Goal: Transaction & Acquisition: Purchase product/service

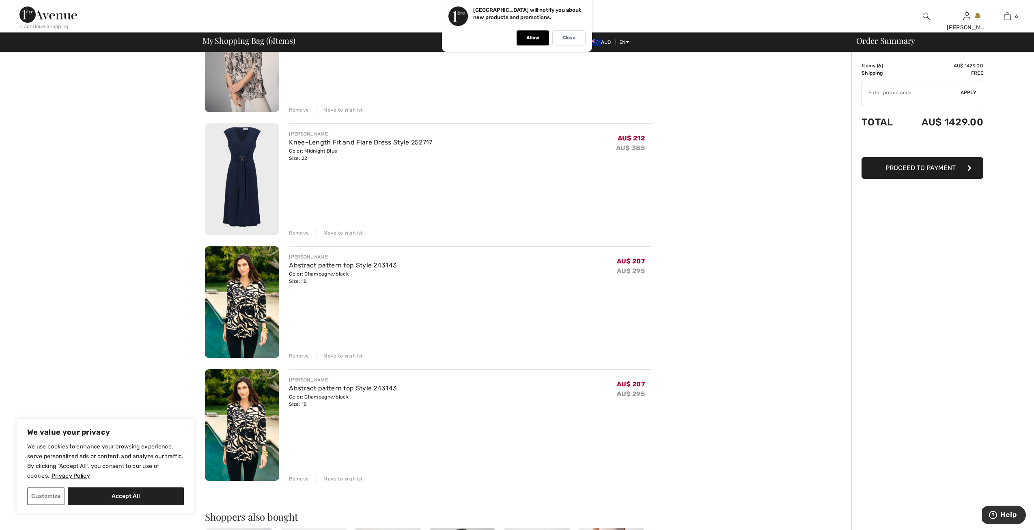
scroll to position [365, 0]
click at [253, 300] on img at bounding box center [242, 302] width 74 height 112
click at [345, 264] on link "Abstract pattern top Style 243143" at bounding box center [343, 265] width 108 height 8
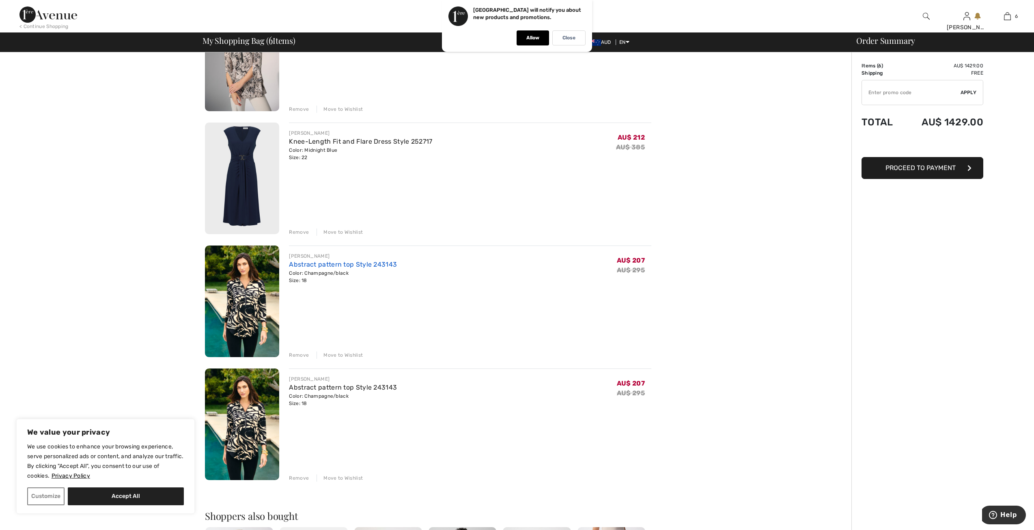
click at [345, 264] on link "Abstract pattern top Style 243143" at bounding box center [343, 265] width 108 height 8
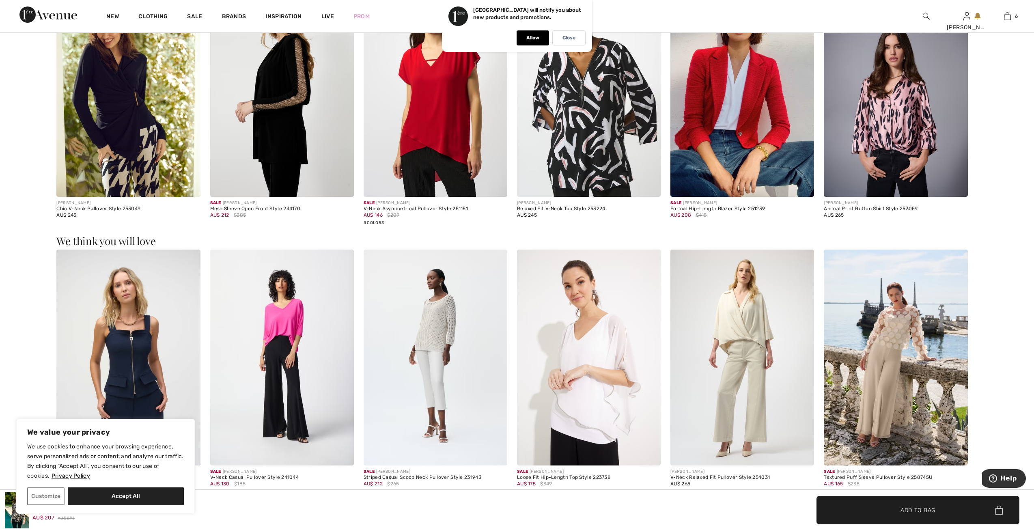
scroll to position [1380, 0]
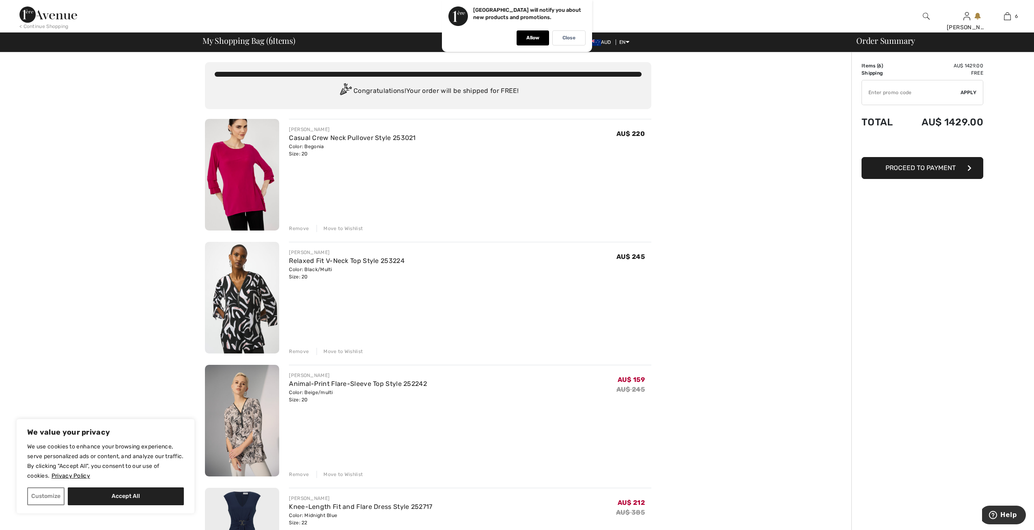
click at [312, 144] on div "Color: Begonia Size: 20" at bounding box center [352, 150] width 127 height 15
click at [315, 138] on link "Casual Crew Neck Pullover Style 253021" at bounding box center [352, 138] width 127 height 8
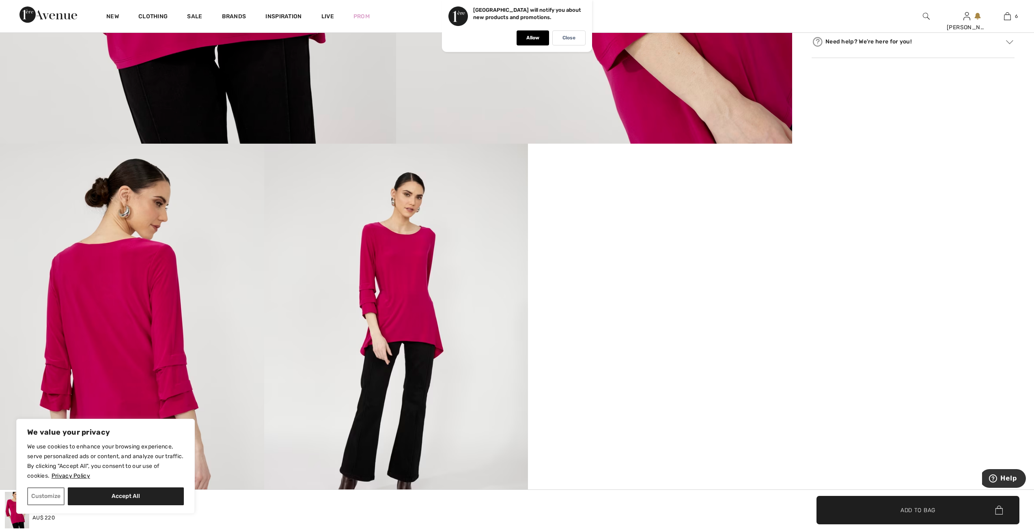
scroll to position [609, 0]
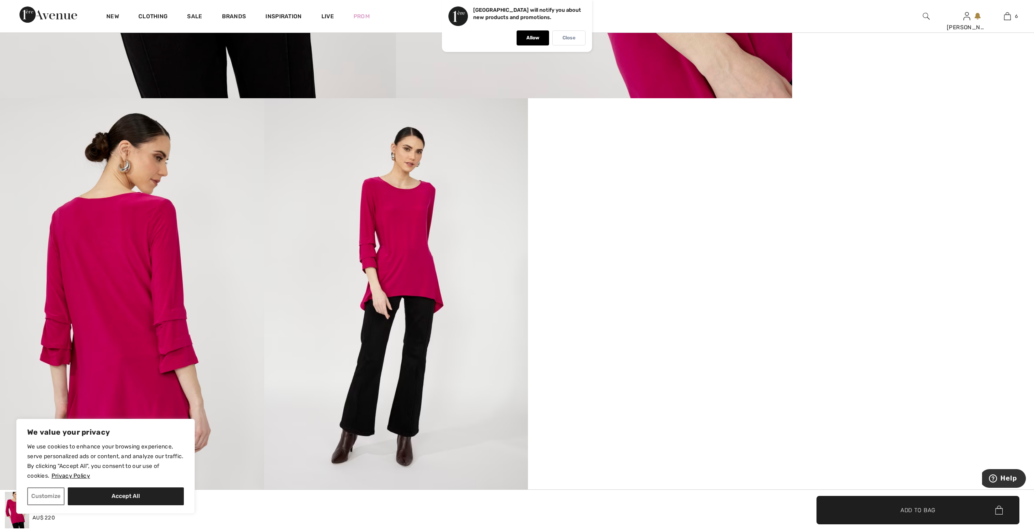
click at [569, 39] on p "Close" at bounding box center [569, 38] width 13 height 6
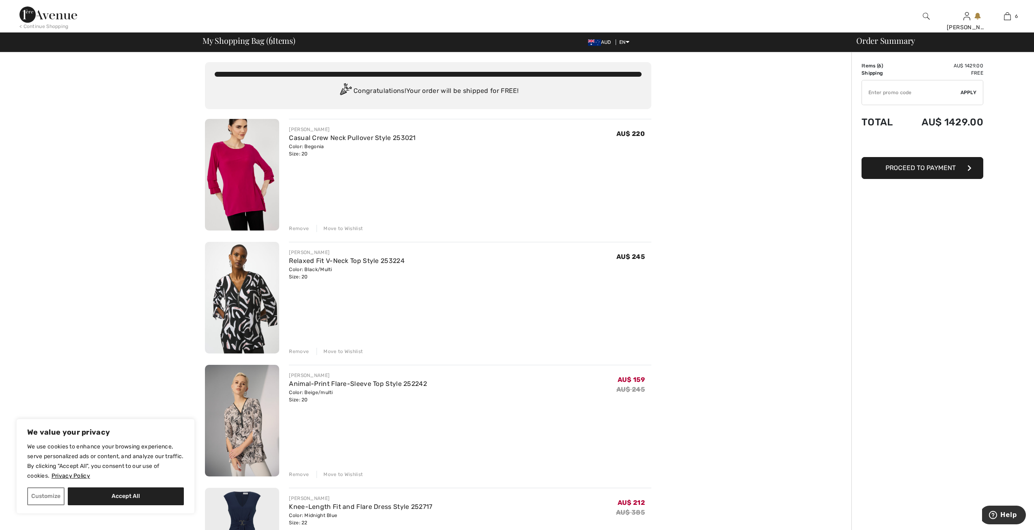
click at [302, 228] on div "Remove" at bounding box center [299, 228] width 20 height 7
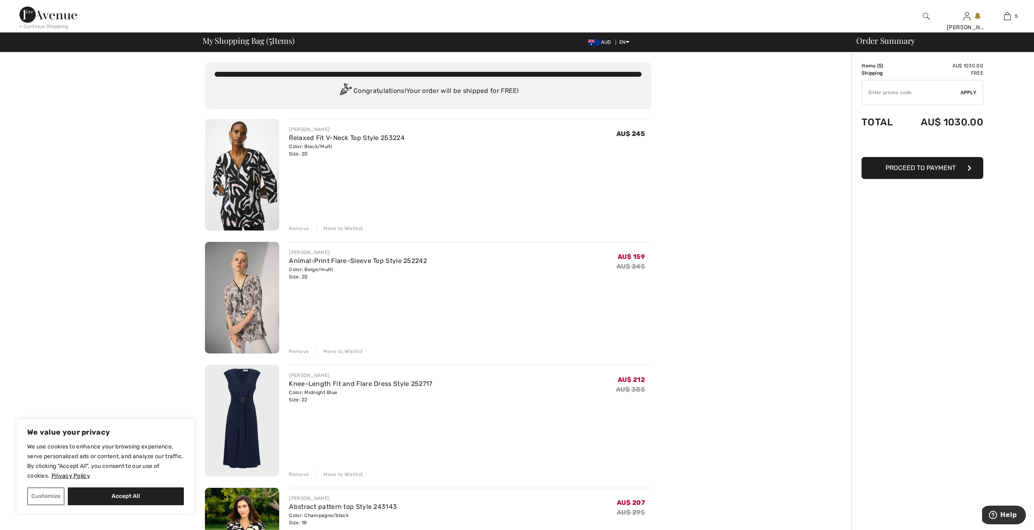
click at [297, 228] on div "Remove" at bounding box center [299, 228] width 20 height 7
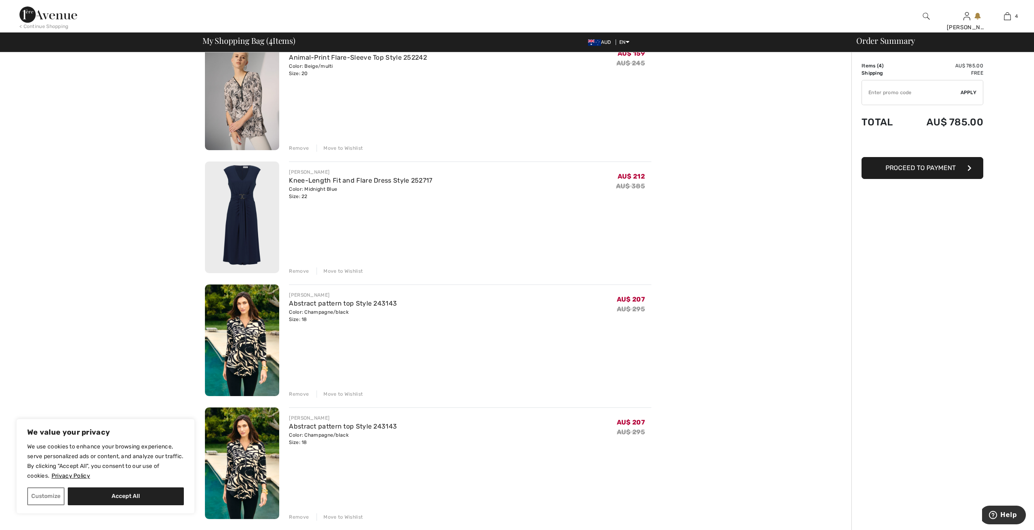
scroll to position [81, 0]
click at [236, 208] on img at bounding box center [242, 217] width 74 height 112
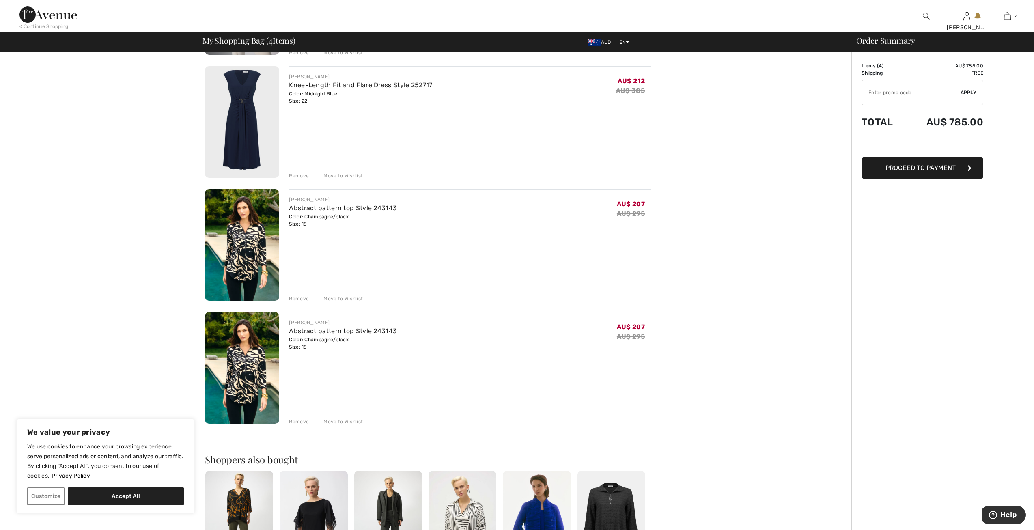
scroll to position [163, 0]
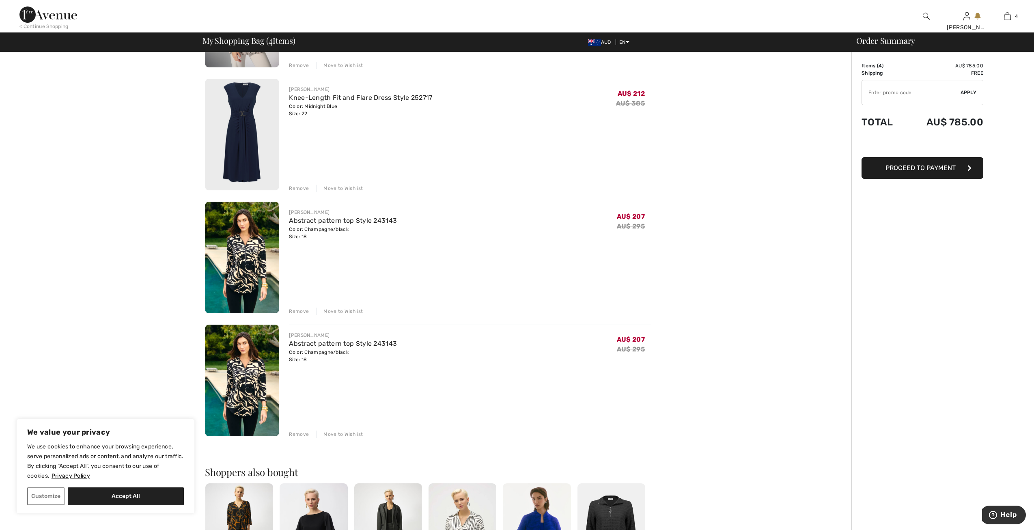
click at [302, 309] on div "Remove" at bounding box center [299, 311] width 20 height 7
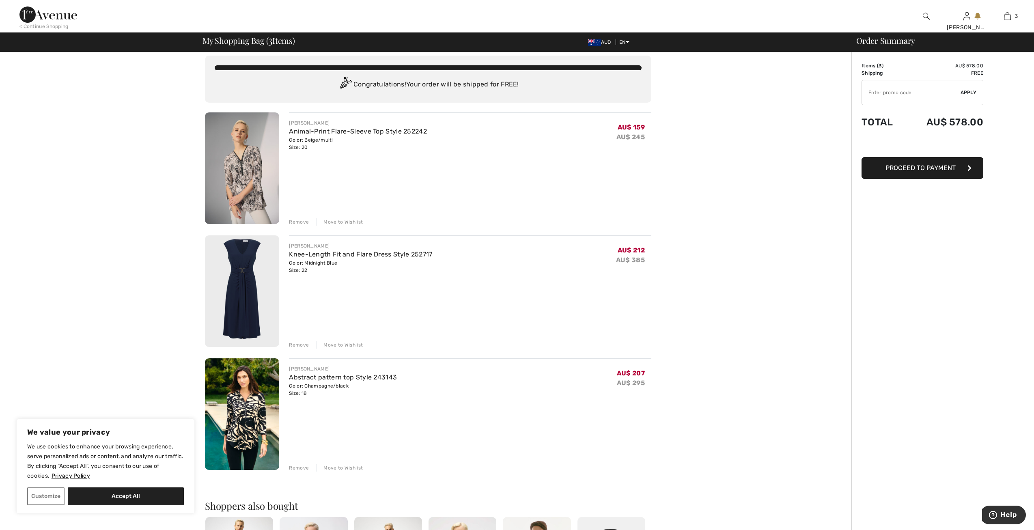
scroll to position [1, 0]
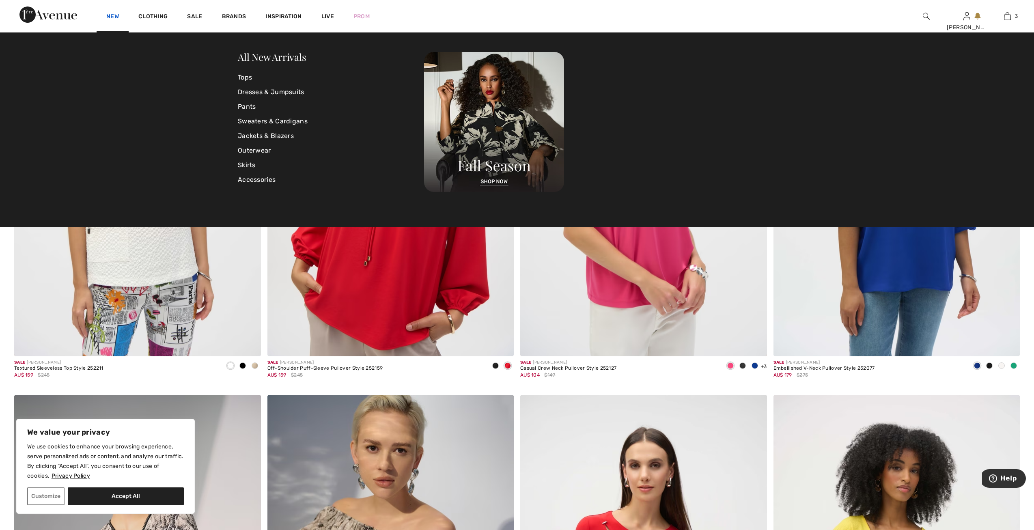
click at [119, 14] on div "New" at bounding box center [113, 16] width 32 height 32
click at [112, 17] on link "New" at bounding box center [112, 17] width 13 height 9
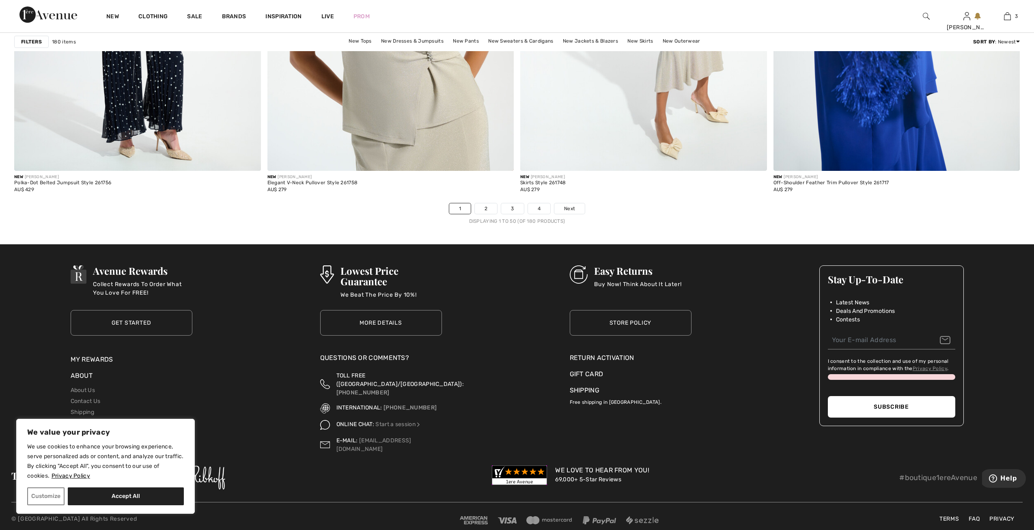
scroll to position [6118, 0]
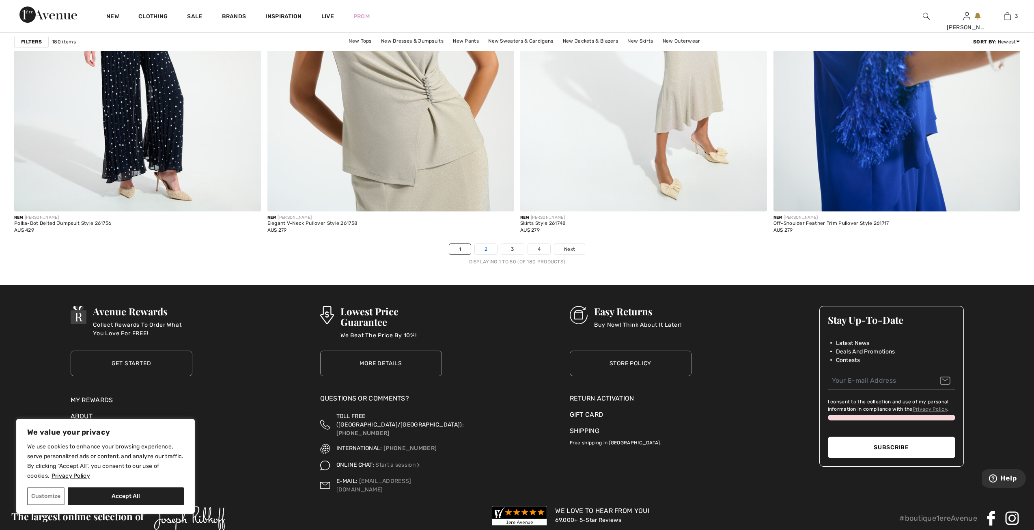
click at [492, 249] on link "2" at bounding box center [486, 249] width 22 height 11
click at [488, 249] on link "2" at bounding box center [486, 249] width 22 height 11
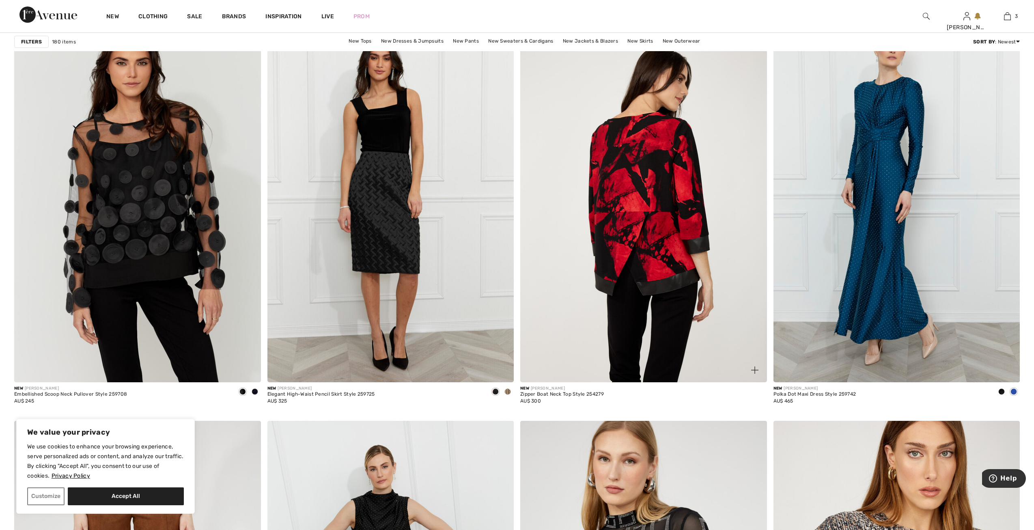
scroll to position [982, 0]
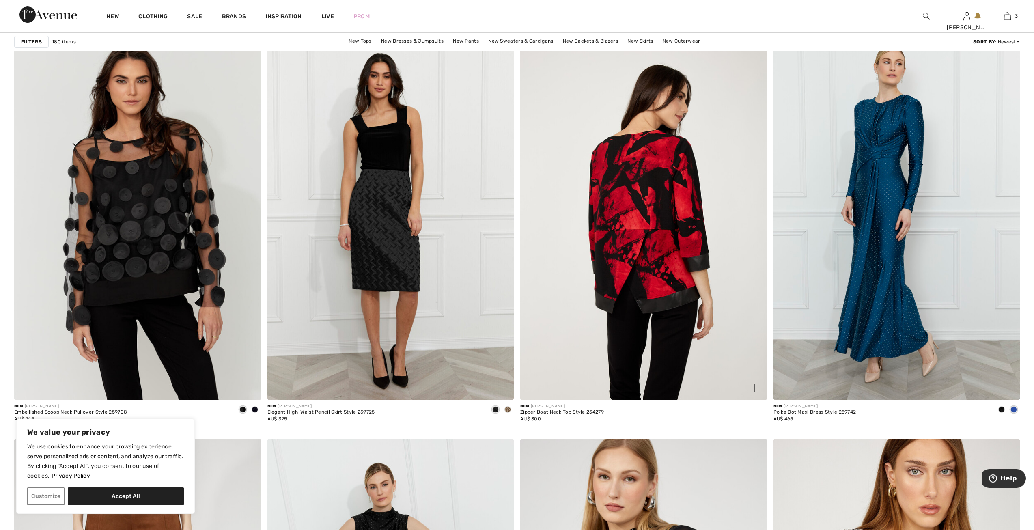
click at [636, 306] on img at bounding box center [643, 215] width 247 height 370
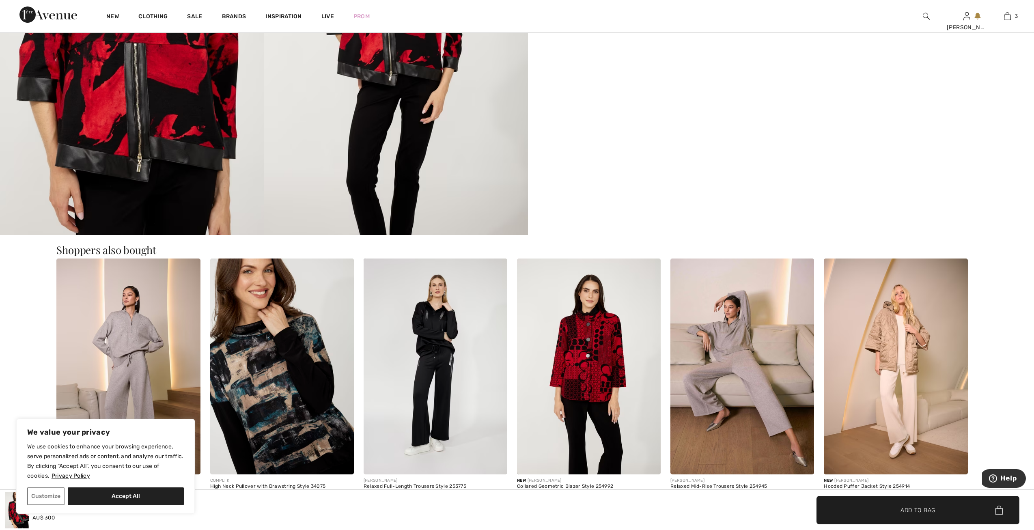
scroll to position [933, 0]
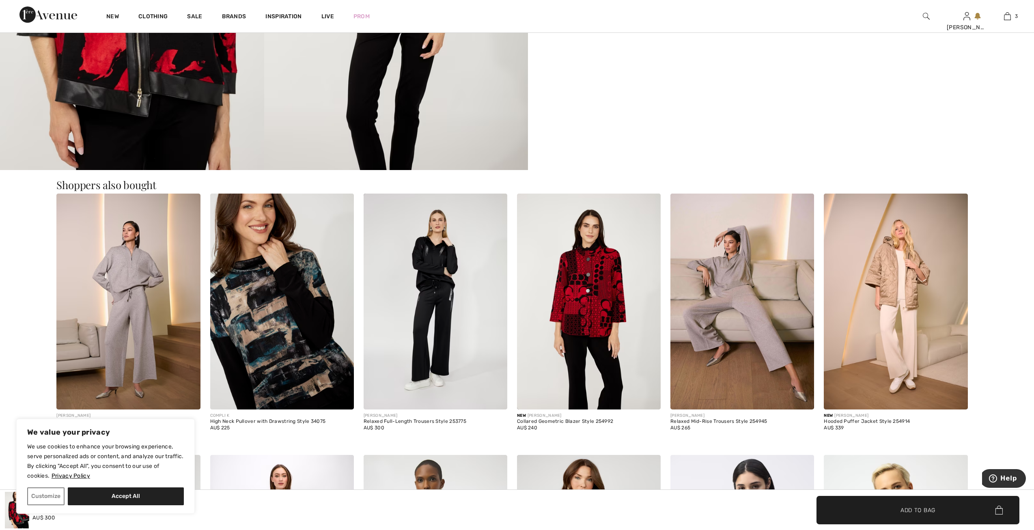
click at [255, 428] on div "AU$ 225" at bounding box center [282, 427] width 144 height 7
click at [253, 422] on div "High Neck Pullover with Drawstring Style 34075" at bounding box center [282, 422] width 144 height 6
click at [230, 424] on div "AU$ 225" at bounding box center [282, 427] width 144 height 7
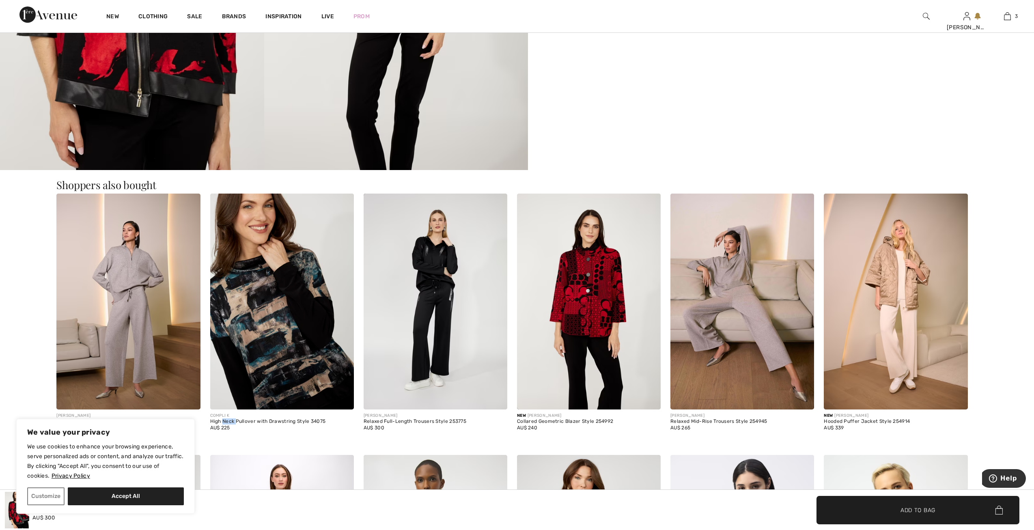
click at [231, 424] on div "High Neck Pullover with Drawstring Style 34075" at bounding box center [282, 422] width 144 height 6
click at [277, 371] on img at bounding box center [282, 302] width 144 height 216
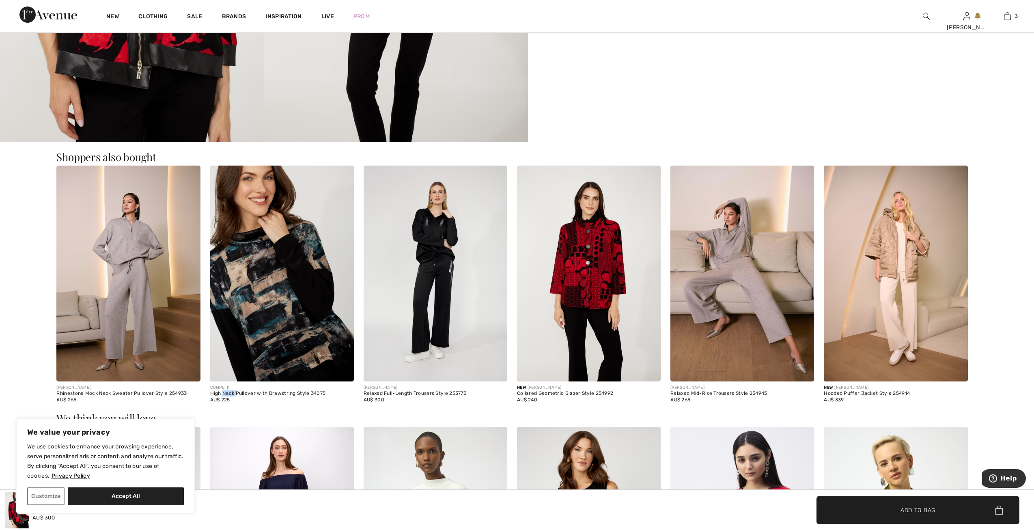
scroll to position [974, 0]
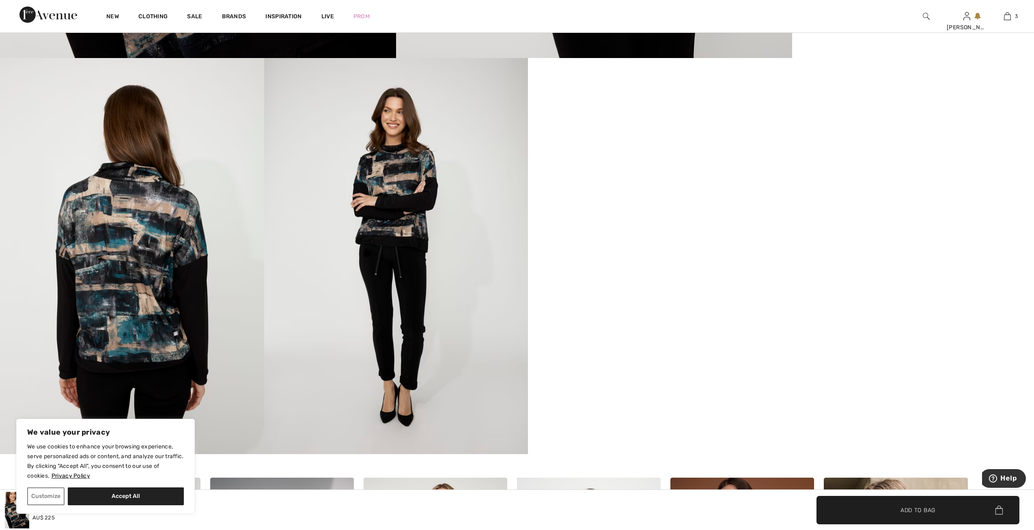
scroll to position [677, 0]
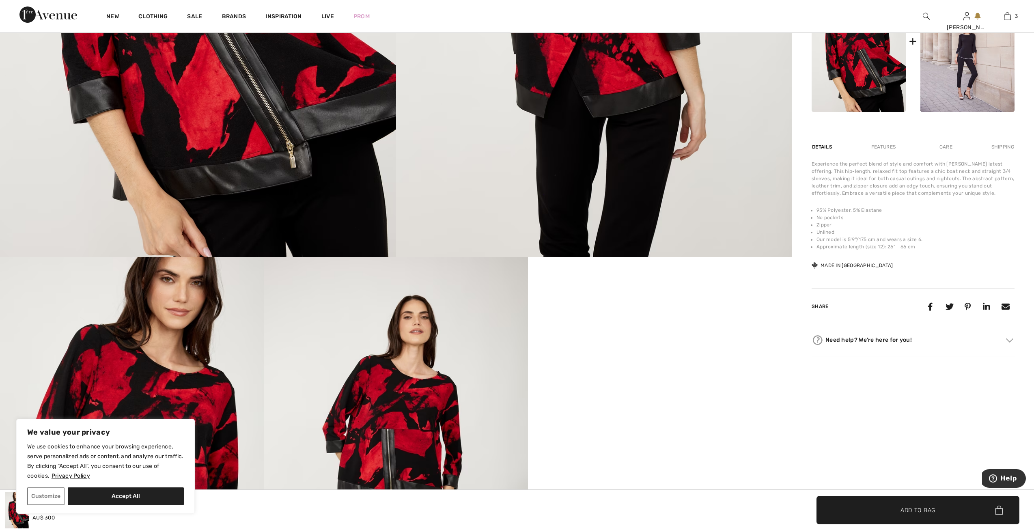
scroll to position [324, 0]
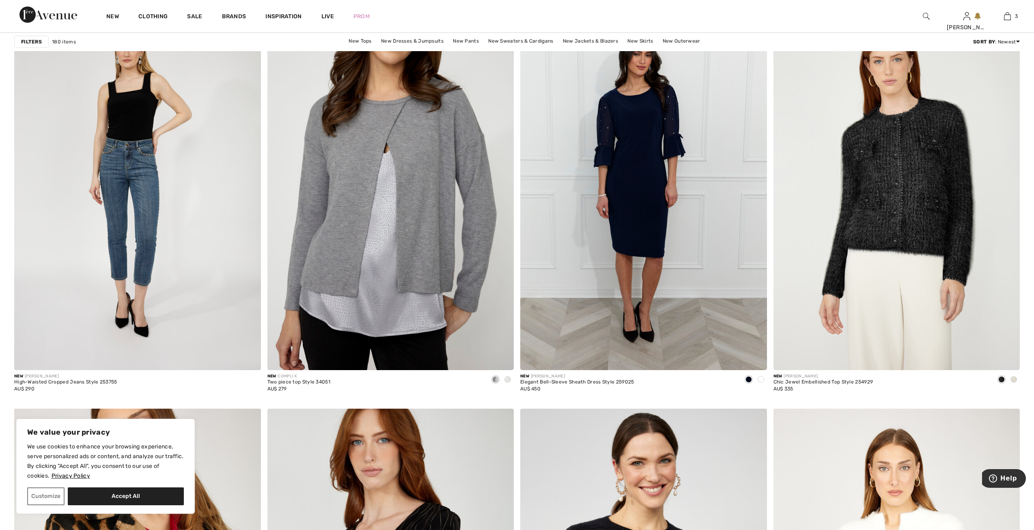
scroll to position [4140, 0]
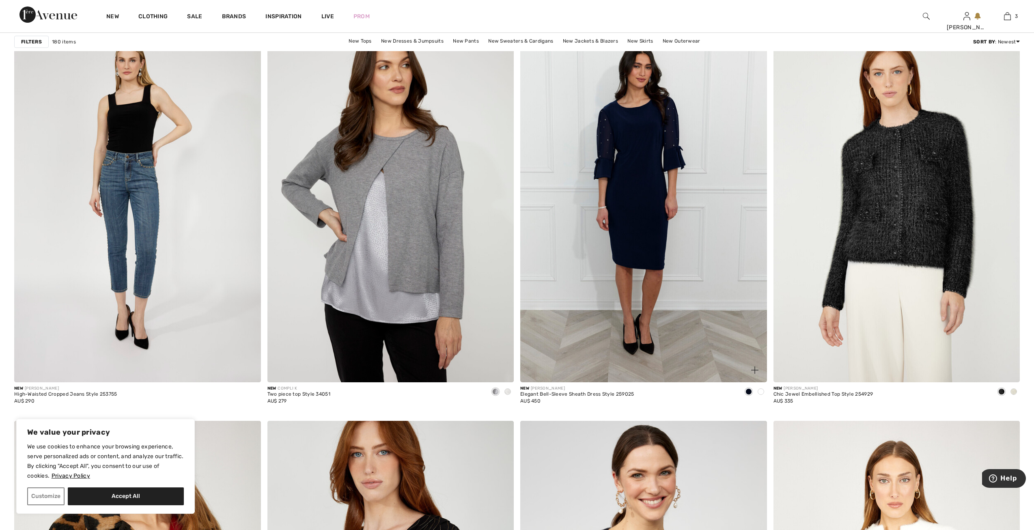
click at [628, 138] on img at bounding box center [643, 198] width 247 height 370
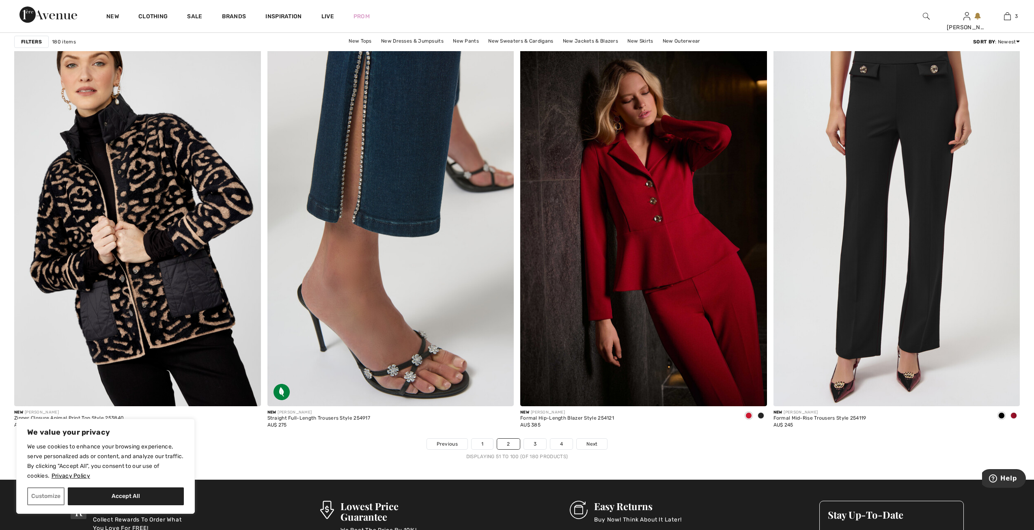
scroll to position [5967, 0]
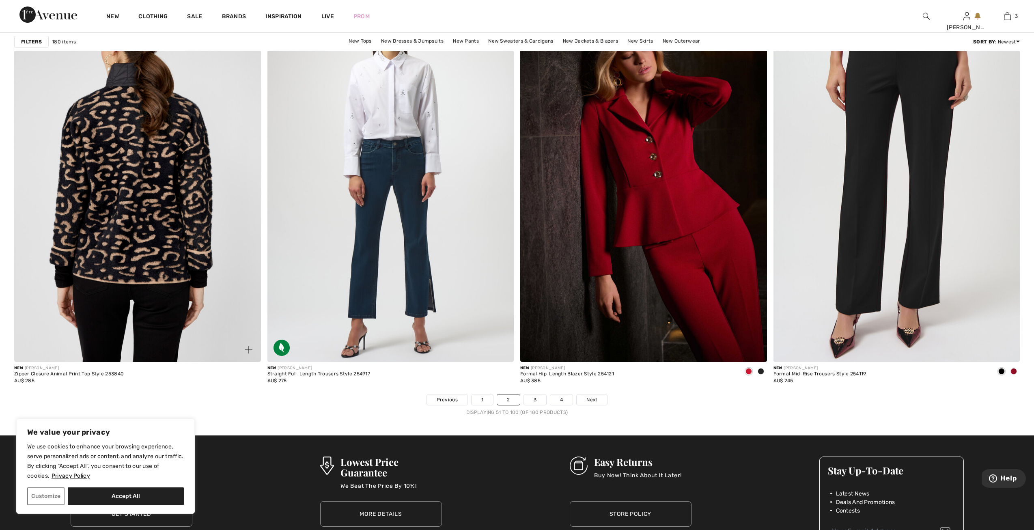
click at [130, 277] on img at bounding box center [137, 177] width 247 height 370
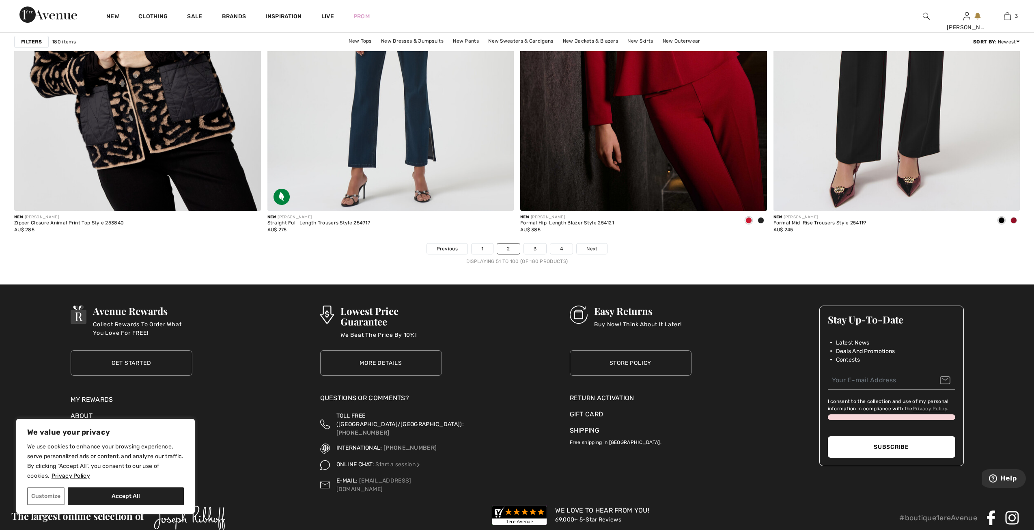
scroll to position [6130, 0]
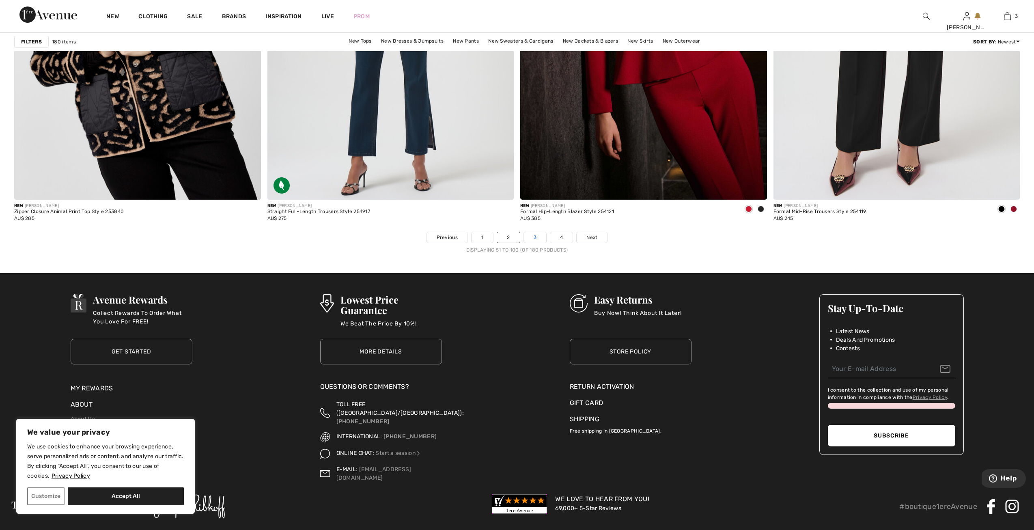
click at [540, 238] on link "3" at bounding box center [535, 237] width 22 height 11
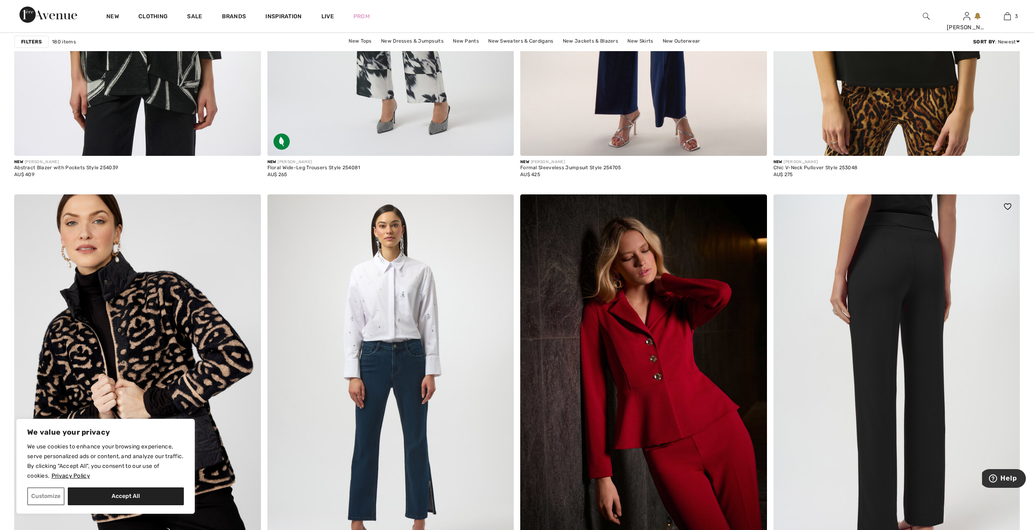
scroll to position [5764, 0]
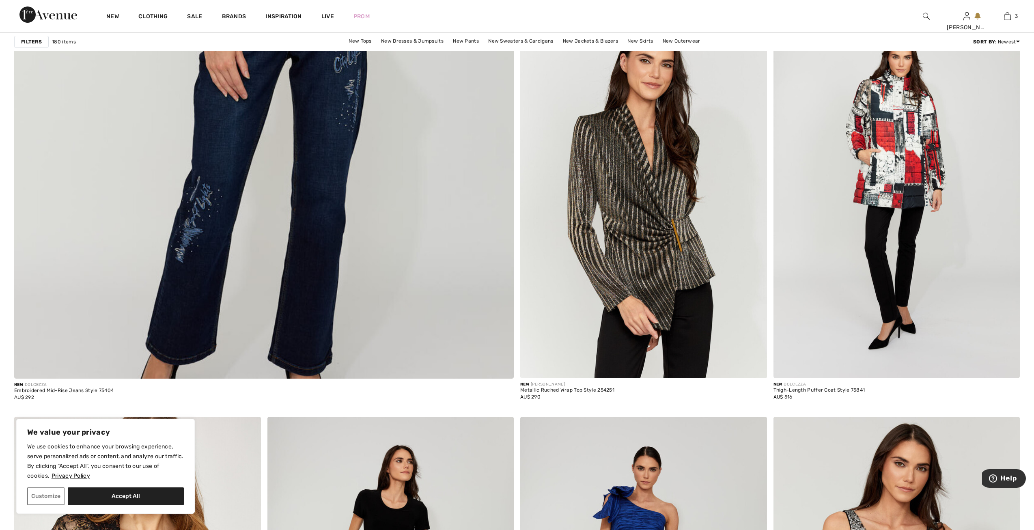
scroll to position [3734, 0]
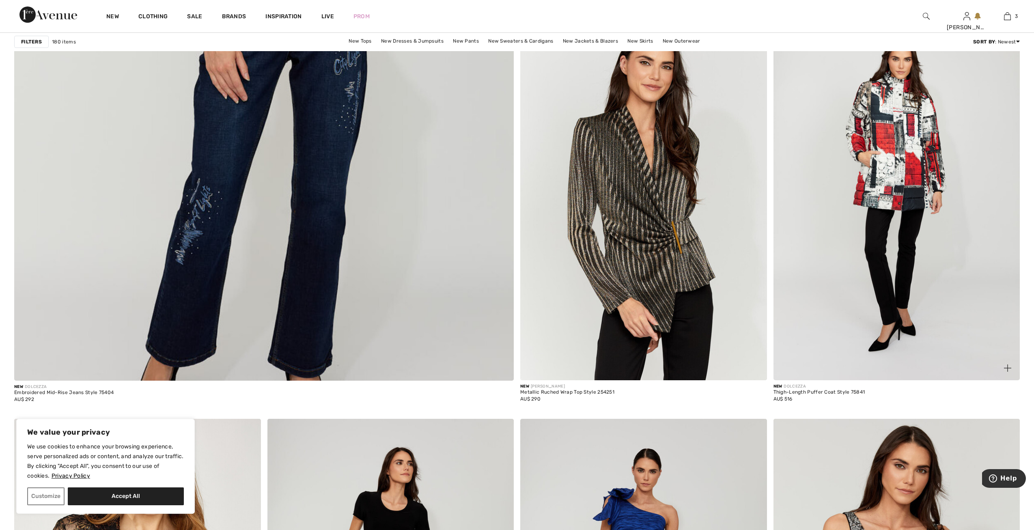
click at [882, 190] on img at bounding box center [897, 196] width 247 height 370
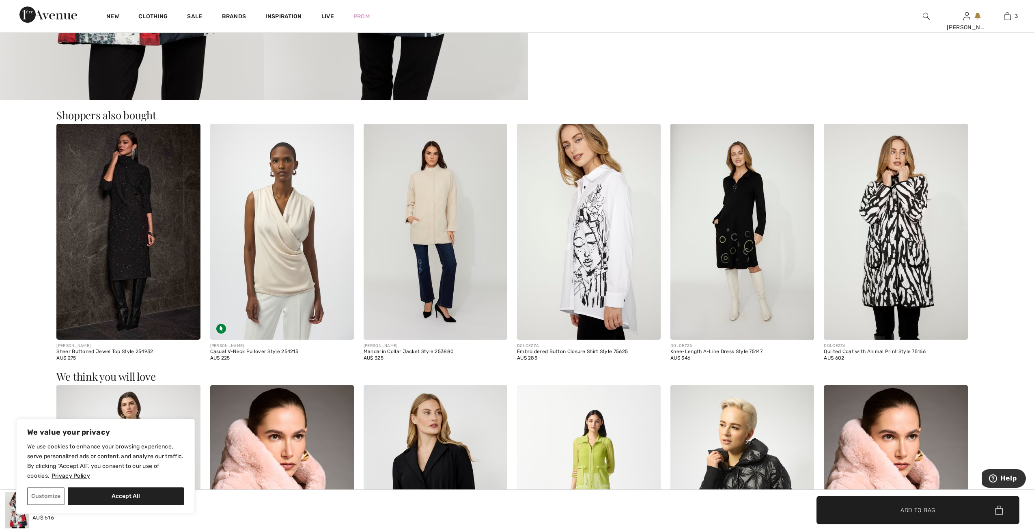
scroll to position [987, 0]
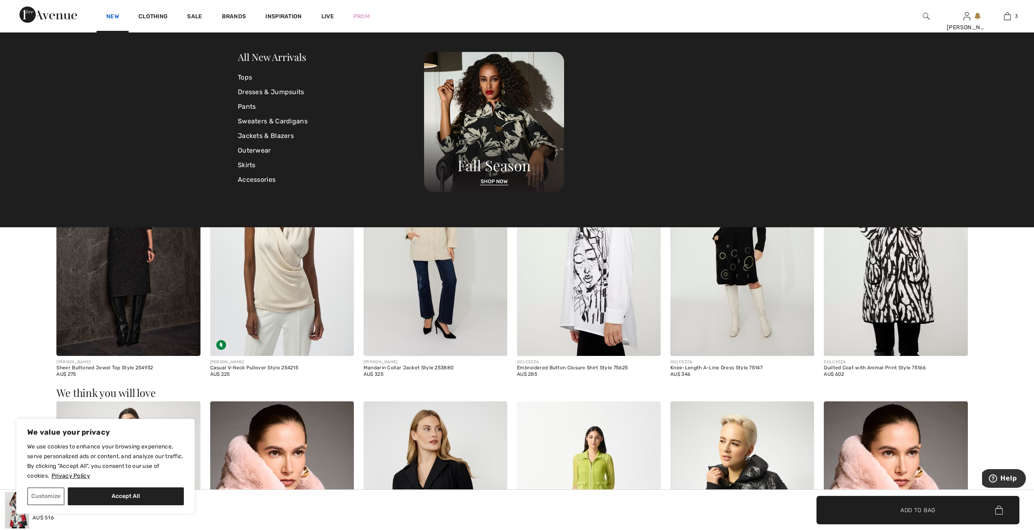
click at [113, 19] on link "New" at bounding box center [112, 17] width 13 height 9
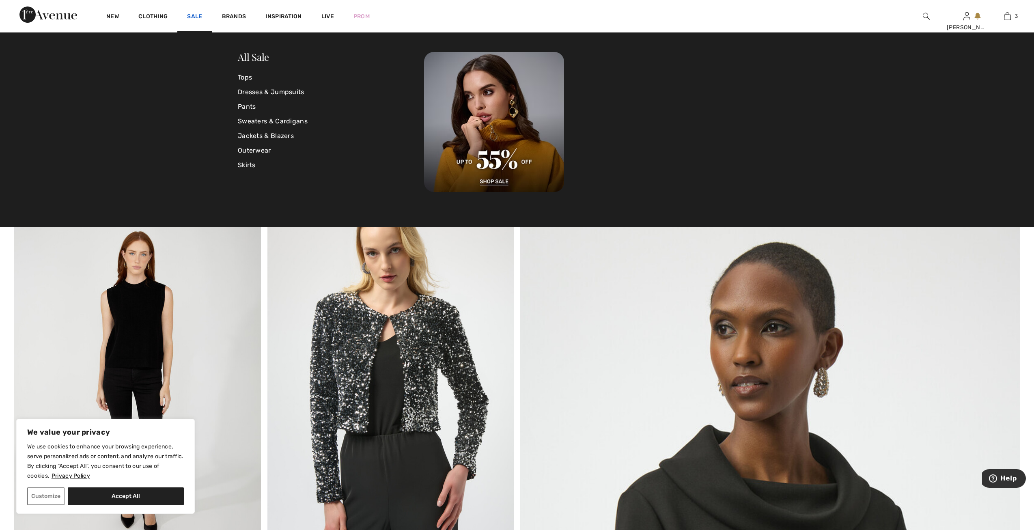
click at [196, 18] on link "Sale" at bounding box center [194, 17] width 15 height 9
click at [239, 76] on link "Tops" at bounding box center [331, 77] width 186 height 15
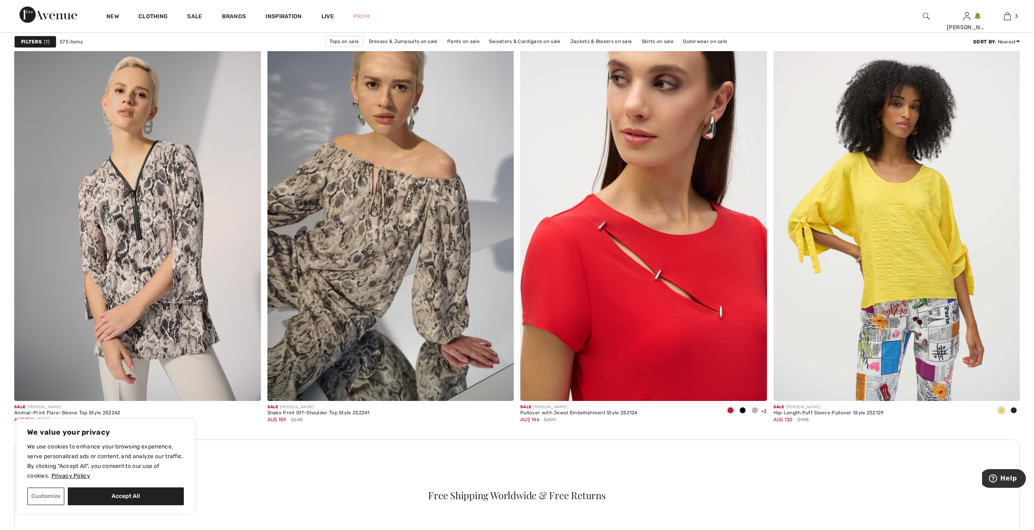
scroll to position [1413, 0]
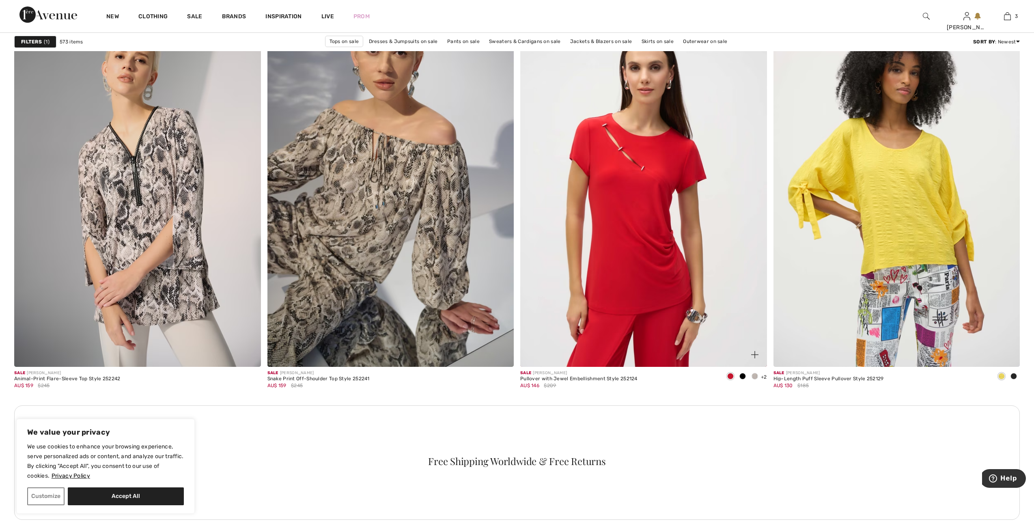
click at [744, 373] on span at bounding box center [743, 376] width 6 height 6
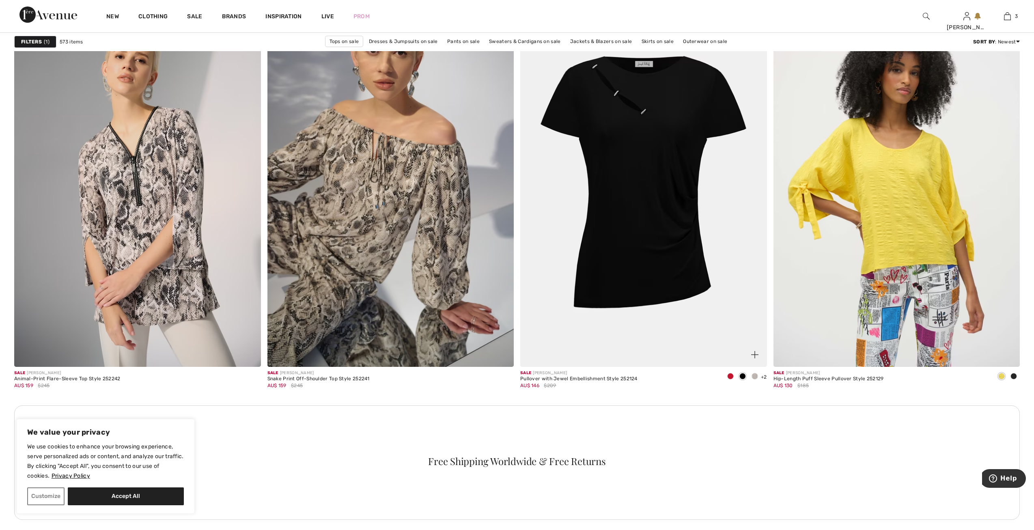
click at [753, 374] on span at bounding box center [755, 376] width 6 height 6
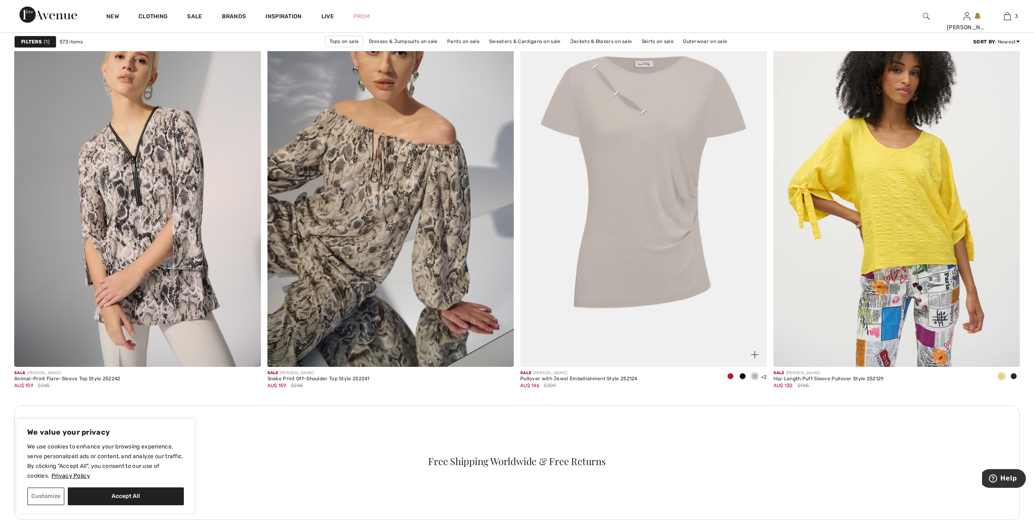
click at [730, 377] on span at bounding box center [730, 376] width 6 height 6
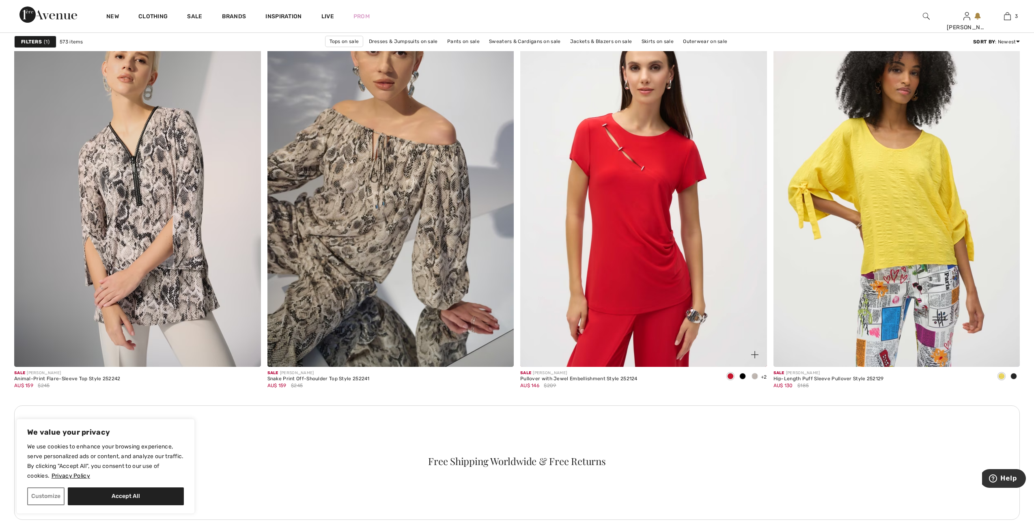
click at [537, 380] on div "Pullover with Jewel Embellishment Style 252124" at bounding box center [578, 379] width 117 height 6
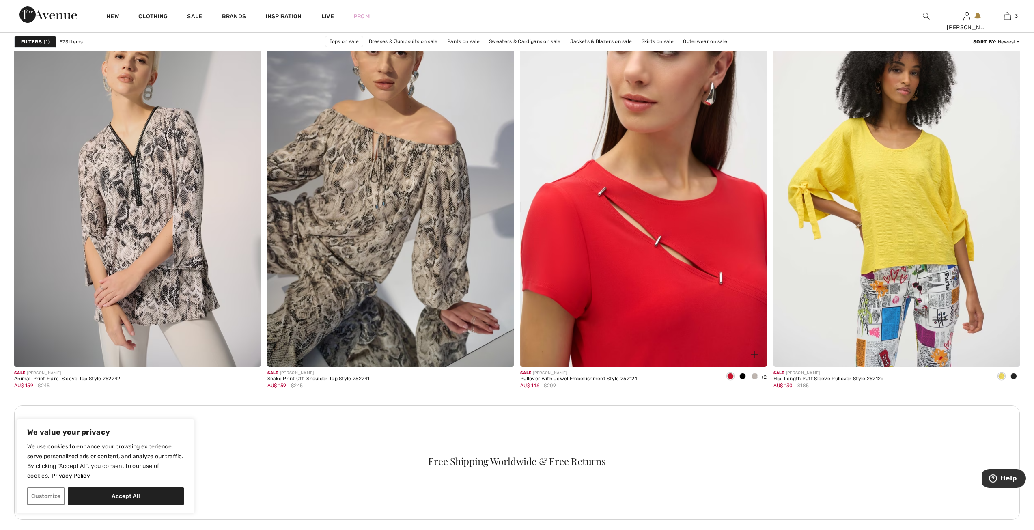
click at [569, 287] on img at bounding box center [643, 182] width 247 height 370
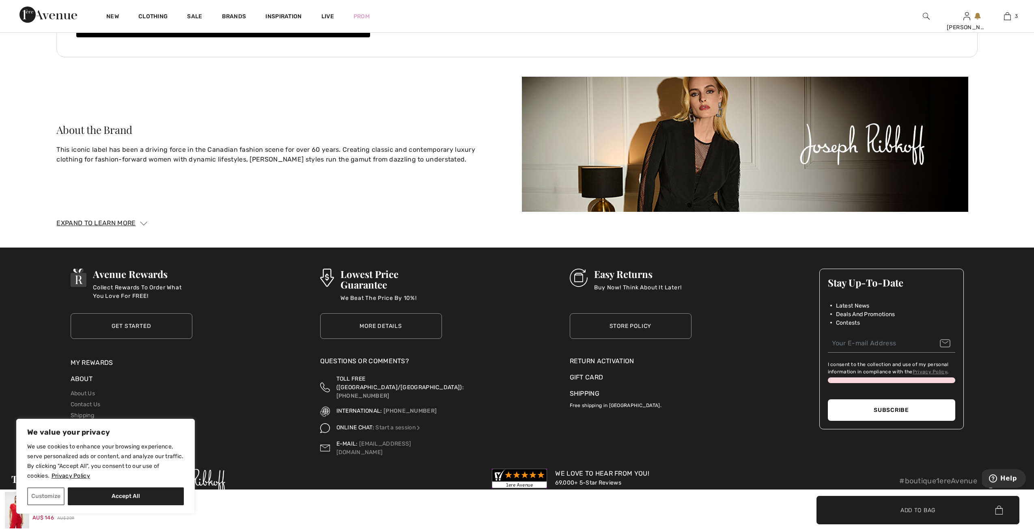
scroll to position [1935, 0]
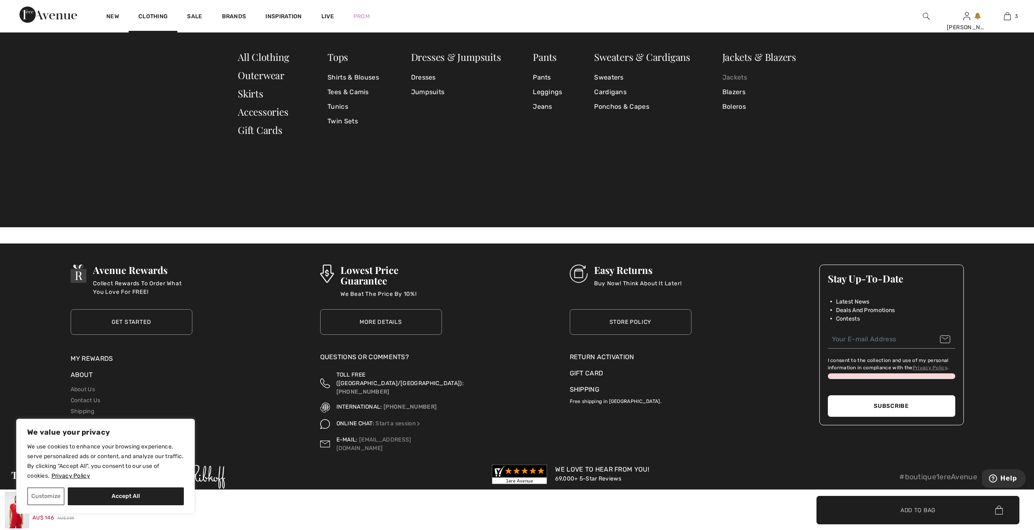
click at [742, 80] on link "Jackets" at bounding box center [760, 77] width 74 height 15
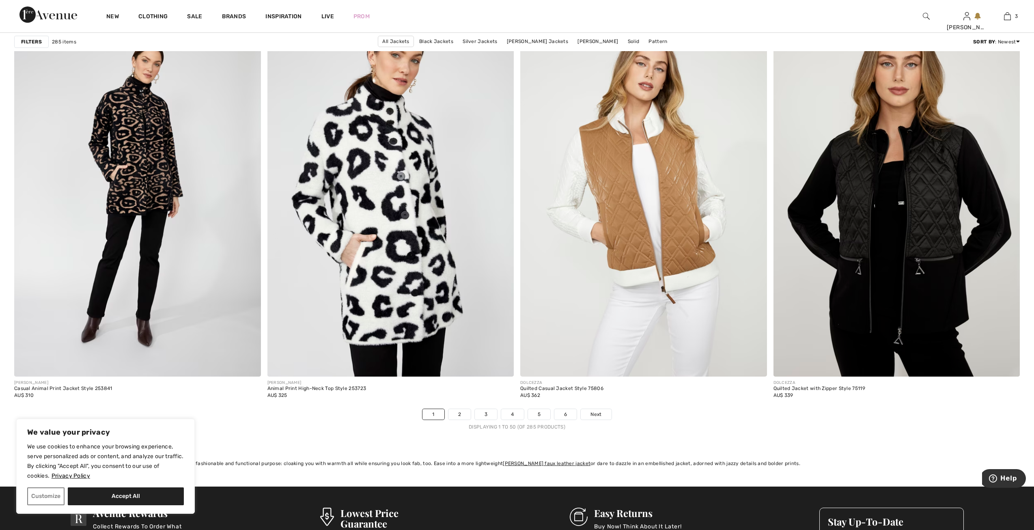
scroll to position [5943, 0]
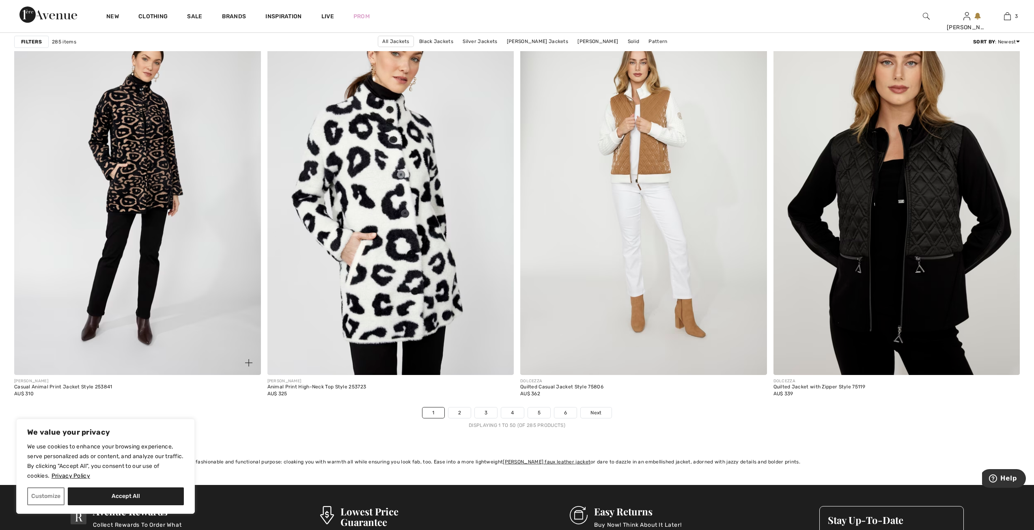
click at [54, 378] on div "[PERSON_NAME]" at bounding box center [63, 381] width 98 height 6
click at [24, 388] on div "Casual Animal Print Jacket Style 253841" at bounding box center [63, 387] width 98 height 6
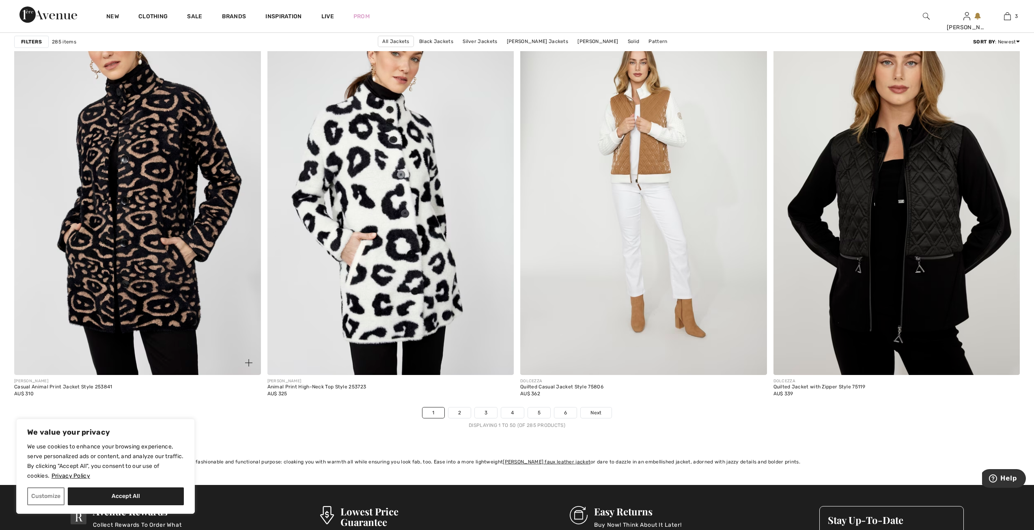
click at [106, 309] on img at bounding box center [137, 190] width 247 height 370
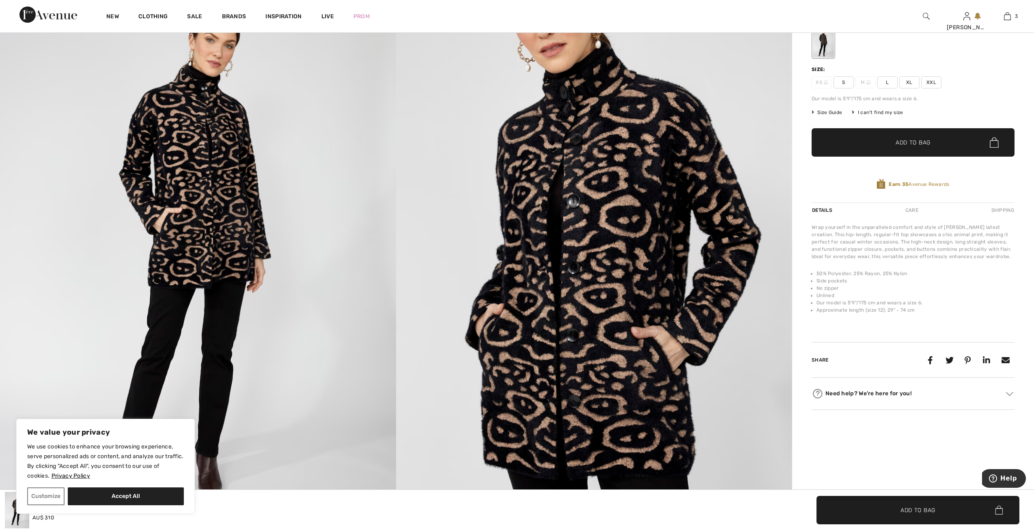
scroll to position [162, 0]
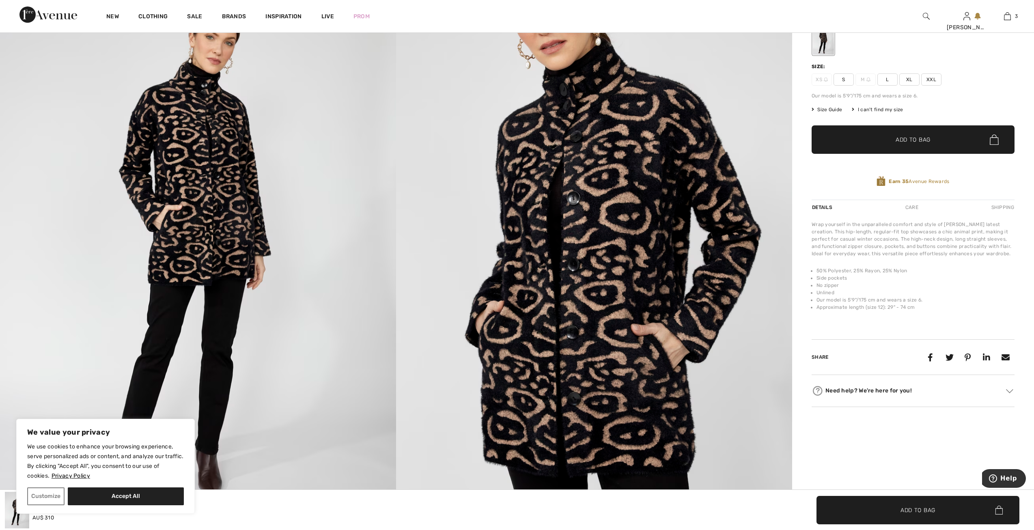
click at [930, 76] on span "XXL" at bounding box center [931, 79] width 20 height 12
click at [939, 133] on span "✔ Added to Bag Add to Bag" at bounding box center [913, 139] width 203 height 28
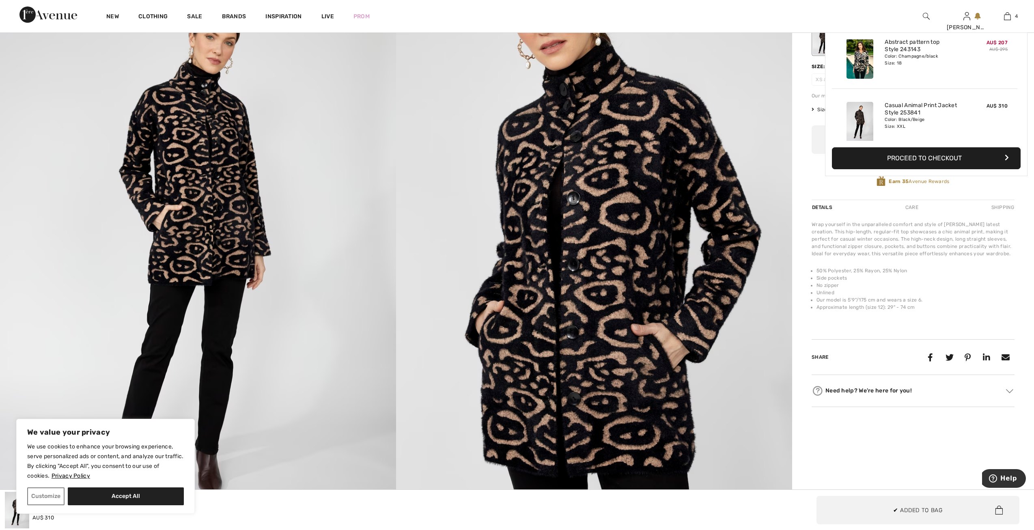
scroll to position [151, 0]
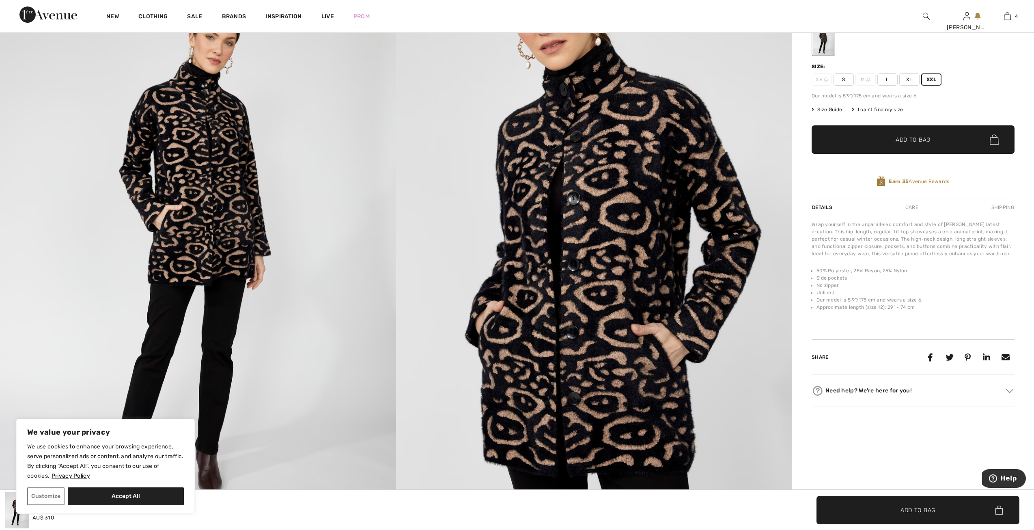
click at [646, 268] on img at bounding box center [594, 247] width 396 height 594
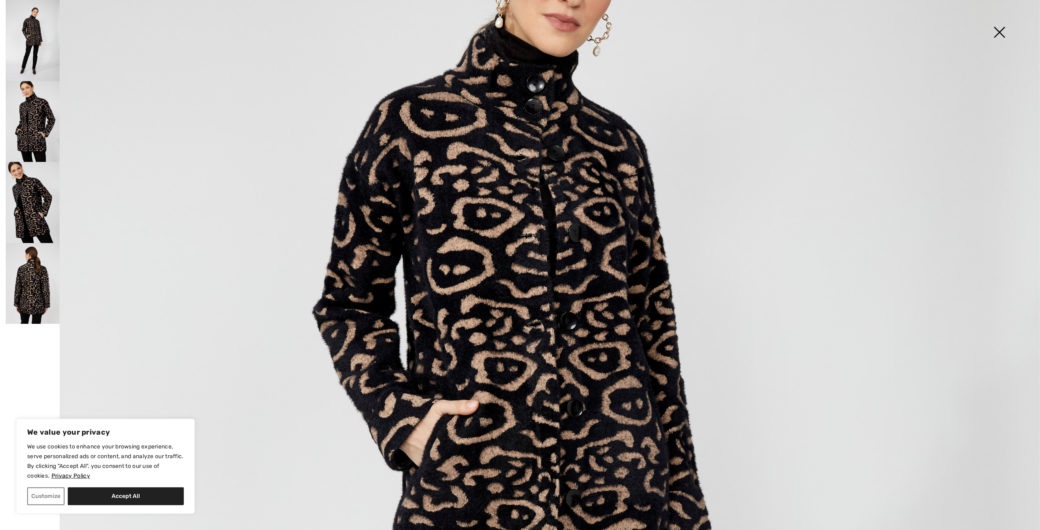
scroll to position [325, 0]
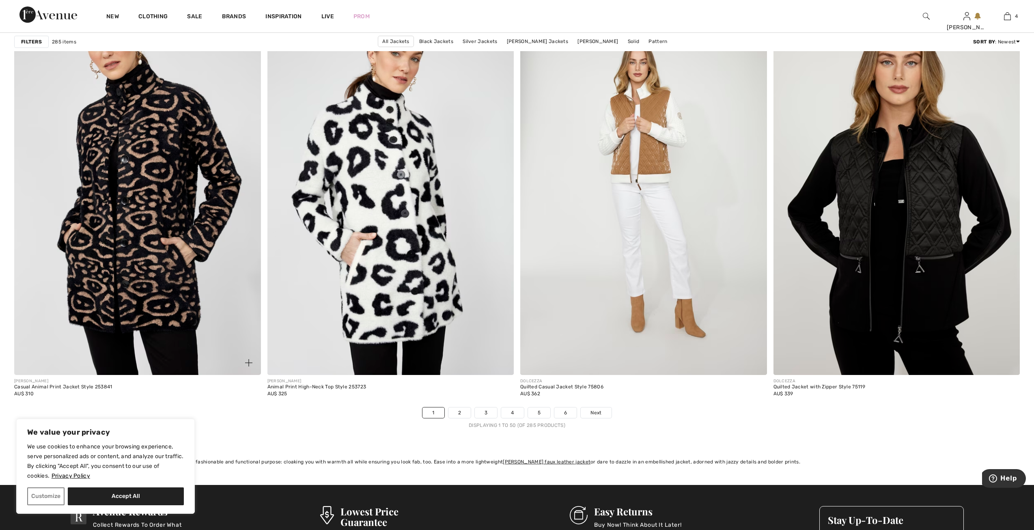
click at [148, 294] on img at bounding box center [137, 190] width 247 height 370
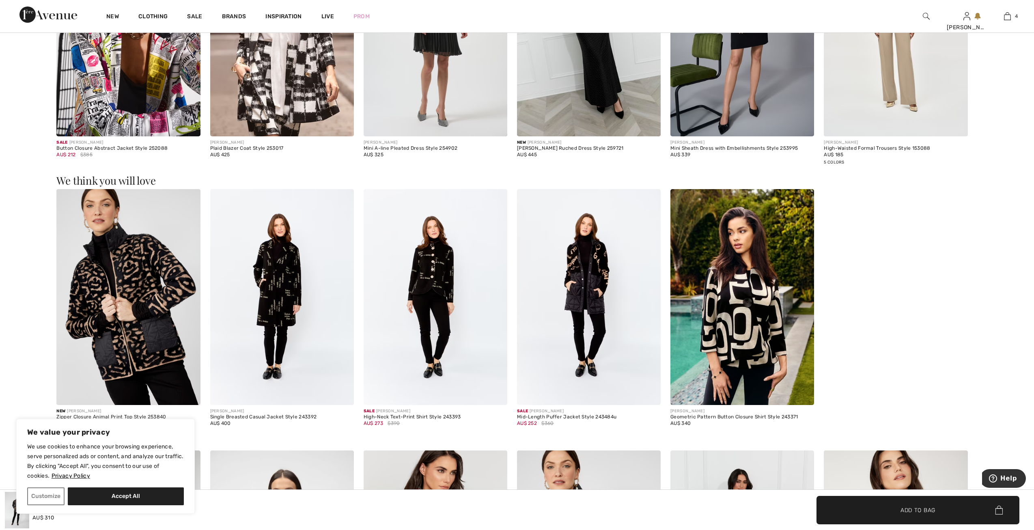
scroll to position [1258, 0]
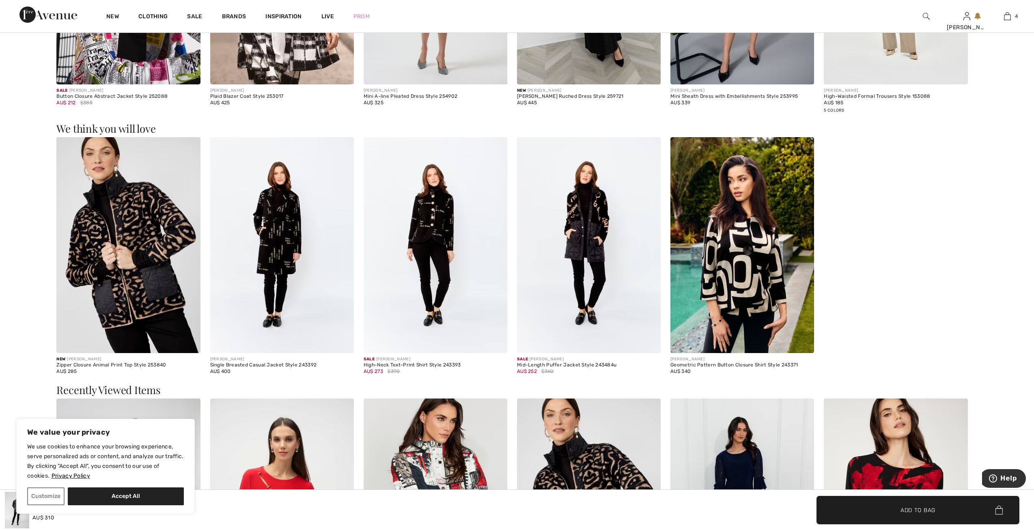
click at [261, 302] on img at bounding box center [282, 245] width 144 height 216
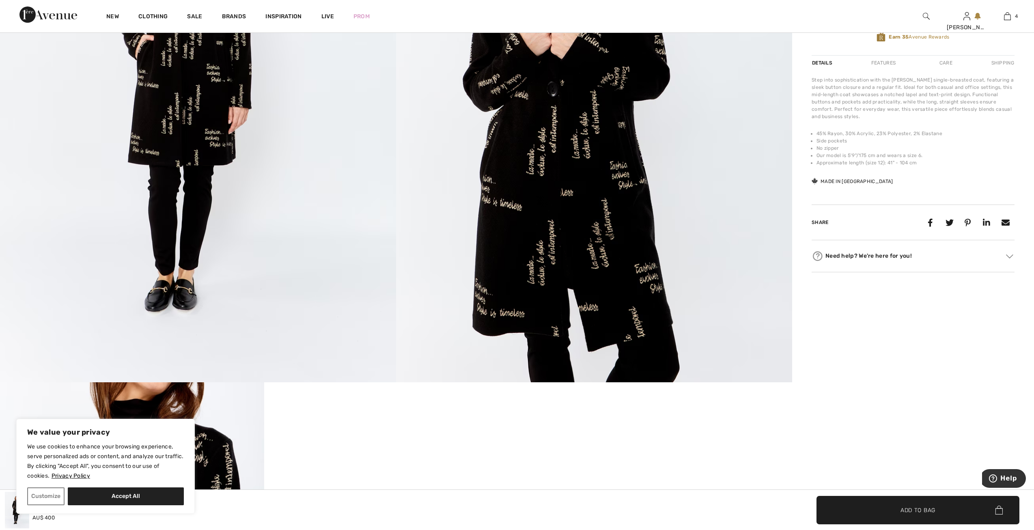
scroll to position [528, 0]
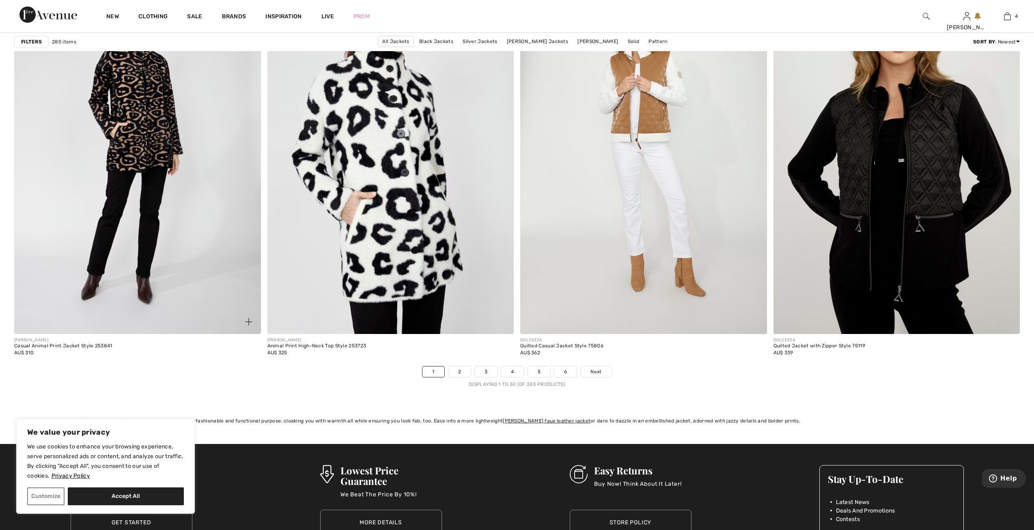
scroll to position [6008, 0]
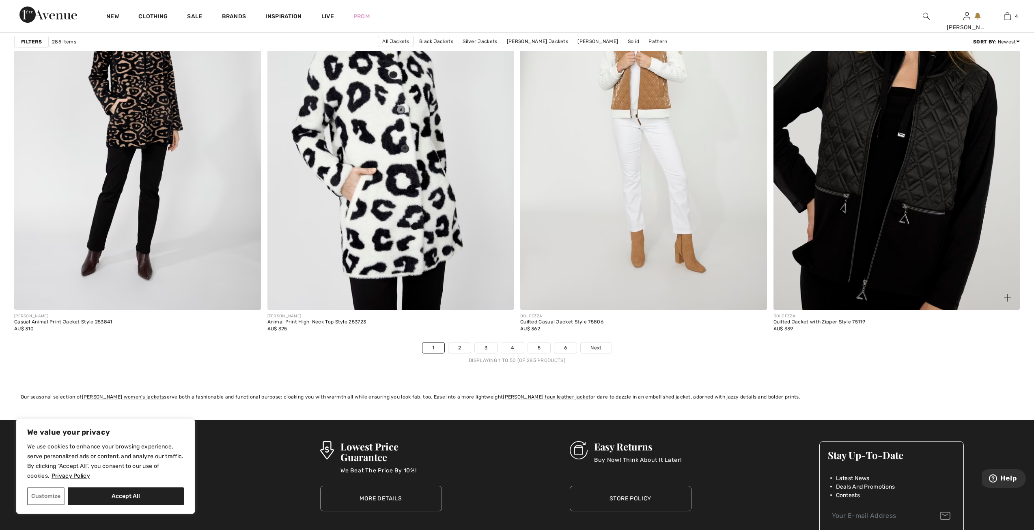
click at [941, 248] on img at bounding box center [897, 125] width 247 height 370
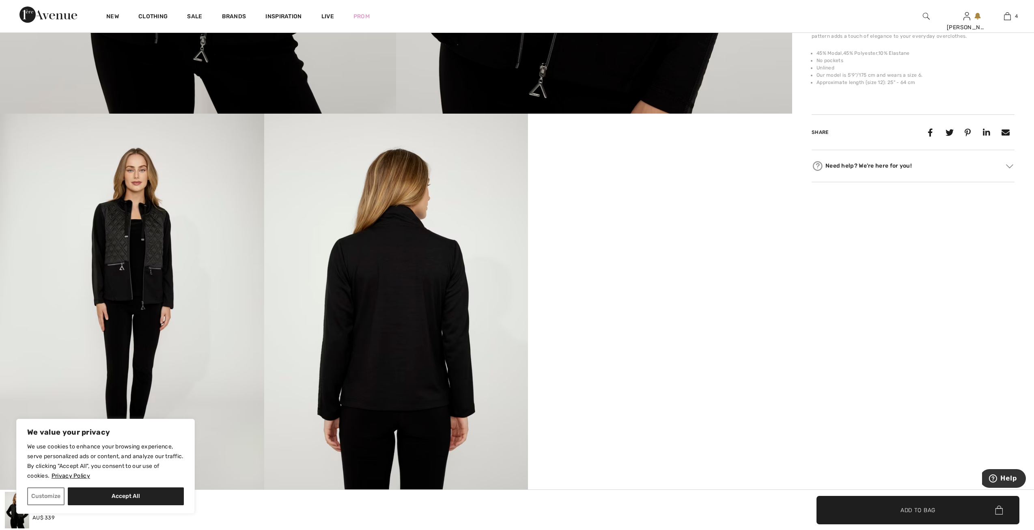
scroll to position [609, 0]
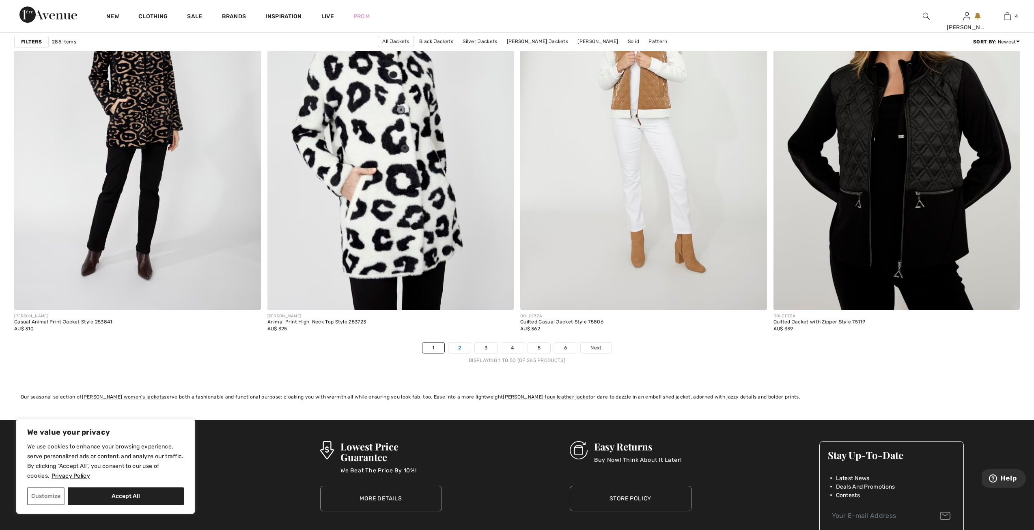
click at [463, 349] on link "2" at bounding box center [460, 348] width 22 height 11
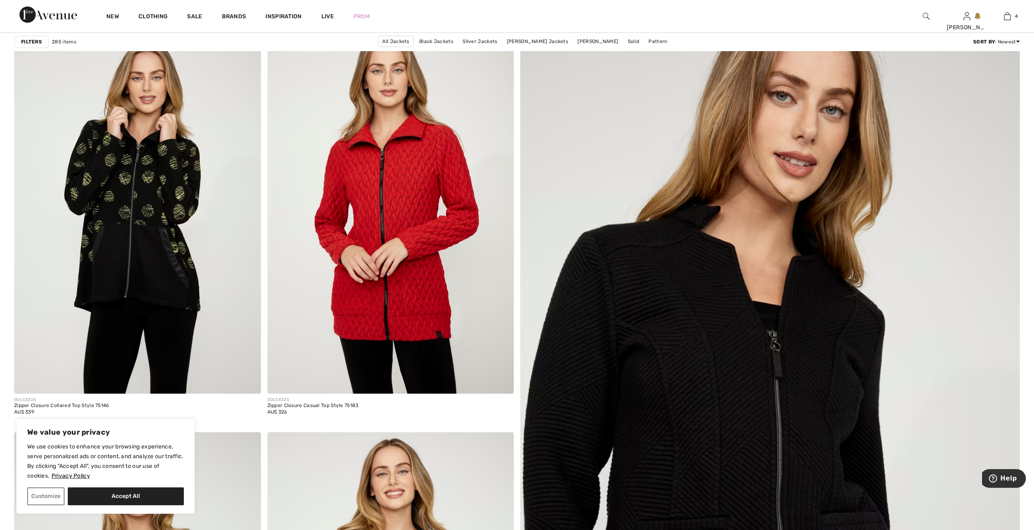
scroll to position [162, 0]
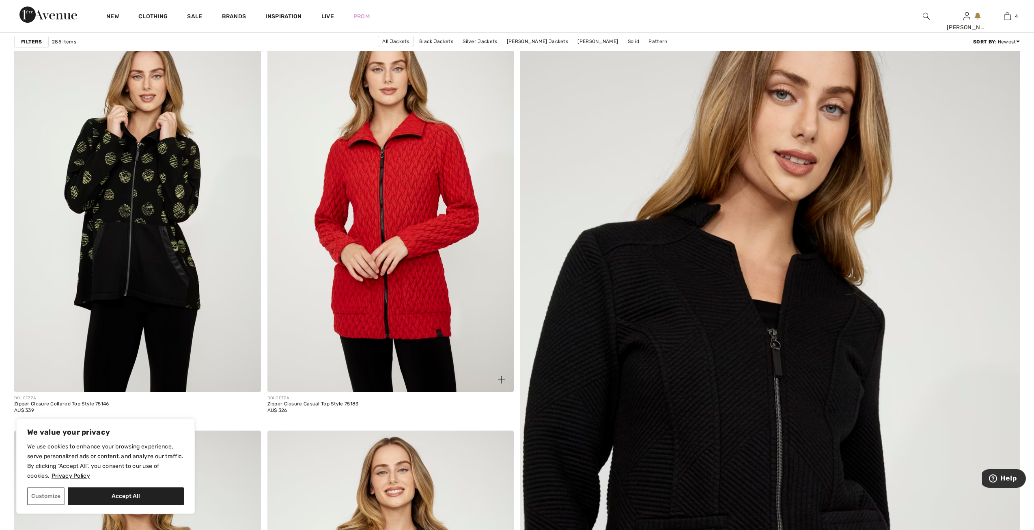
click at [399, 291] on img at bounding box center [391, 207] width 247 height 370
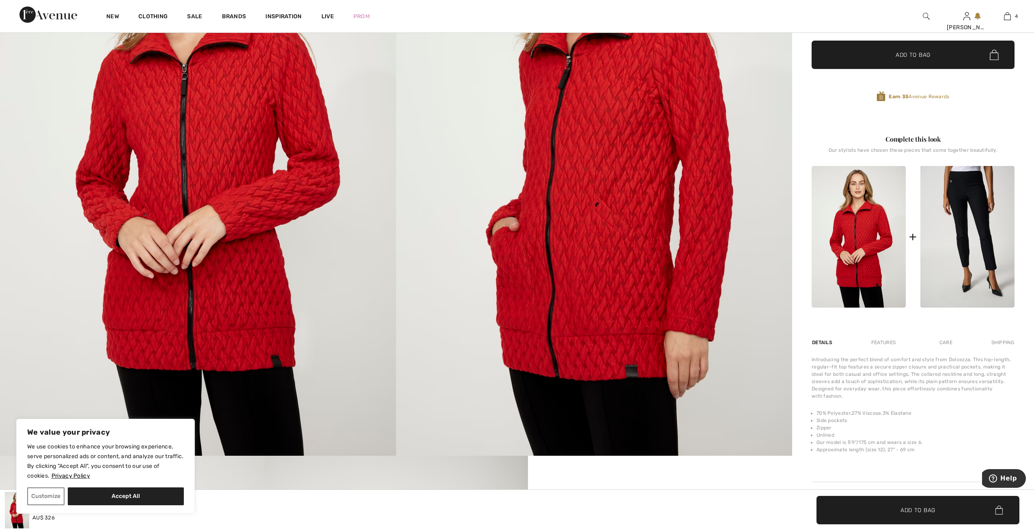
scroll to position [244, 0]
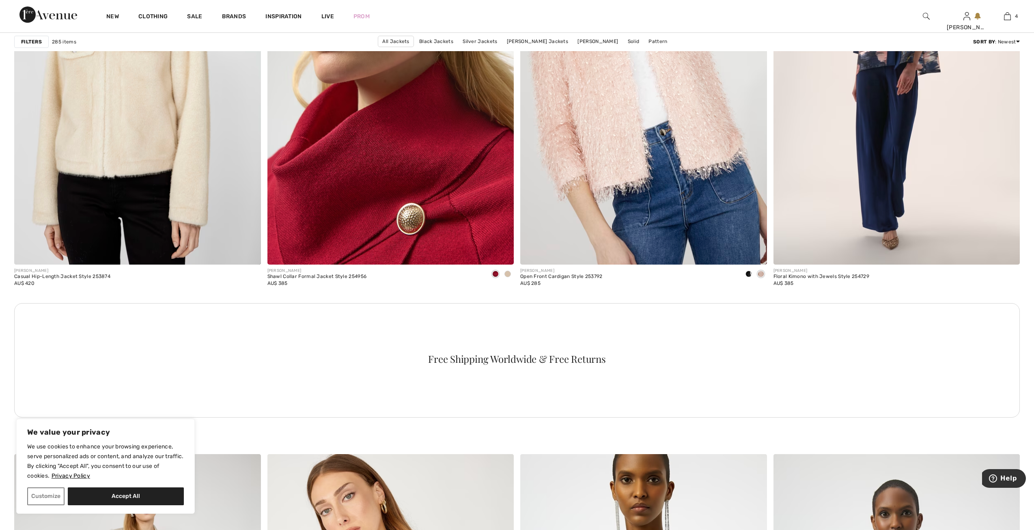
scroll to position [1526, 0]
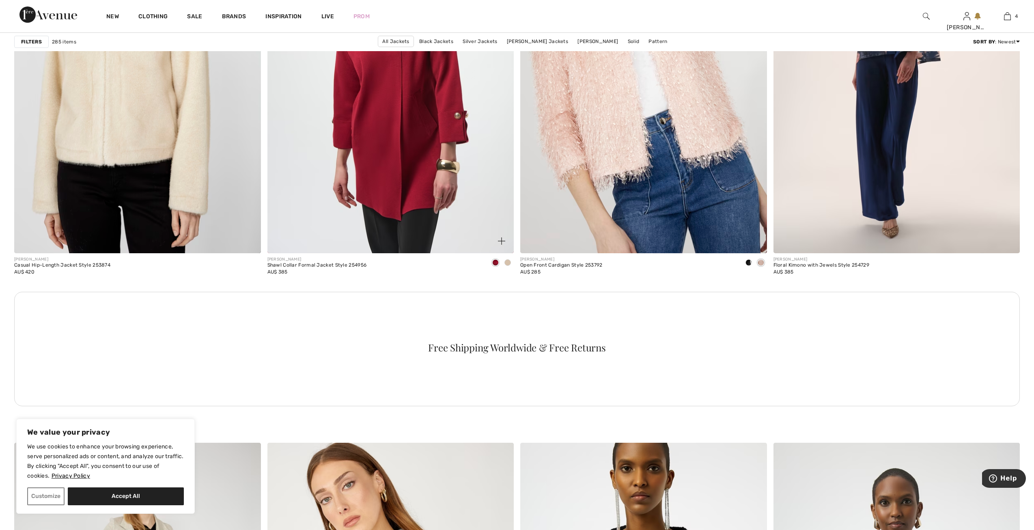
click at [511, 260] on div at bounding box center [508, 263] width 12 height 13
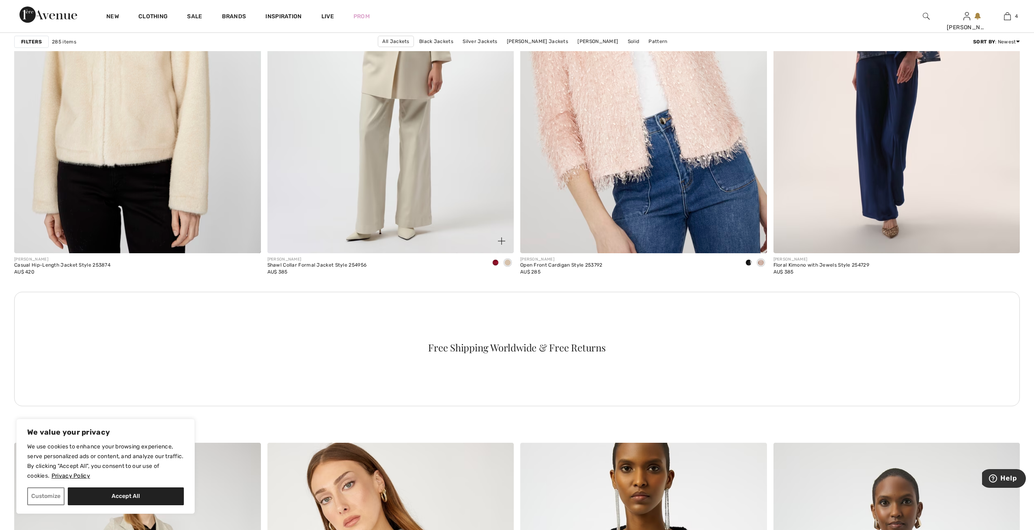
click at [495, 263] on span at bounding box center [495, 262] width 6 height 6
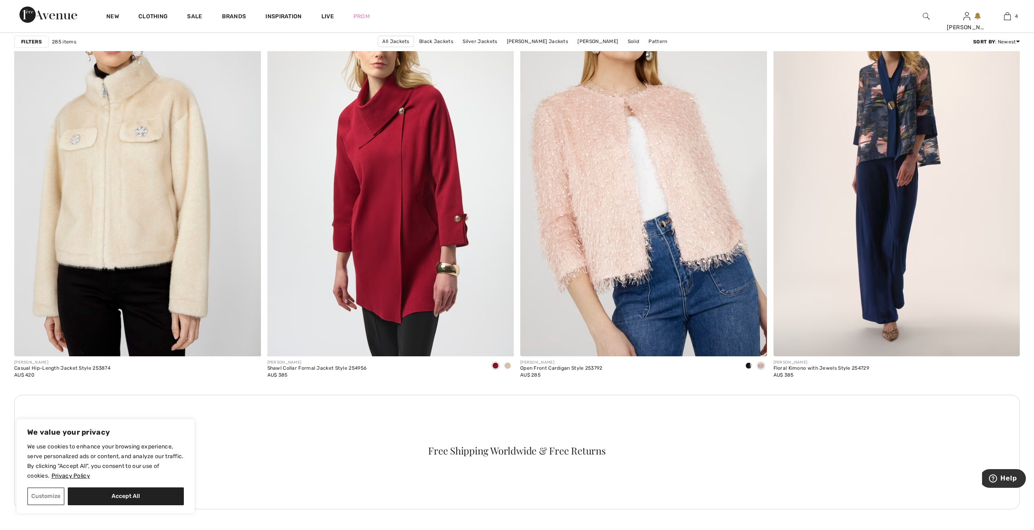
scroll to position [1405, 0]
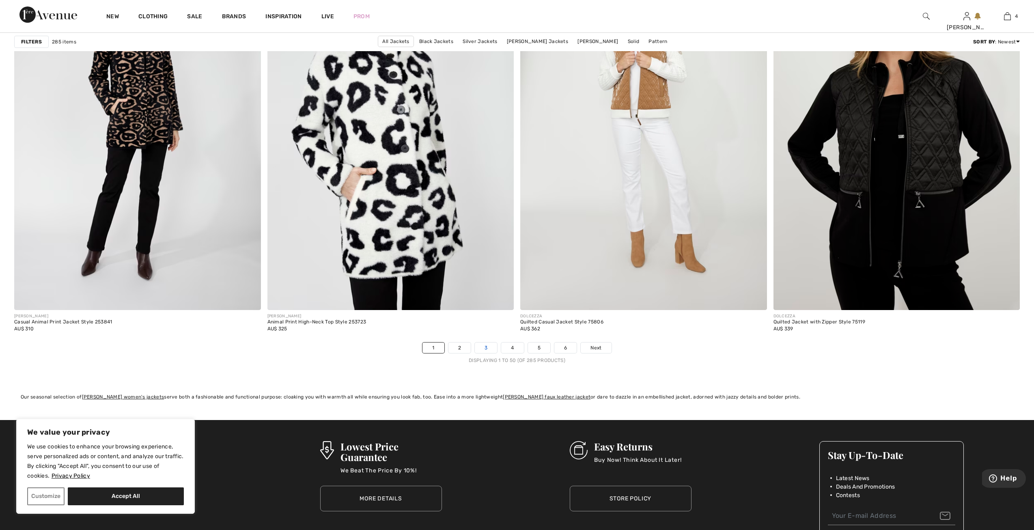
click at [485, 343] on link "3" at bounding box center [486, 348] width 22 height 11
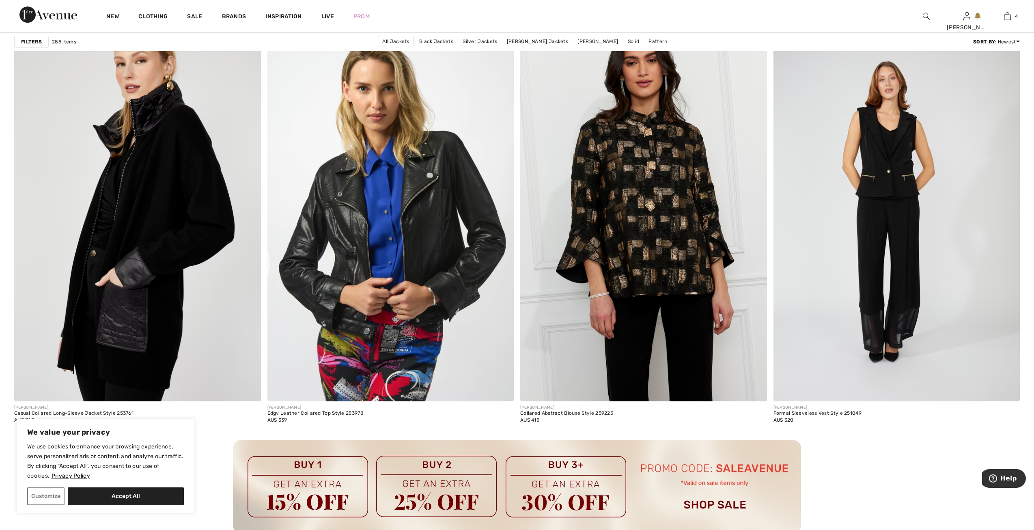
scroll to position [2768, 0]
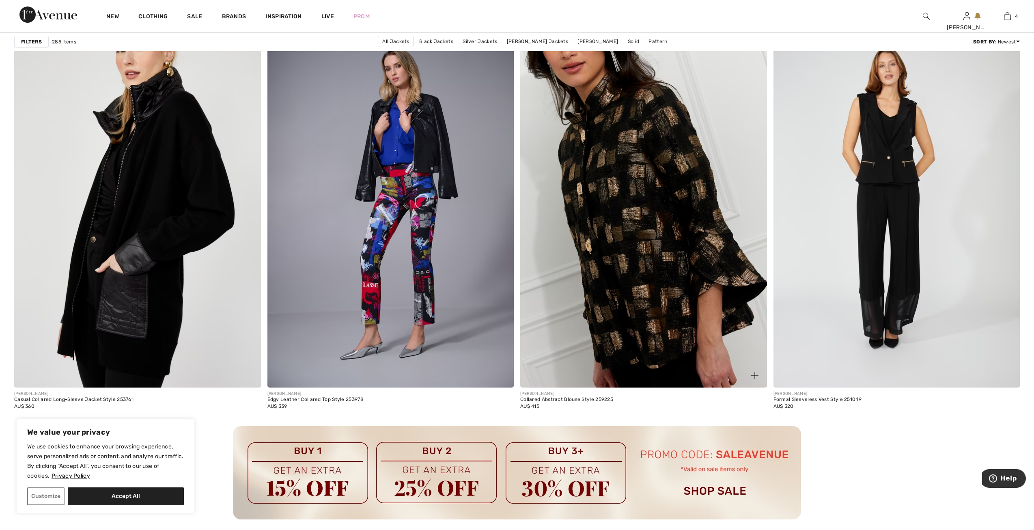
click at [595, 265] on img at bounding box center [643, 203] width 247 height 370
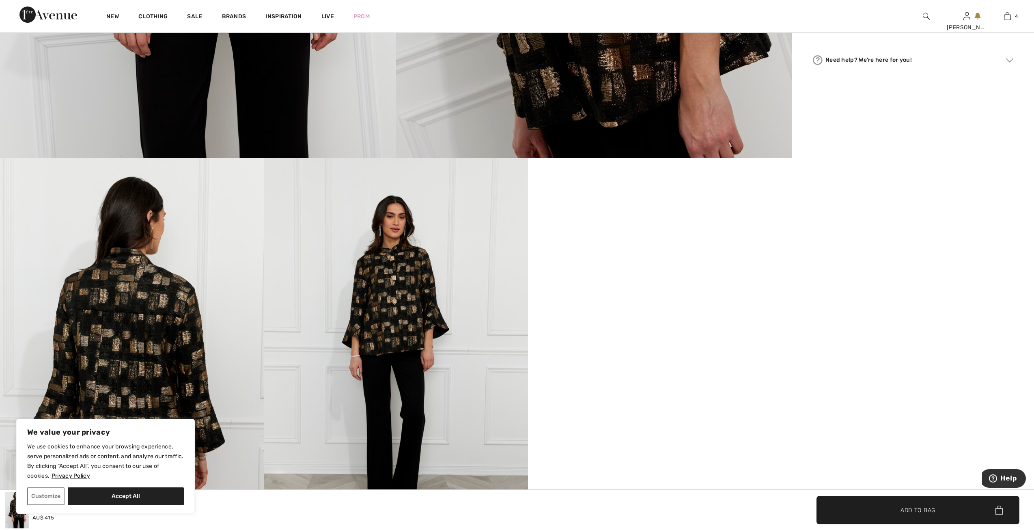
scroll to position [649, 0]
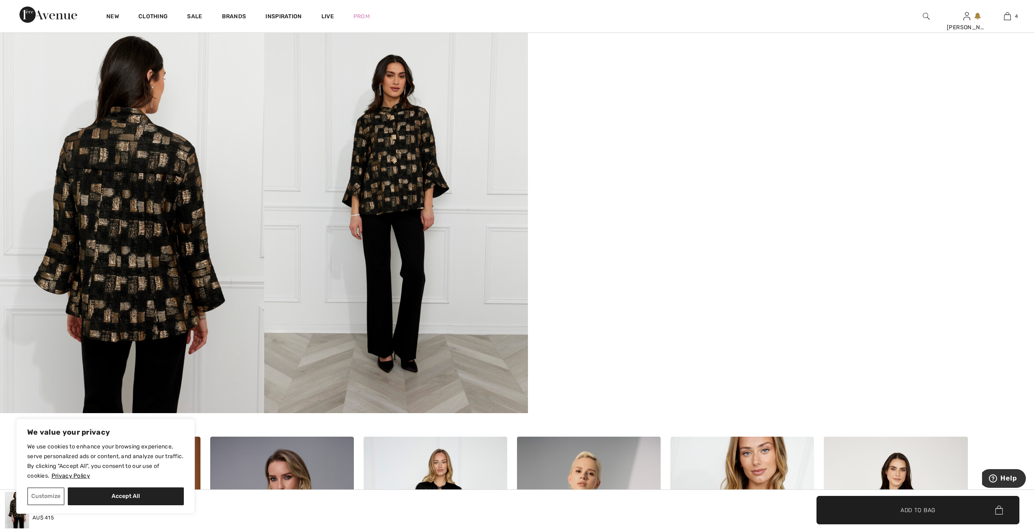
click at [146, 200] on img at bounding box center [132, 215] width 264 height 396
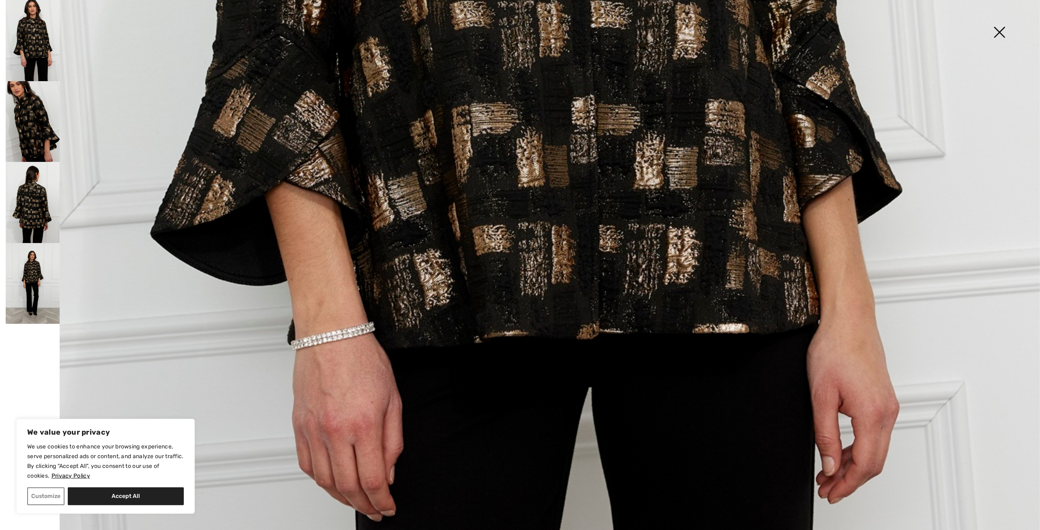
scroll to position [771, 0]
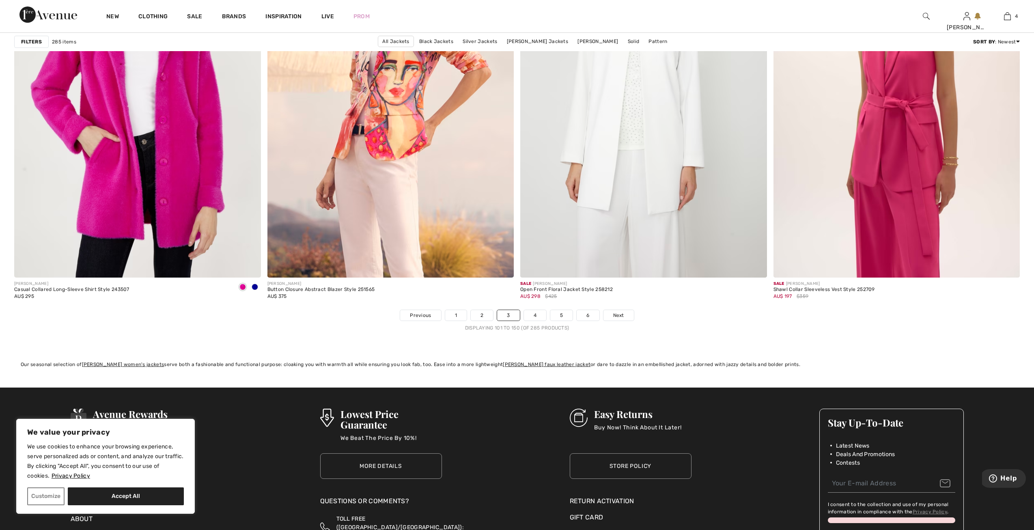
scroll to position [6056, 0]
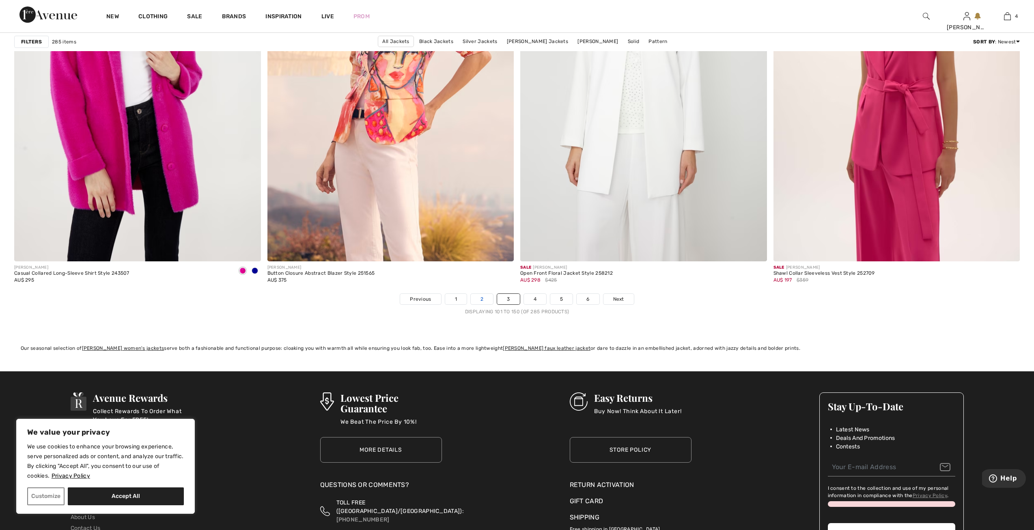
click at [485, 301] on link "2" at bounding box center [482, 299] width 22 height 11
click at [486, 301] on link "2" at bounding box center [482, 299] width 22 height 11
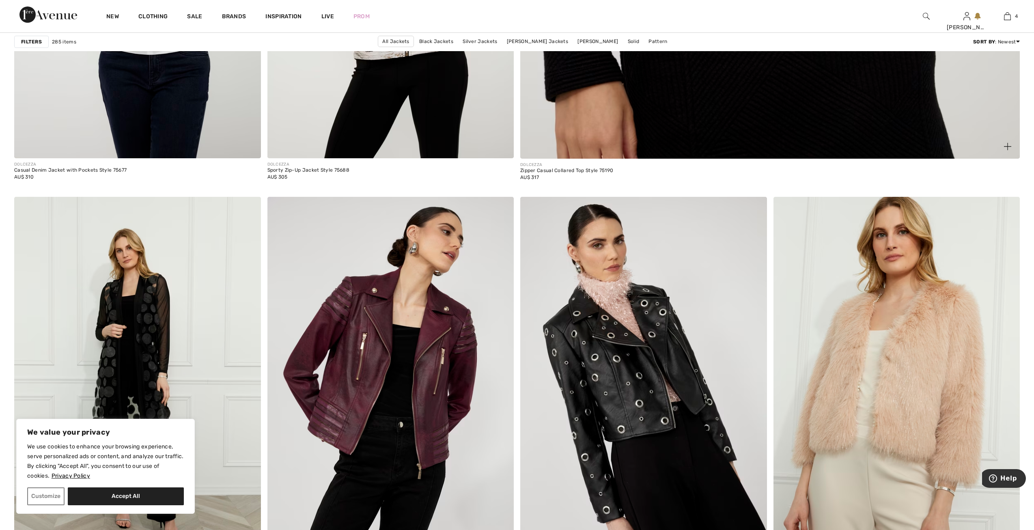
scroll to position [893, 0]
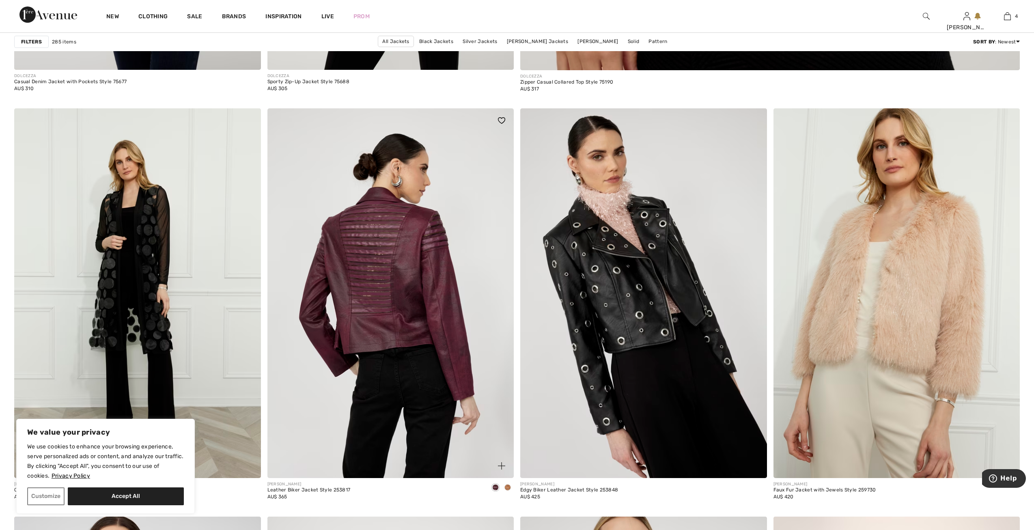
click at [472, 358] on img at bounding box center [391, 293] width 247 height 370
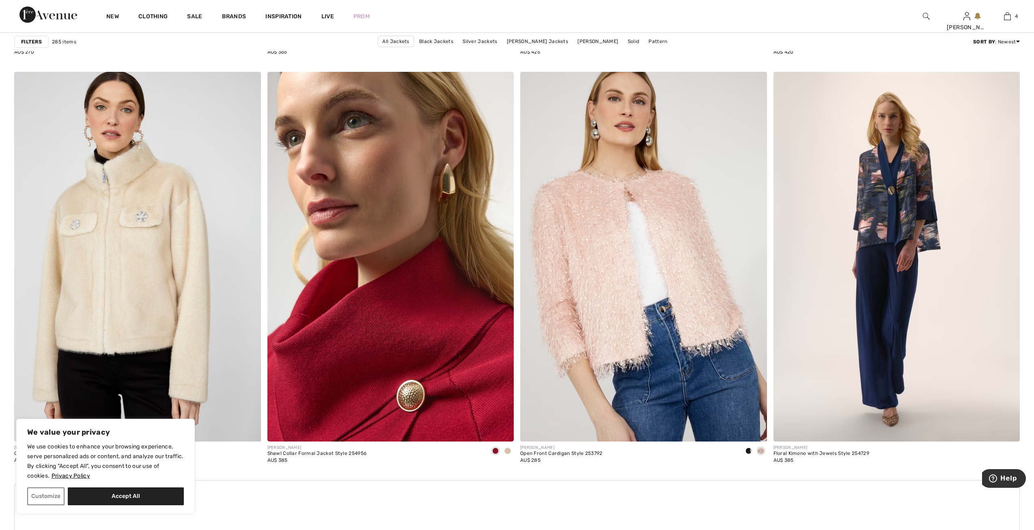
scroll to position [1348, 0]
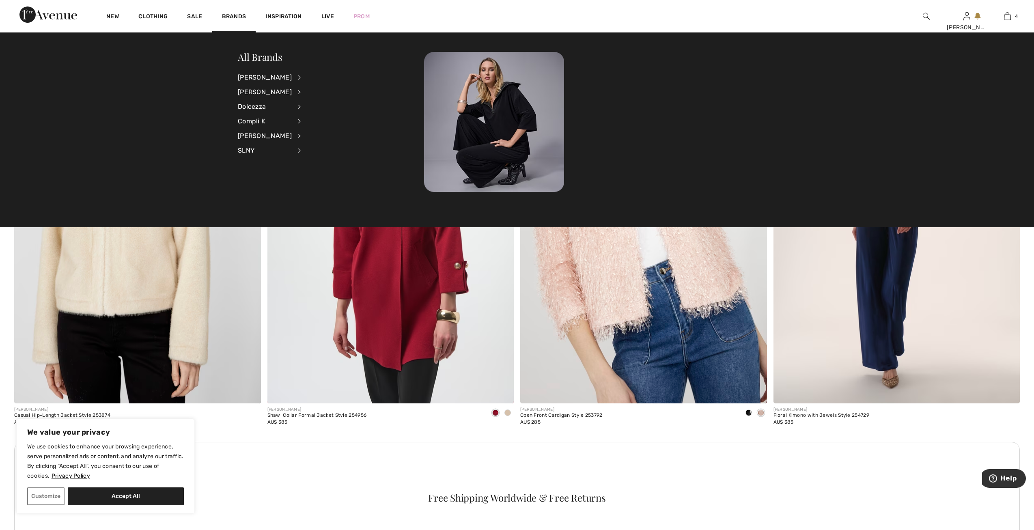
scroll to position [1429, 0]
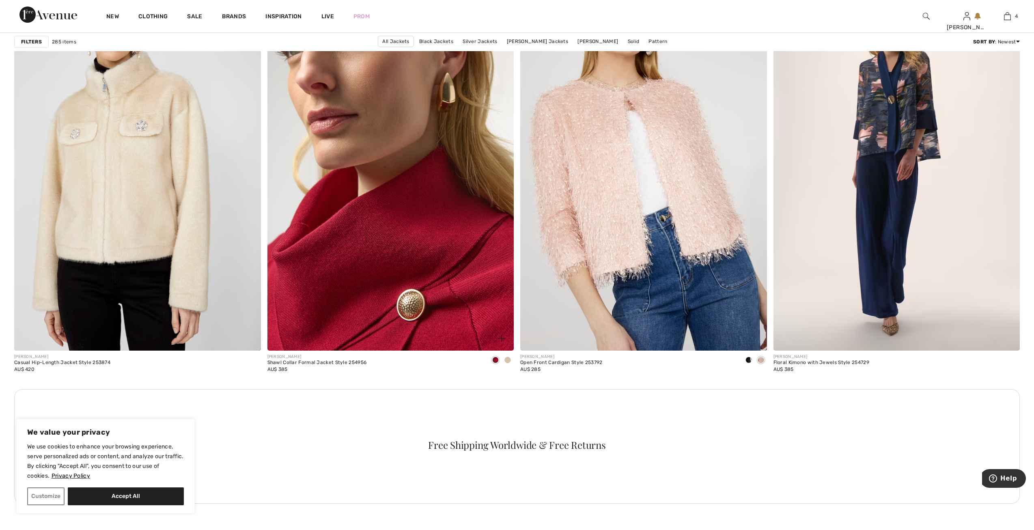
click at [432, 243] on img at bounding box center [391, 166] width 247 height 370
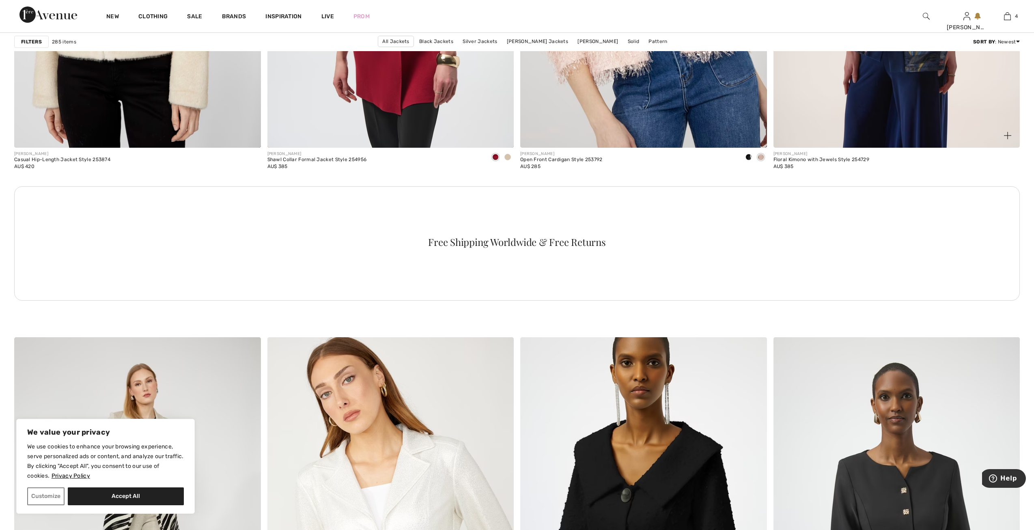
scroll to position [1469, 0]
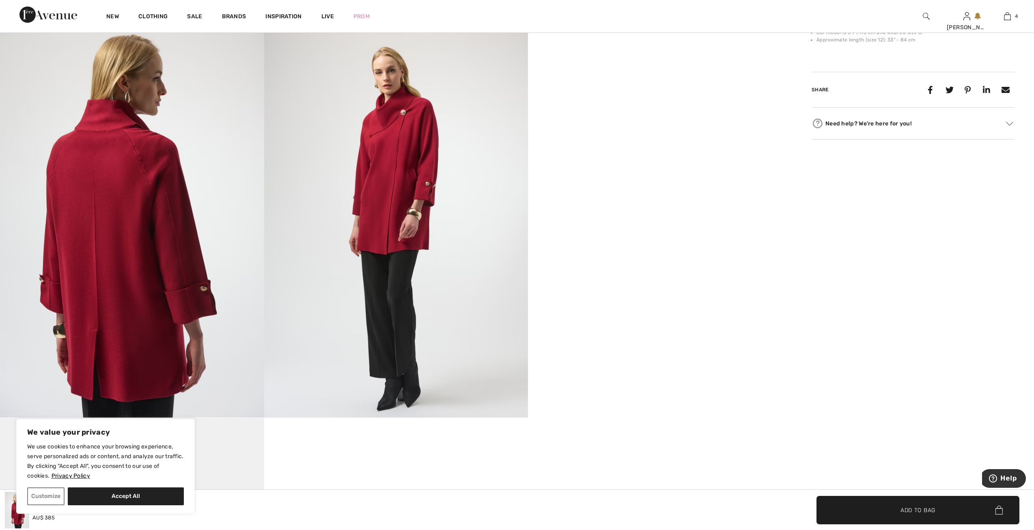
scroll to position [731, 0]
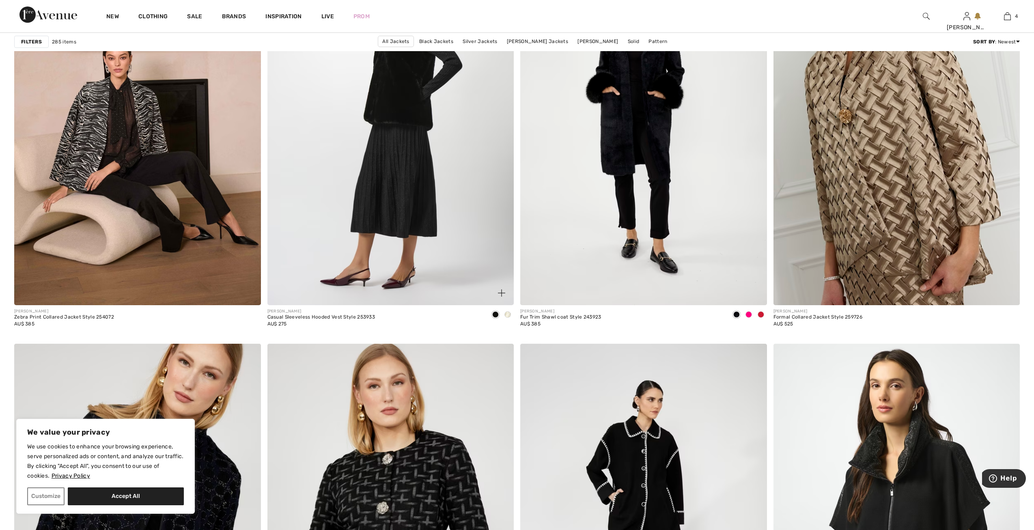
scroll to position [5115, 0]
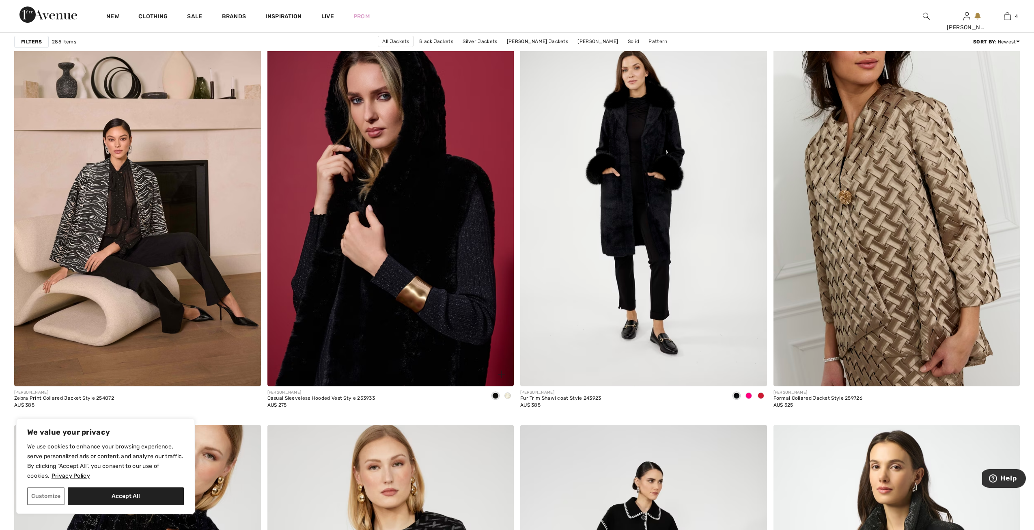
click at [508, 394] on span at bounding box center [508, 396] width 6 height 6
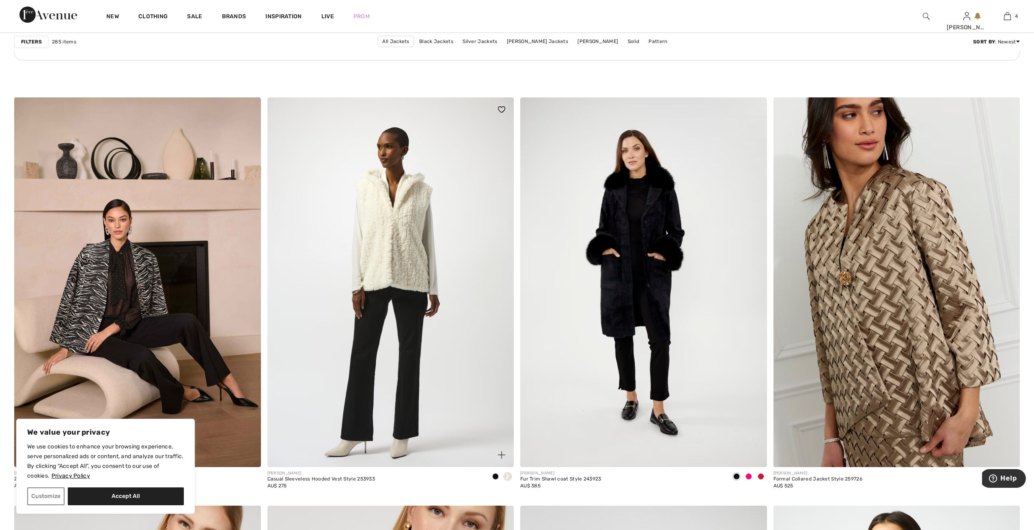
scroll to position [5034, 0]
click at [763, 473] on div at bounding box center [761, 477] width 12 height 13
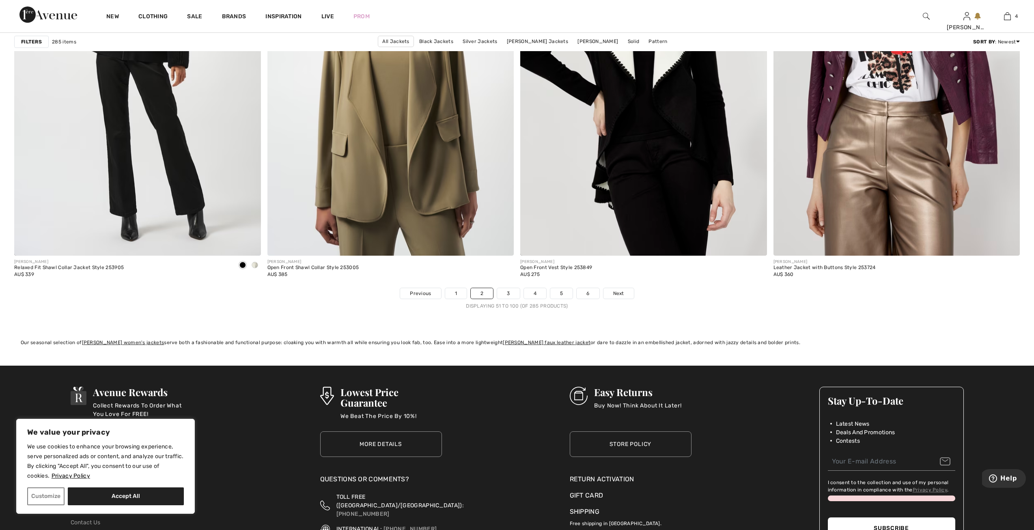
scroll to position [6062, 0]
click at [539, 291] on link "4" at bounding box center [535, 294] width 22 height 11
click at [538, 291] on link "4" at bounding box center [535, 294] width 22 height 11
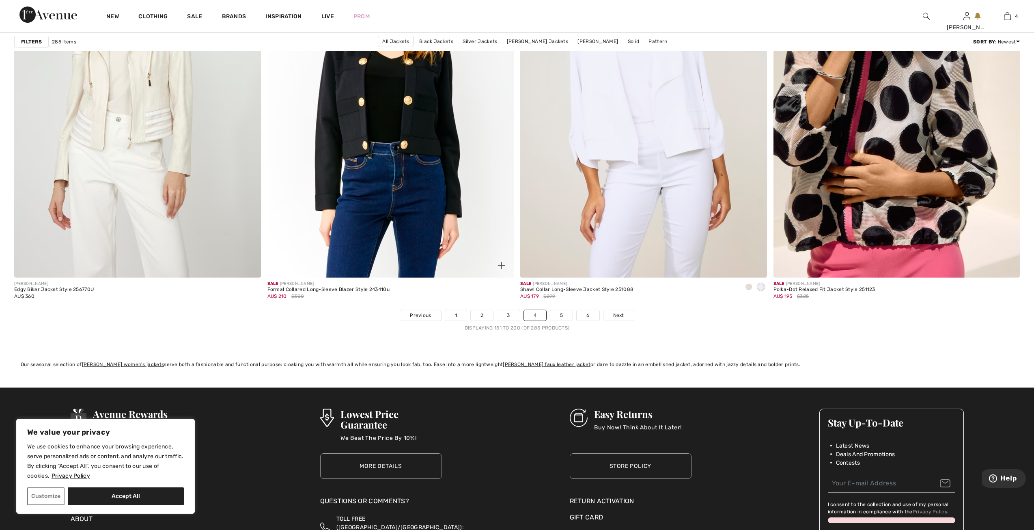
scroll to position [6048, 0]
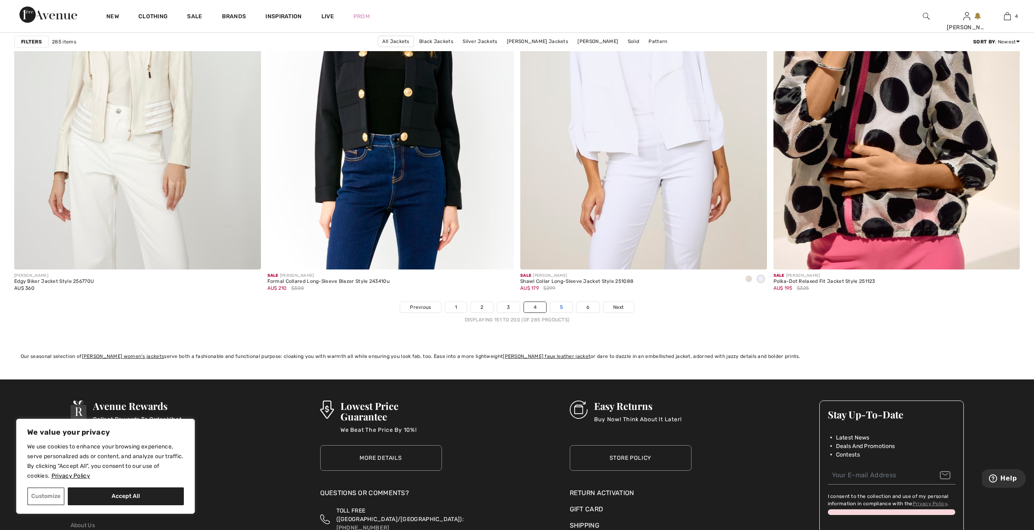
click at [562, 305] on link "5" at bounding box center [561, 307] width 22 height 11
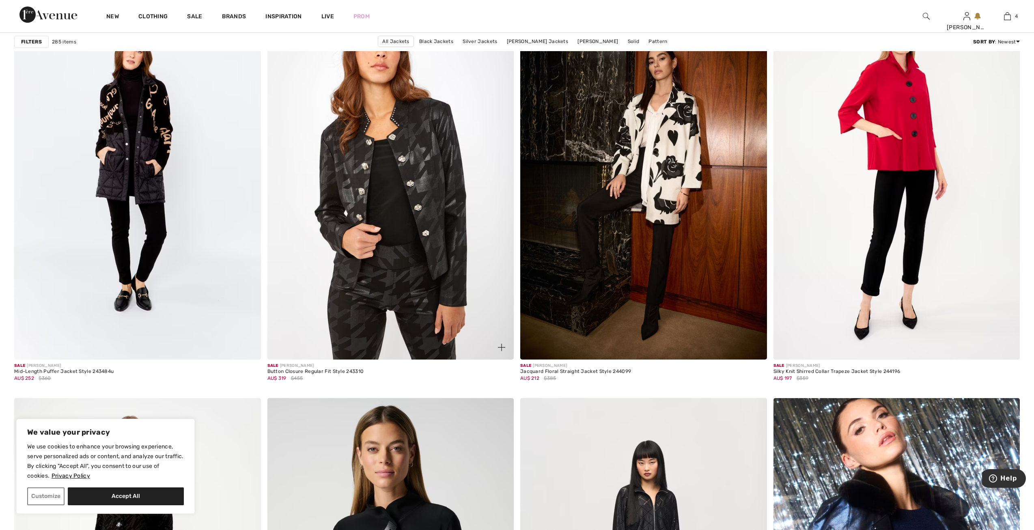
scroll to position [4140, 0]
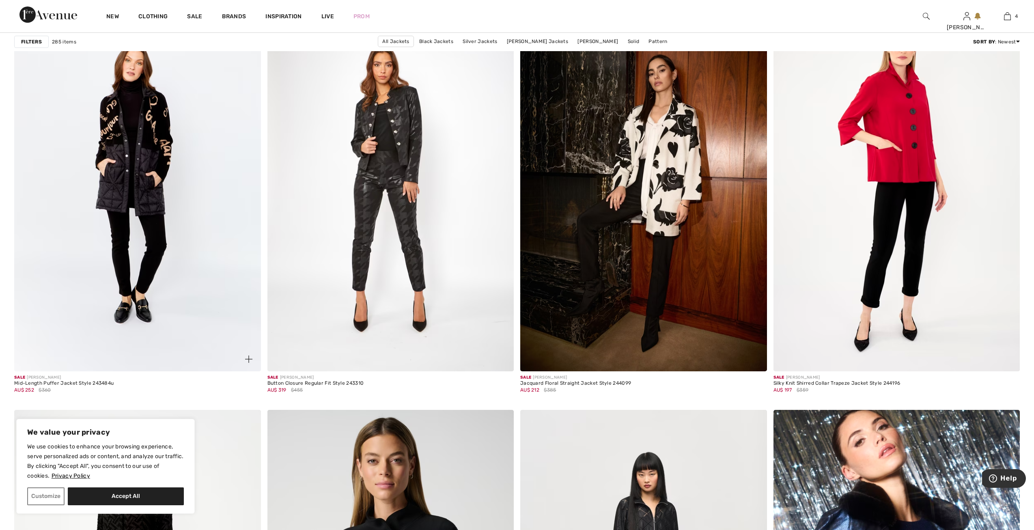
click at [26, 387] on span "AU$ 252" at bounding box center [24, 390] width 20 height 6
click at [51, 382] on div "Mid-Length Puffer Jacket Style 243484u" at bounding box center [63, 384] width 99 height 6
click at [22, 386] on div "AU$ 252 $360" at bounding box center [63, 389] width 99 height 7
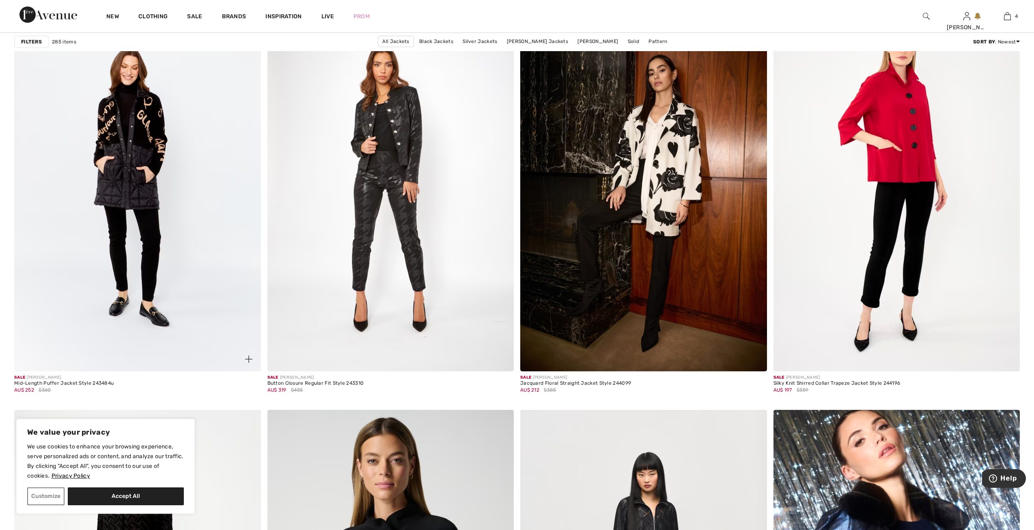
click at [132, 187] on img at bounding box center [137, 187] width 247 height 370
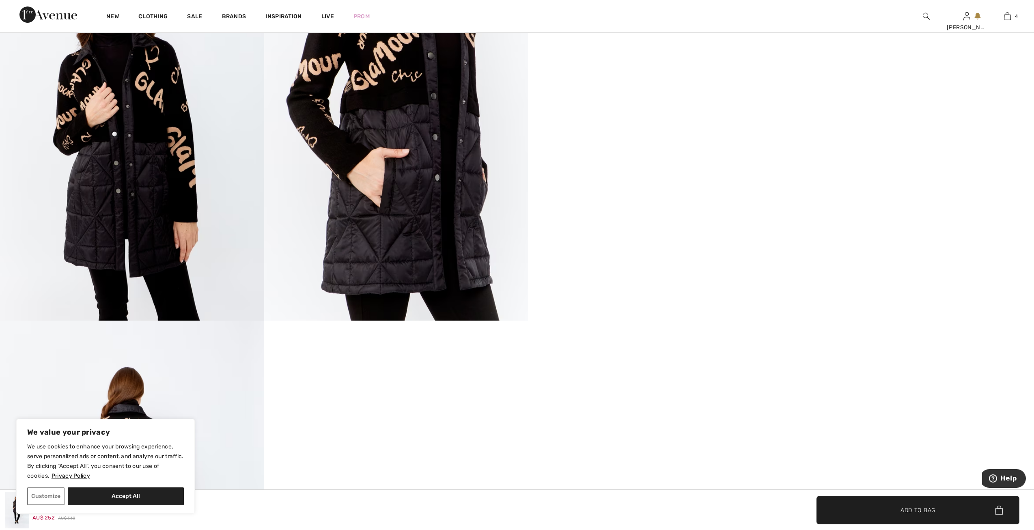
scroll to position [771, 0]
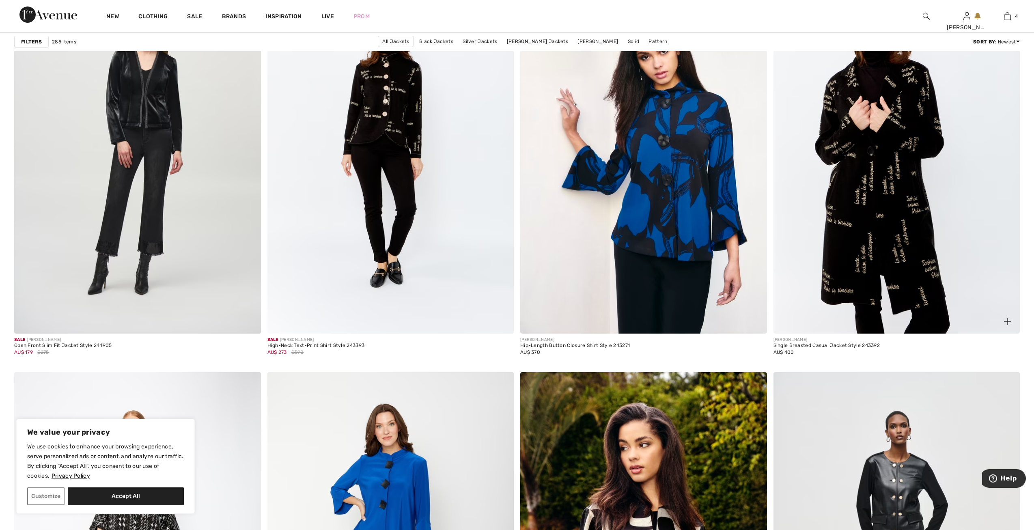
scroll to position [5155, 0]
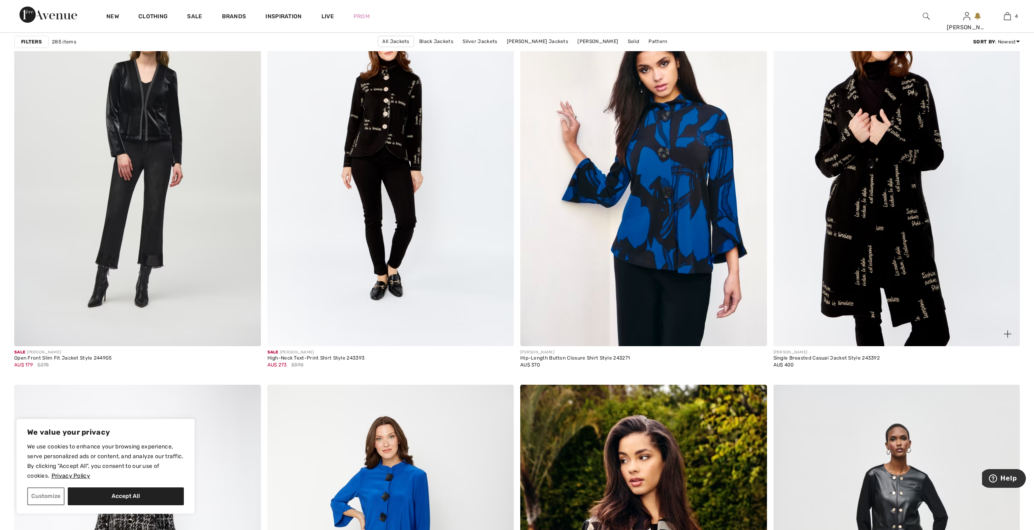
click at [873, 197] on img at bounding box center [897, 161] width 247 height 370
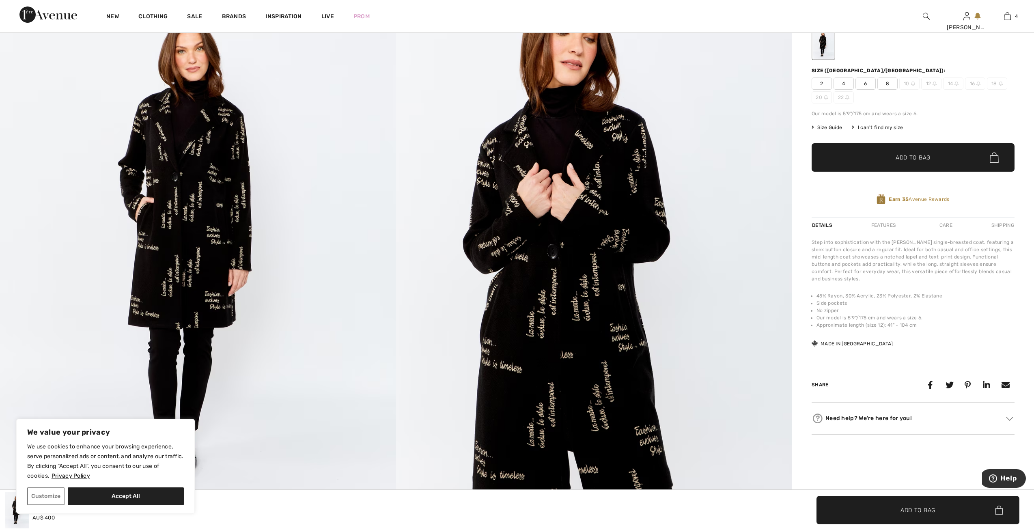
scroll to position [122, 0]
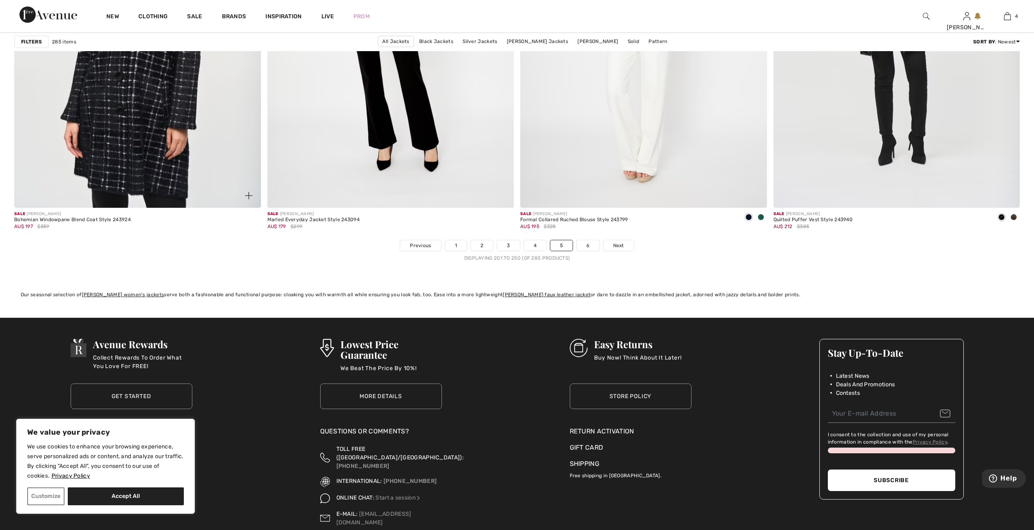
scroll to position [6129, 0]
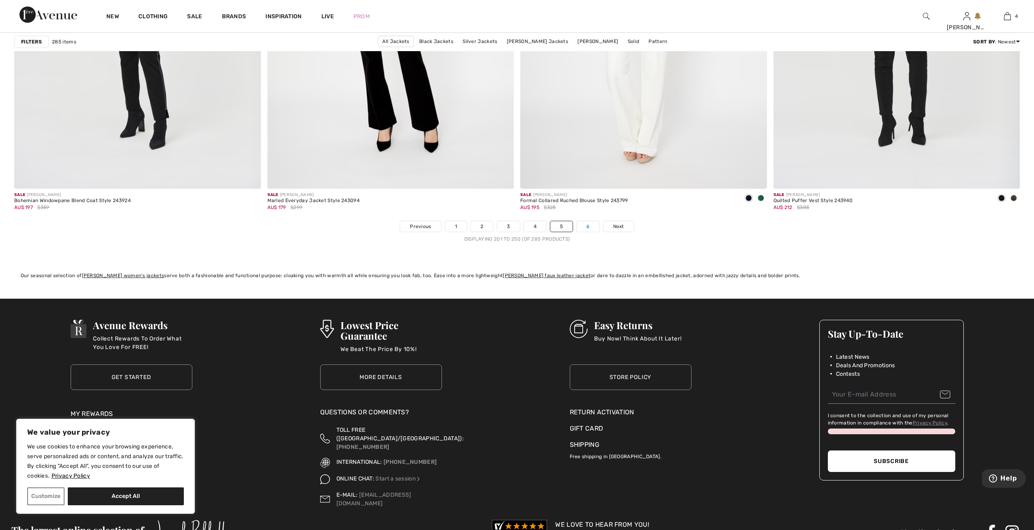
click at [587, 227] on link "6" at bounding box center [588, 226] width 22 height 11
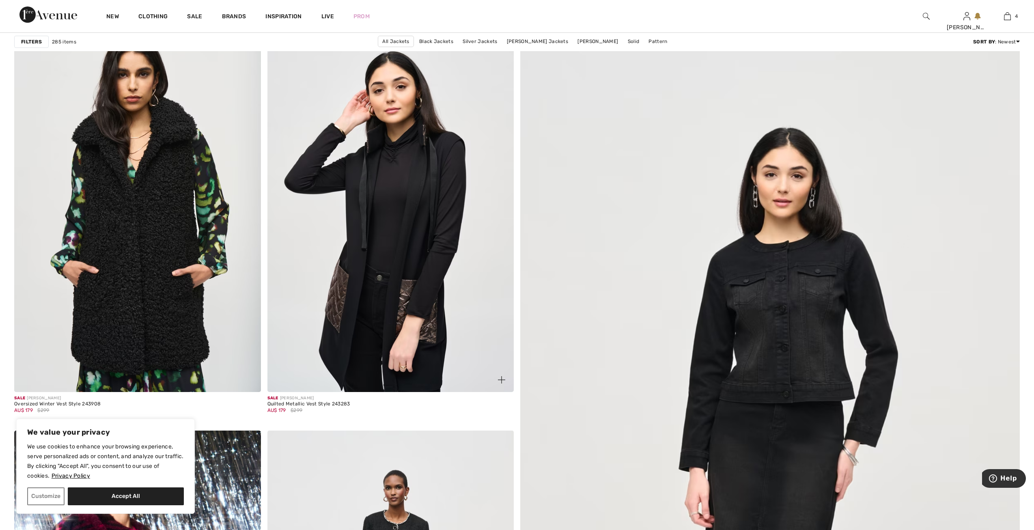
scroll to position [284, 0]
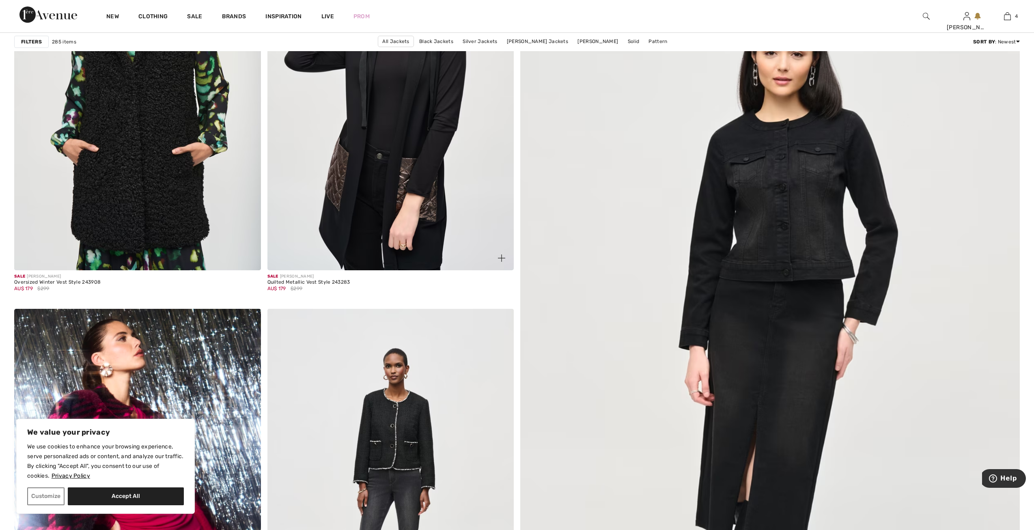
click at [380, 214] on img at bounding box center [391, 85] width 247 height 370
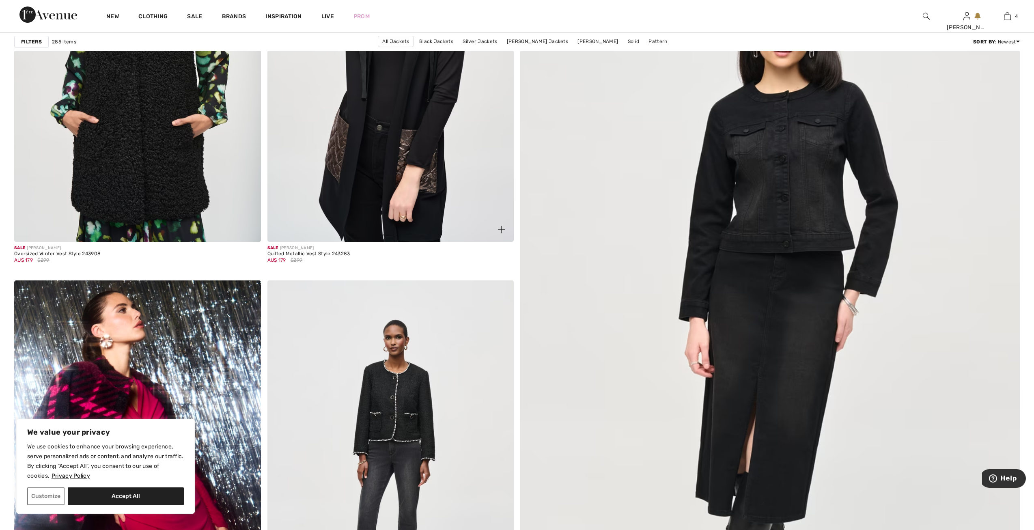
scroll to position [325, 0]
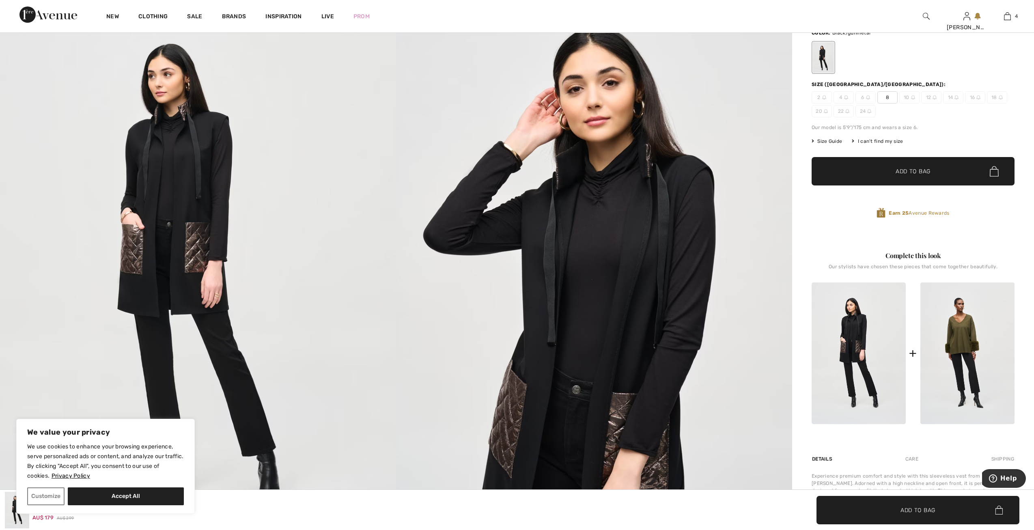
scroll to position [122, 0]
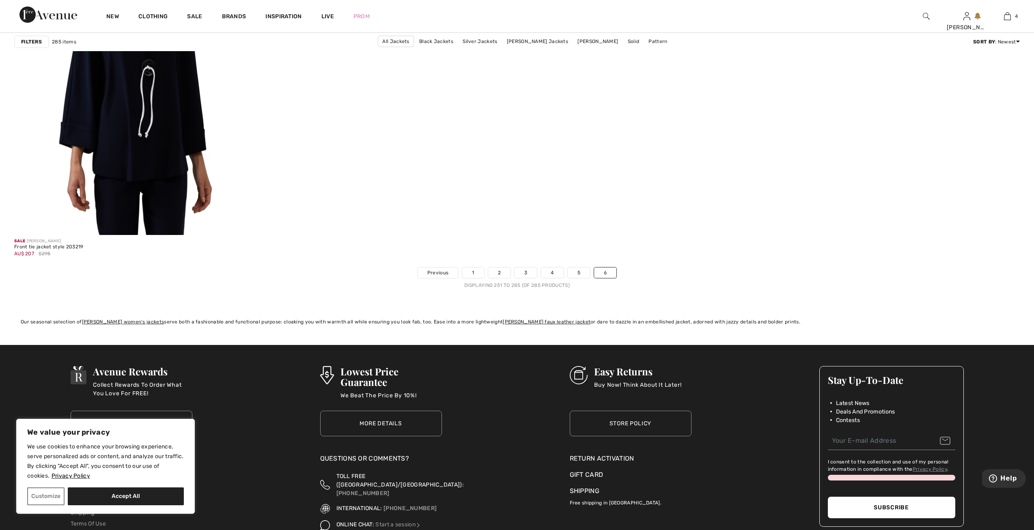
scroll to position [4749, 0]
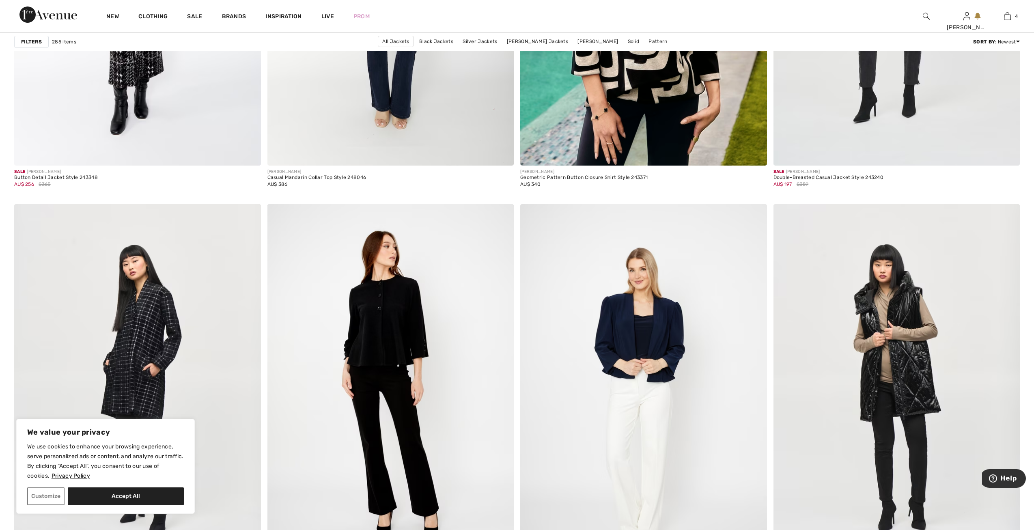
scroll to position [5723, 0]
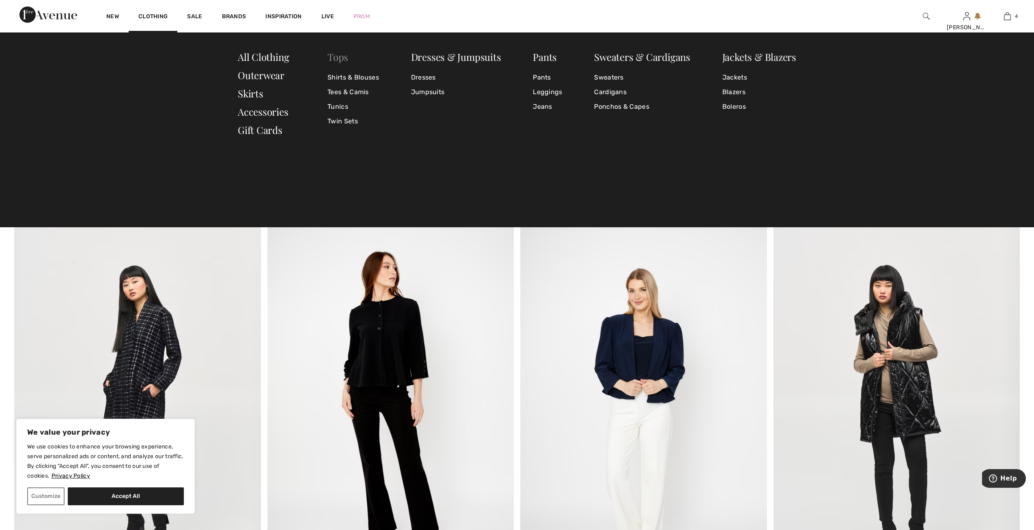
click at [340, 62] on link "Tops" at bounding box center [338, 56] width 21 height 13
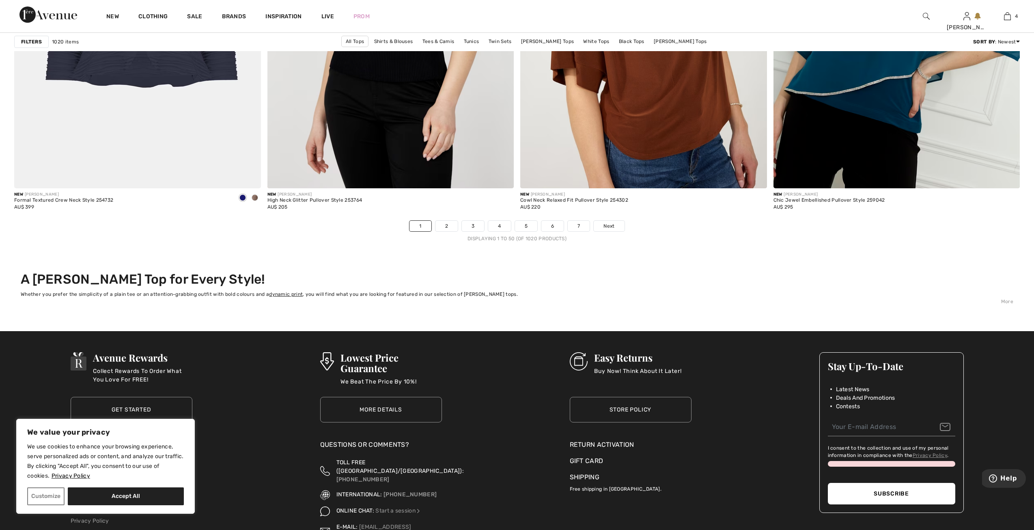
scroll to position [6178, 0]
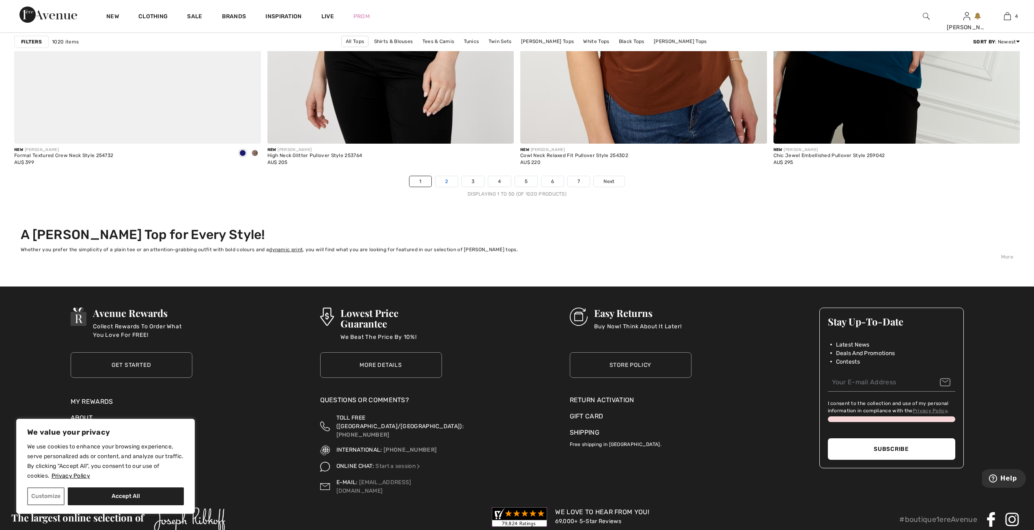
click at [445, 178] on link "2" at bounding box center [447, 181] width 22 height 11
click at [444, 182] on link "2" at bounding box center [447, 181] width 22 height 11
click at [451, 183] on link "2" at bounding box center [447, 181] width 22 height 11
click at [443, 183] on link "2" at bounding box center [447, 181] width 22 height 11
click at [445, 180] on link "2" at bounding box center [447, 181] width 22 height 11
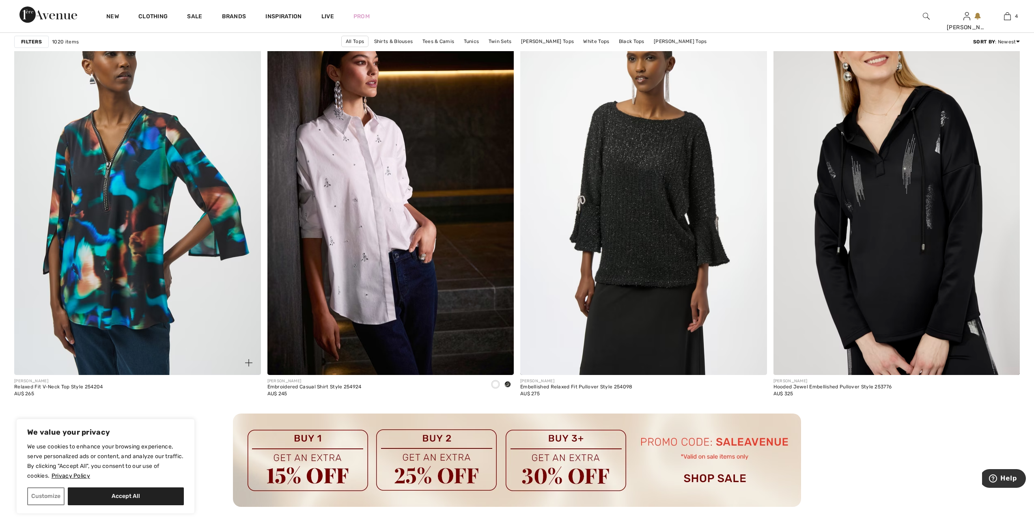
scroll to position [1421, 0]
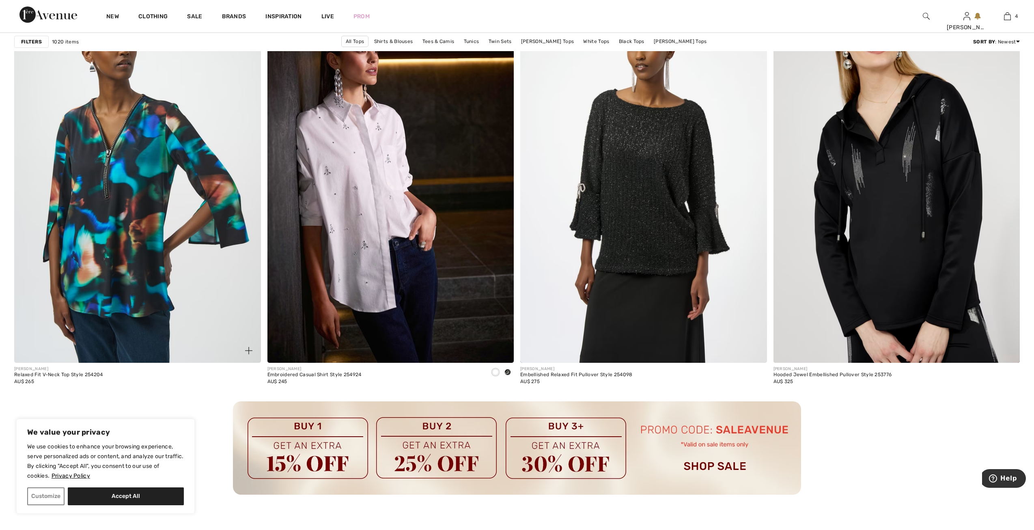
click at [124, 214] on img at bounding box center [137, 178] width 247 height 370
click at [125, 216] on img at bounding box center [137, 178] width 247 height 370
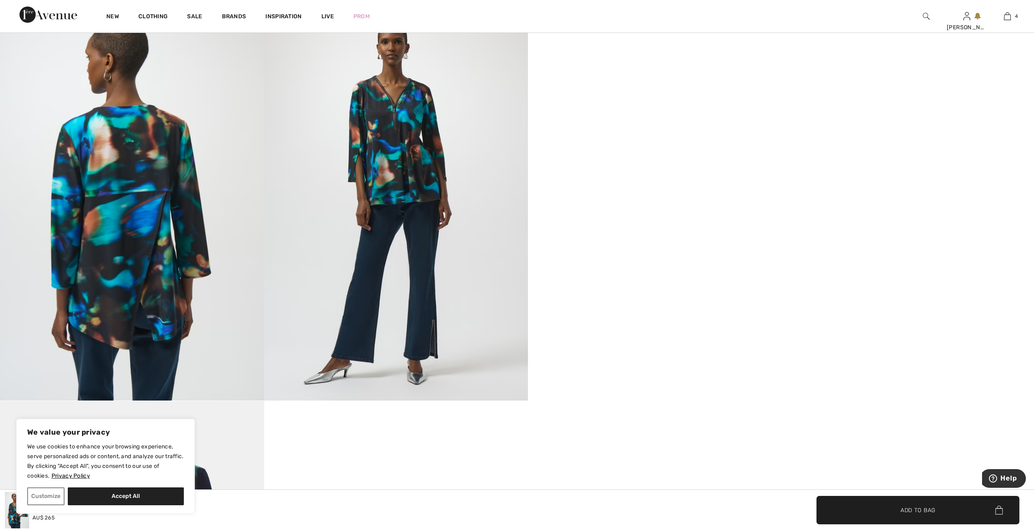
scroll to position [690, 0]
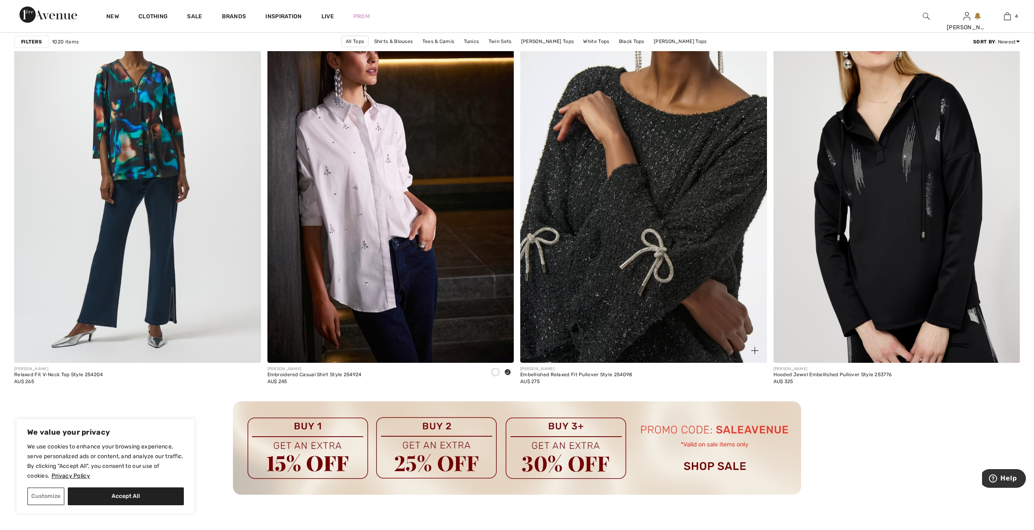
click at [661, 222] on img at bounding box center [643, 178] width 247 height 370
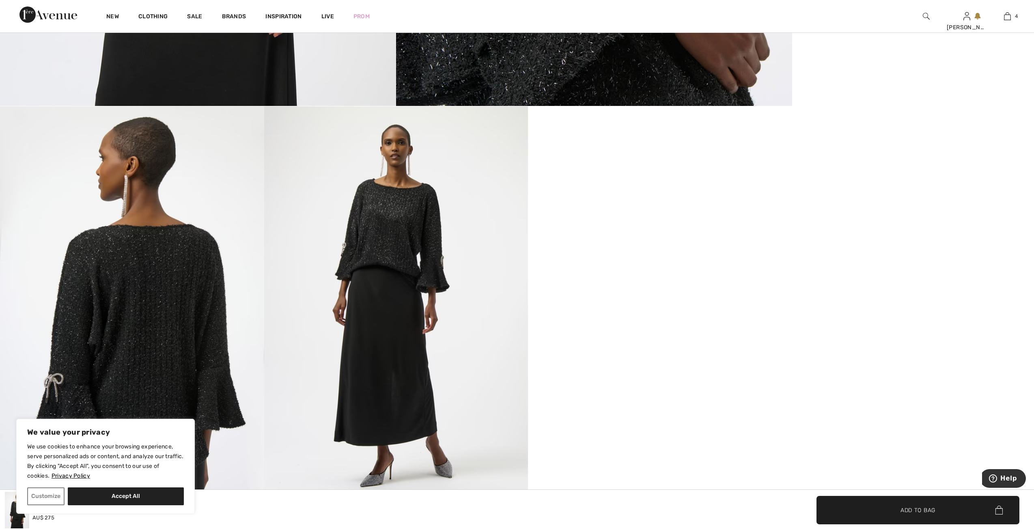
scroll to position [609, 0]
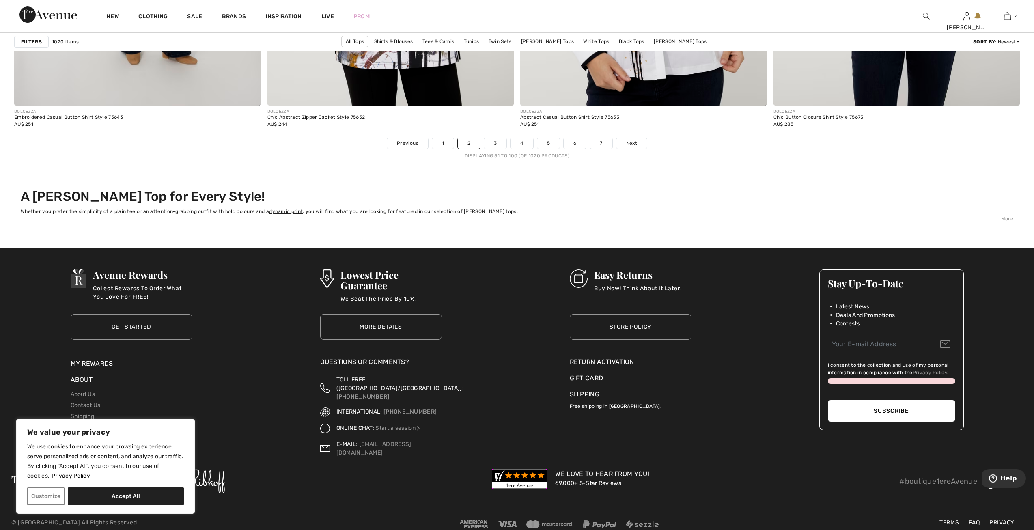
scroll to position [6220, 0]
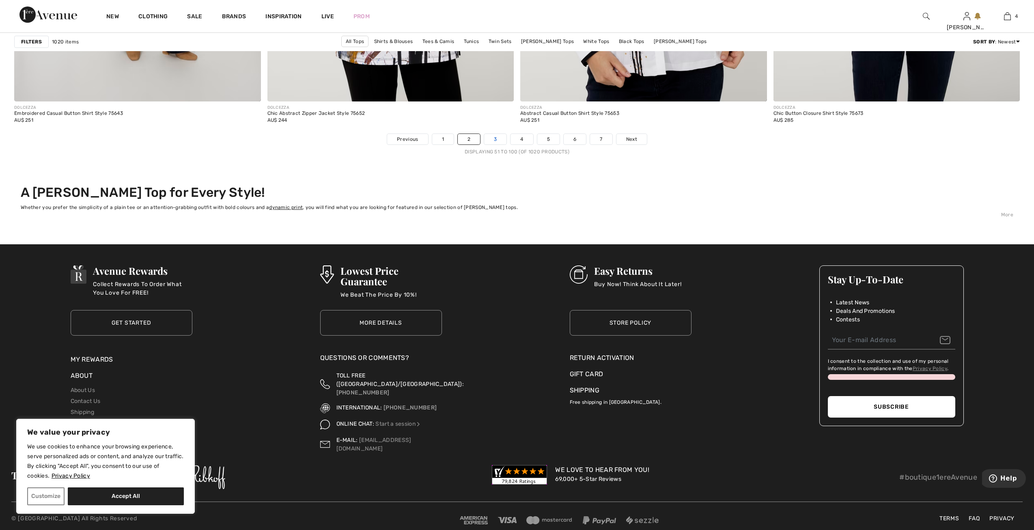
click at [496, 140] on link "3" at bounding box center [495, 139] width 22 height 11
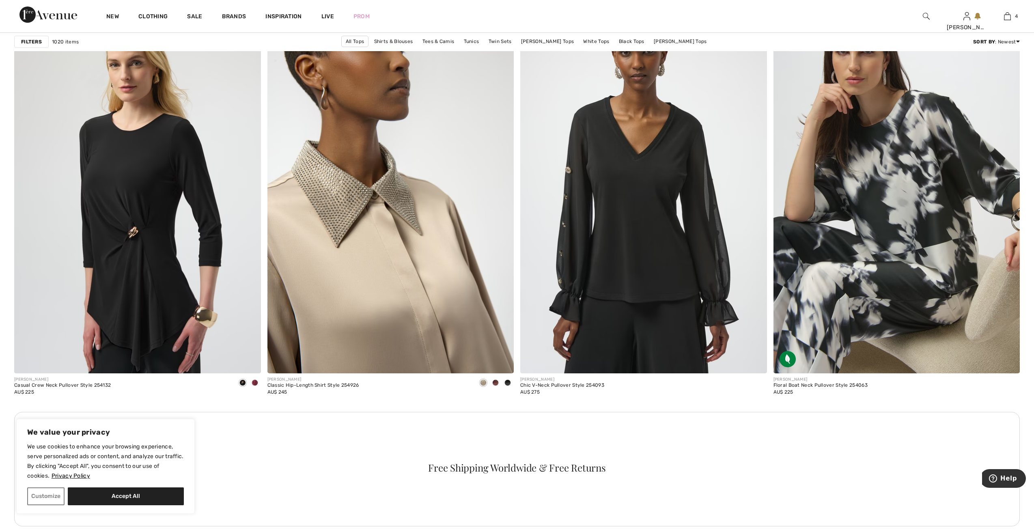
scroll to position [4595, 0]
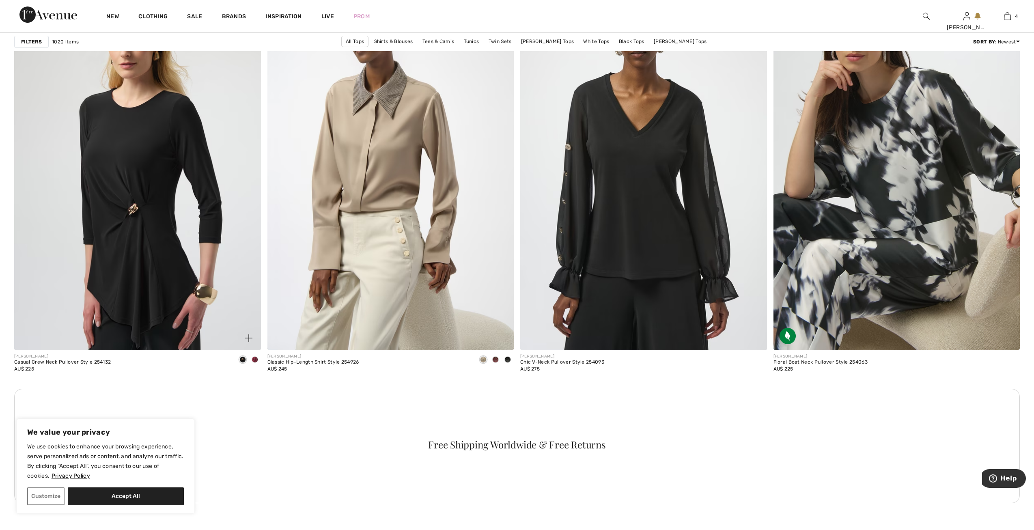
click at [252, 359] on span at bounding box center [255, 359] width 6 height 6
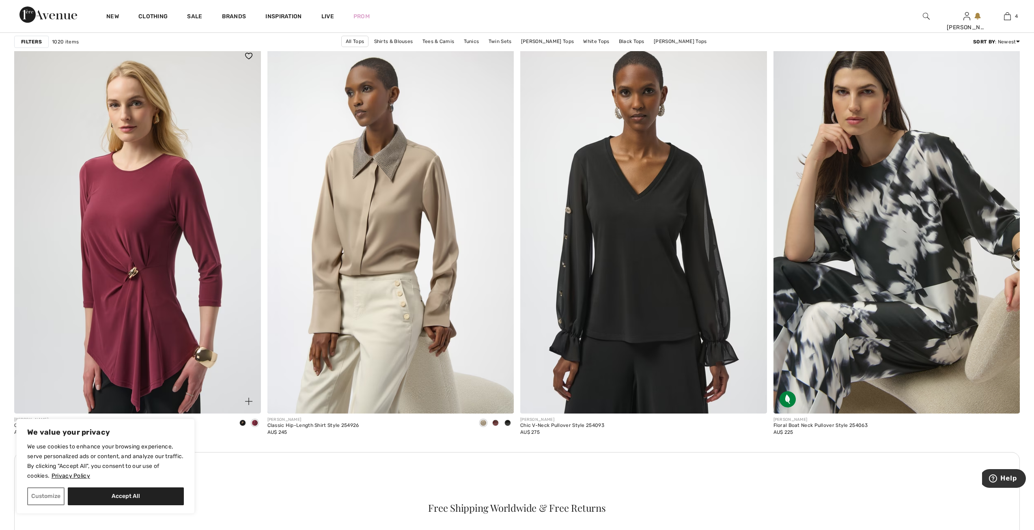
scroll to position [4555, 0]
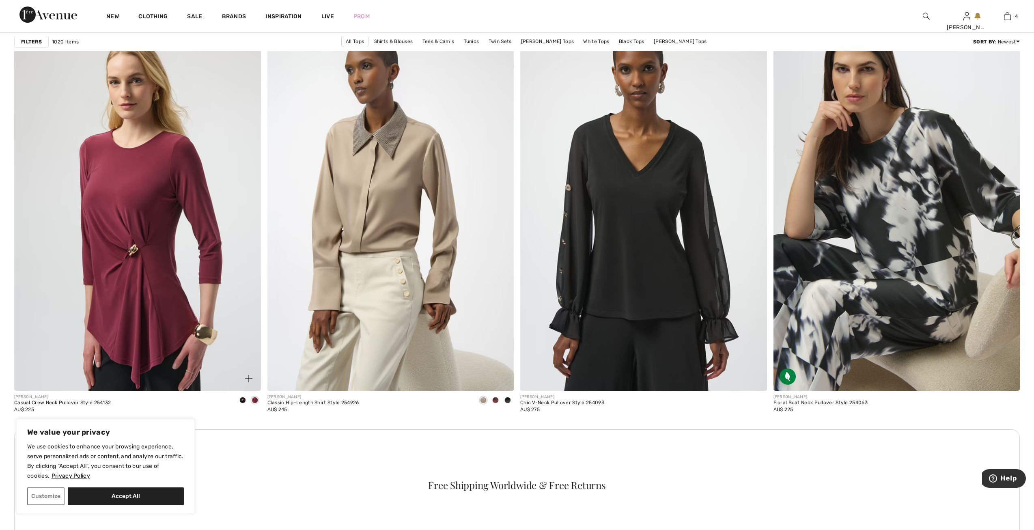
click at [185, 281] on img at bounding box center [137, 206] width 247 height 370
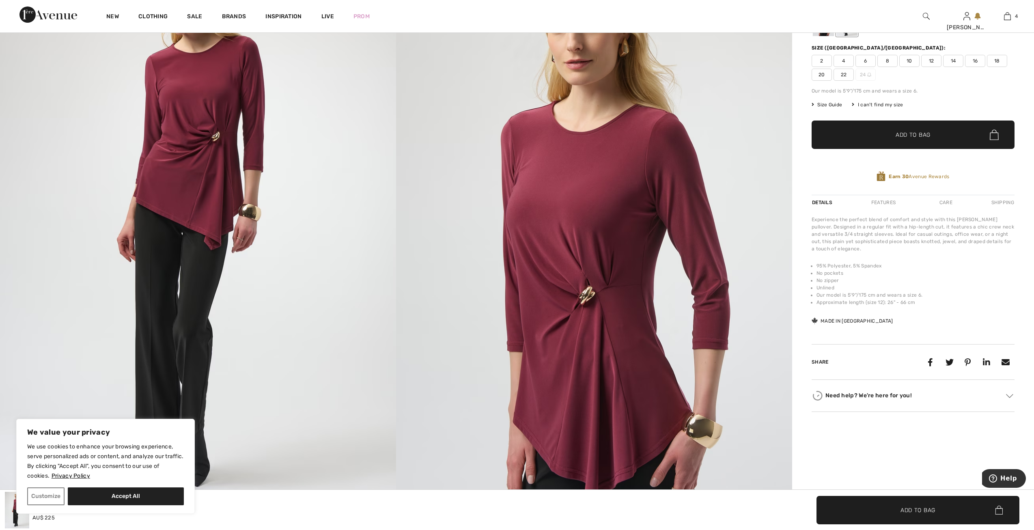
scroll to position [203, 0]
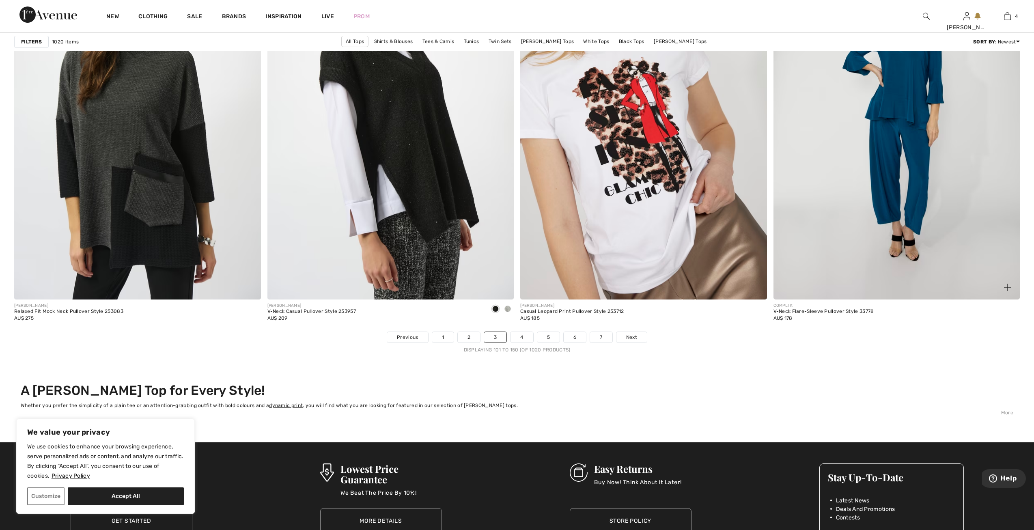
scroll to position [6097, 0]
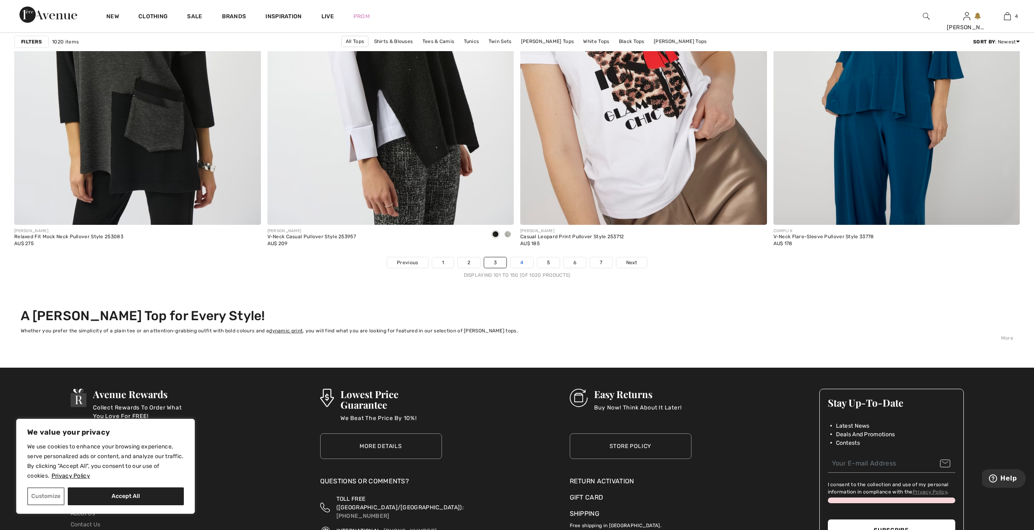
click at [525, 261] on link "4" at bounding box center [522, 262] width 22 height 11
click at [525, 263] on link "4" at bounding box center [522, 262] width 22 height 11
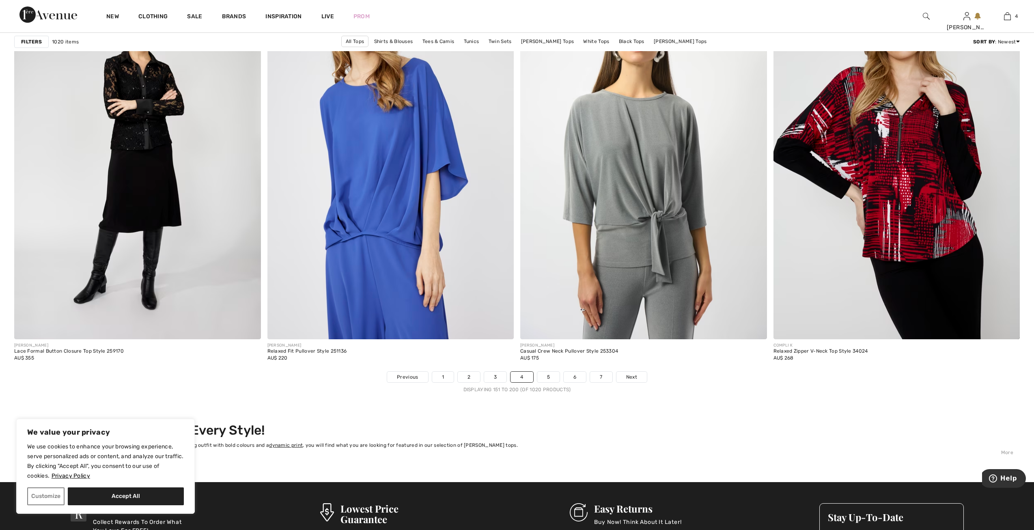
scroll to position [5983, 0]
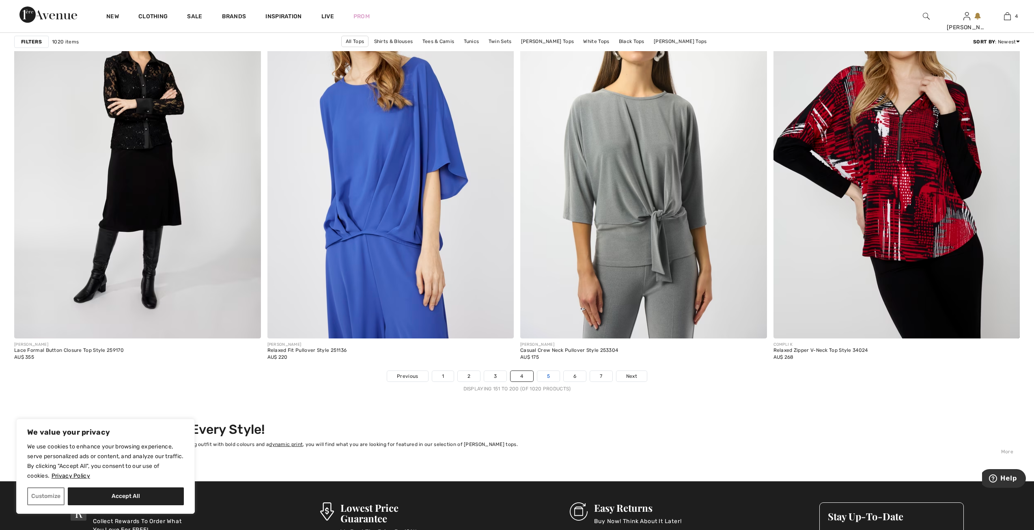
click at [550, 377] on link "5" at bounding box center [548, 376] width 22 height 11
click at [547, 378] on link "5" at bounding box center [548, 376] width 22 height 11
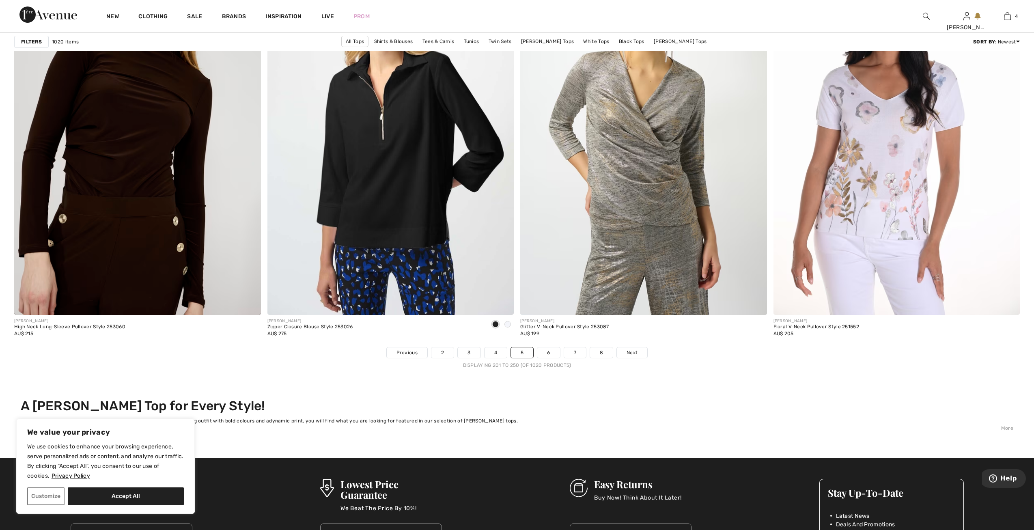
scroll to position [6007, 0]
click at [552, 355] on link "6" at bounding box center [548, 352] width 22 height 11
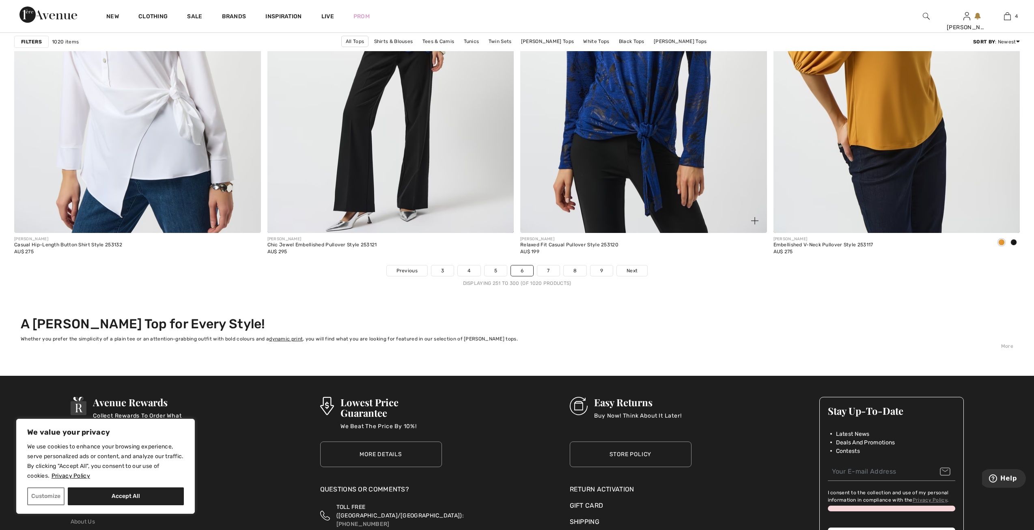
scroll to position [6130, 0]
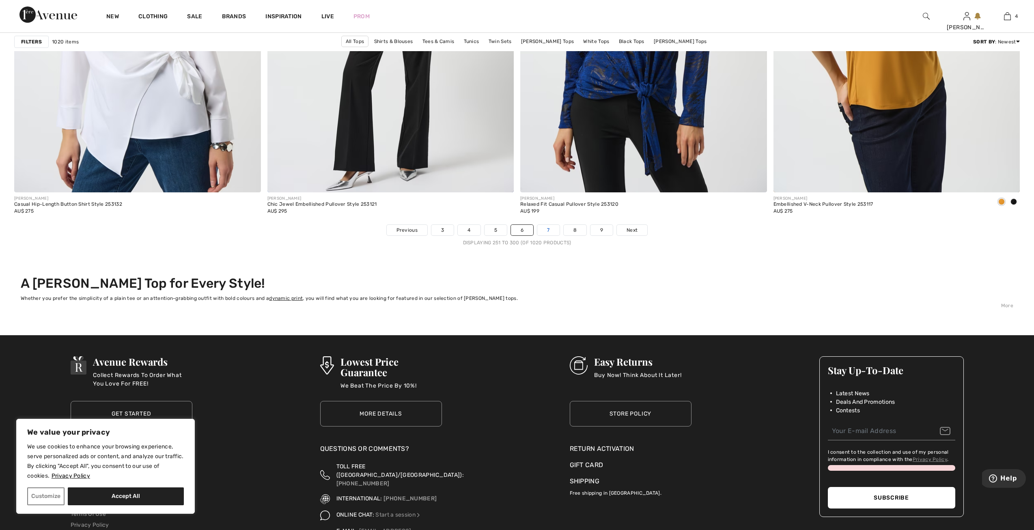
click at [550, 230] on link "7" at bounding box center [548, 230] width 22 height 11
click at [549, 230] on link "7" at bounding box center [548, 230] width 22 height 11
click at [548, 229] on link "7" at bounding box center [548, 230] width 22 height 11
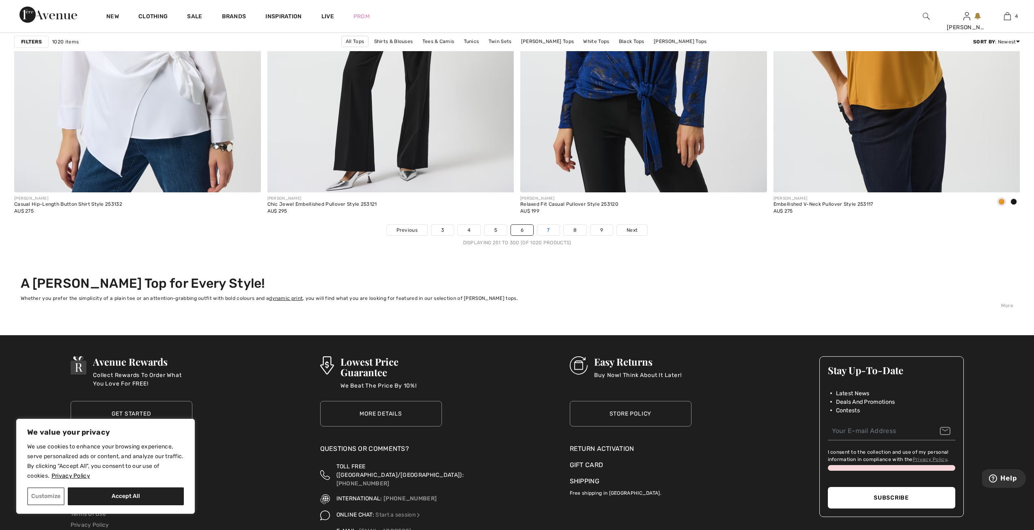
click at [548, 229] on link "7" at bounding box center [548, 230] width 22 height 11
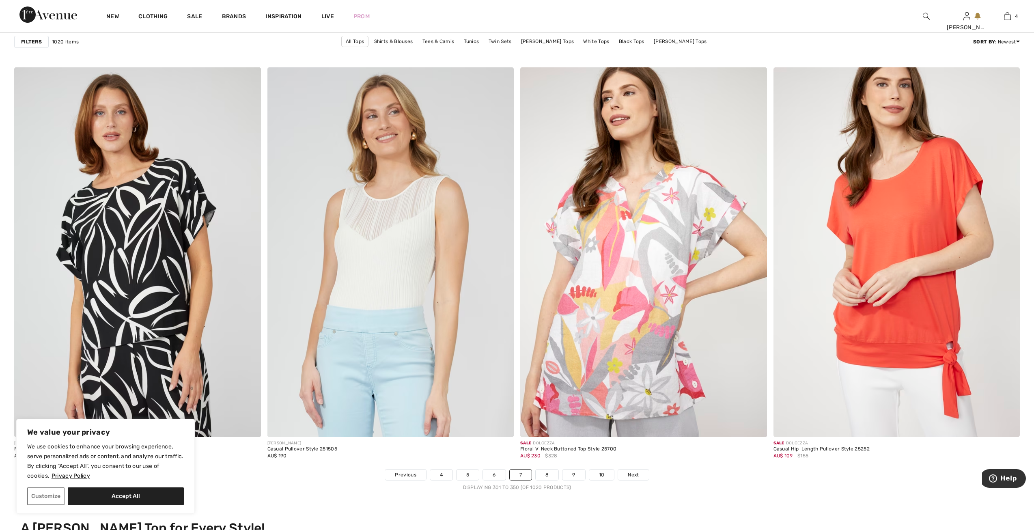
scroll to position [5927, 0]
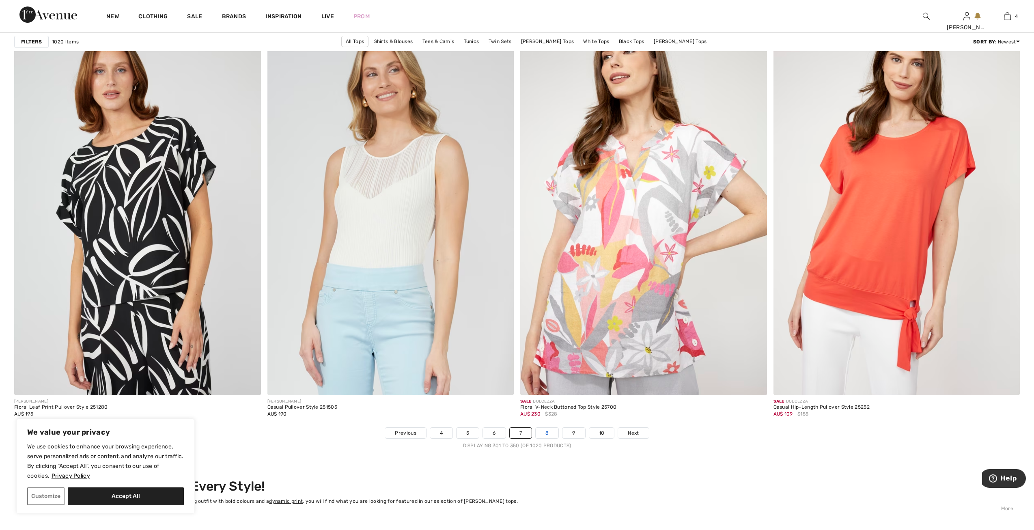
click at [555, 436] on link "8" at bounding box center [547, 433] width 23 height 11
click at [554, 433] on link "8" at bounding box center [547, 433] width 23 height 11
click at [550, 432] on link "8" at bounding box center [547, 433] width 23 height 11
click at [547, 430] on link "8" at bounding box center [547, 433] width 23 height 11
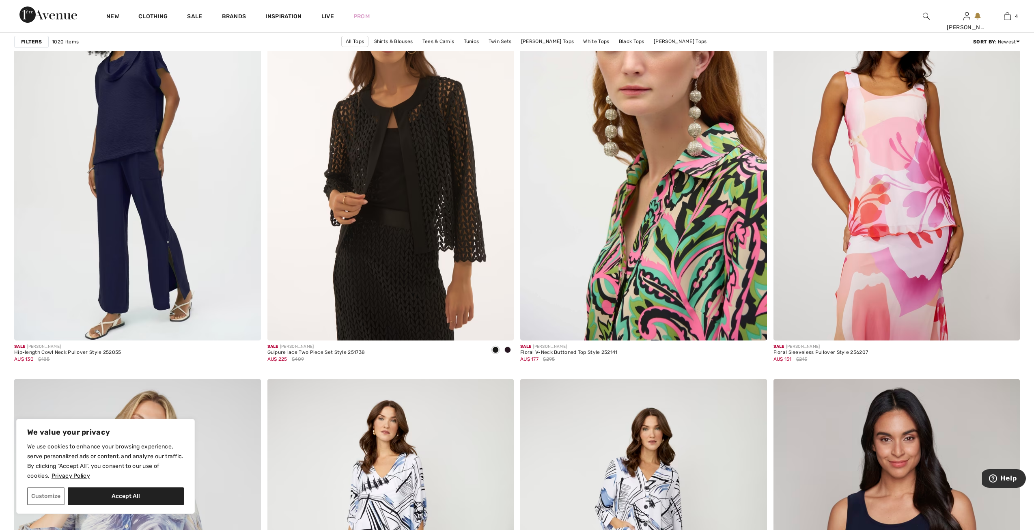
scroll to position [1989, 0]
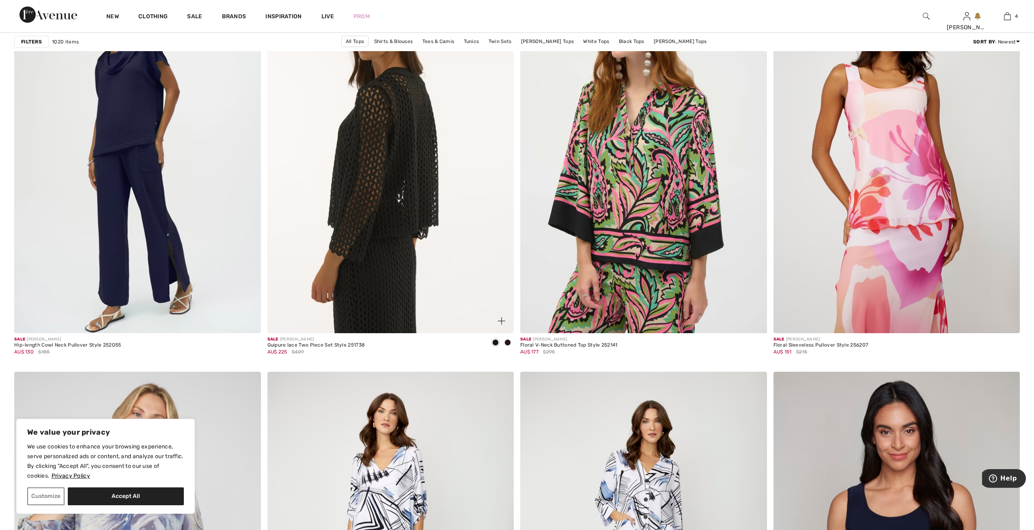
click at [375, 211] on img at bounding box center [391, 148] width 247 height 370
click at [358, 212] on img at bounding box center [391, 148] width 247 height 370
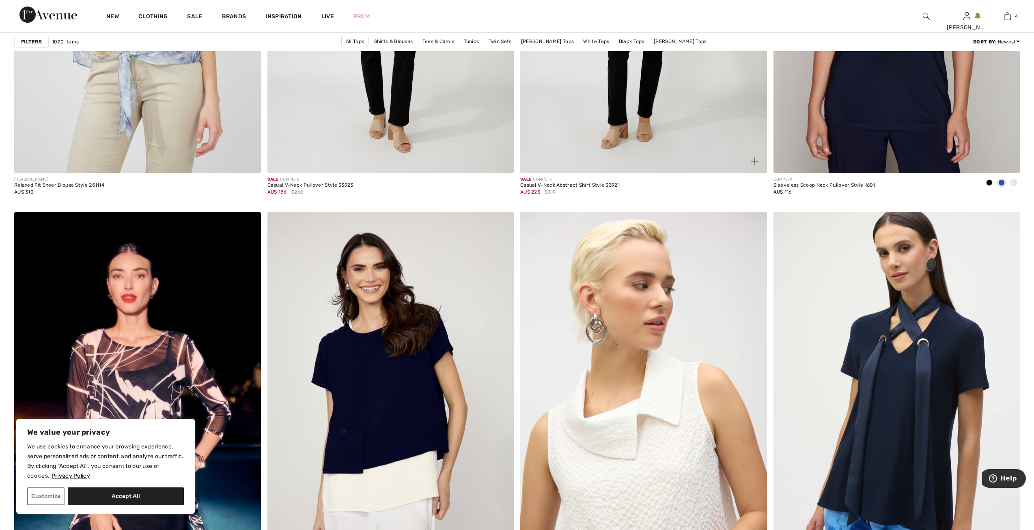
scroll to position [2605, 0]
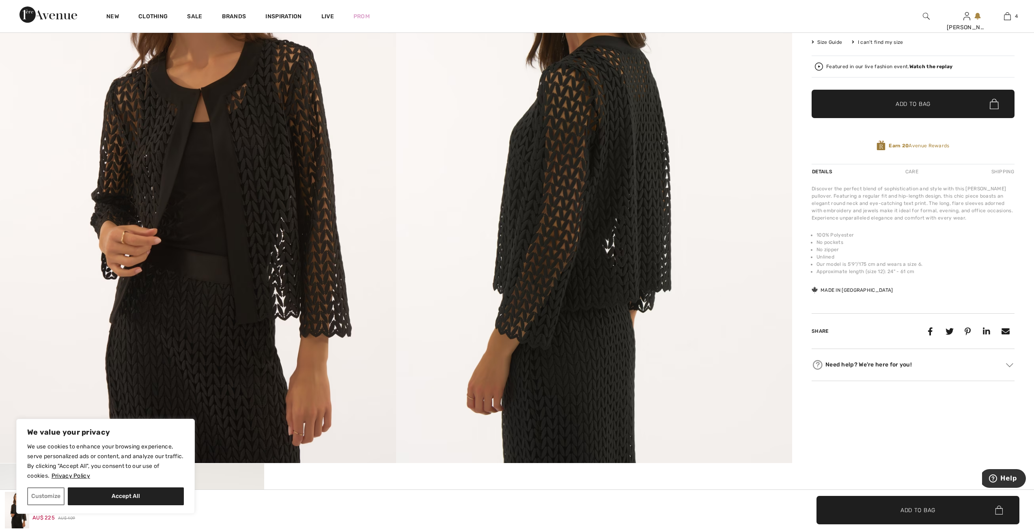
scroll to position [283, 0]
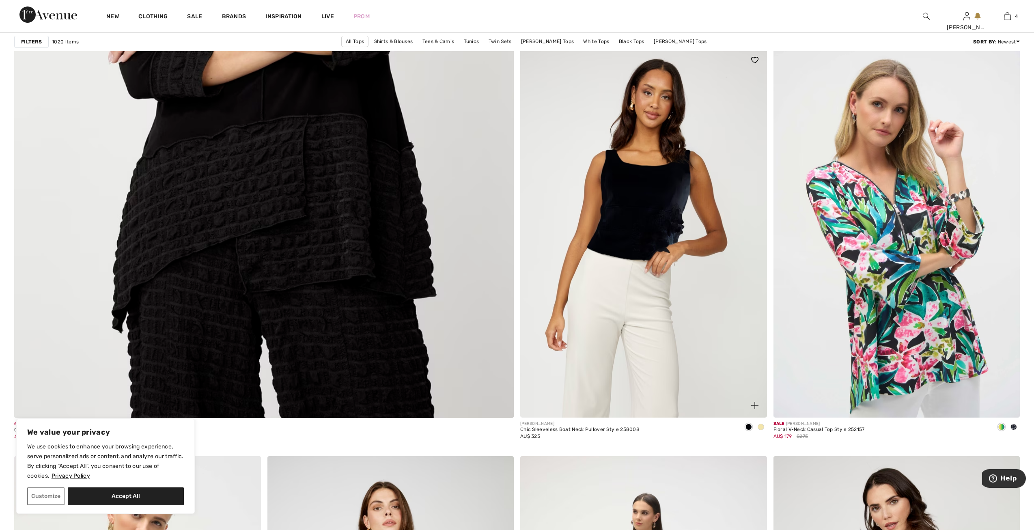
scroll to position [3800, 0]
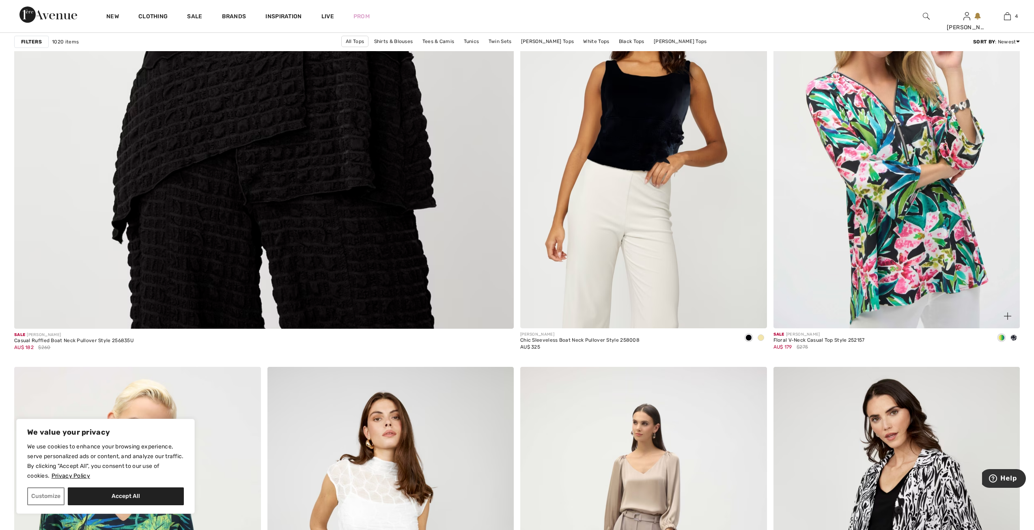
click at [1018, 338] on div at bounding box center [1014, 338] width 12 height 13
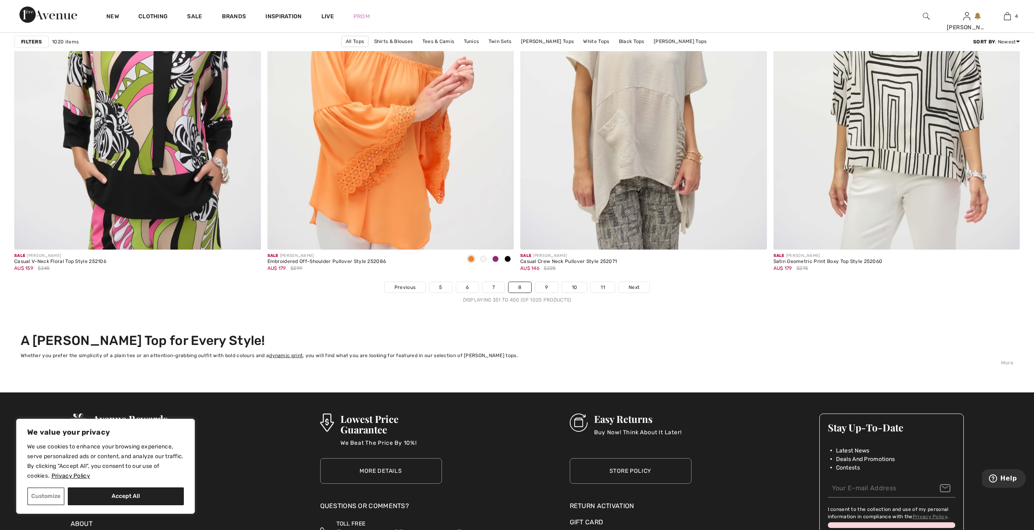
scroll to position [6074, 0]
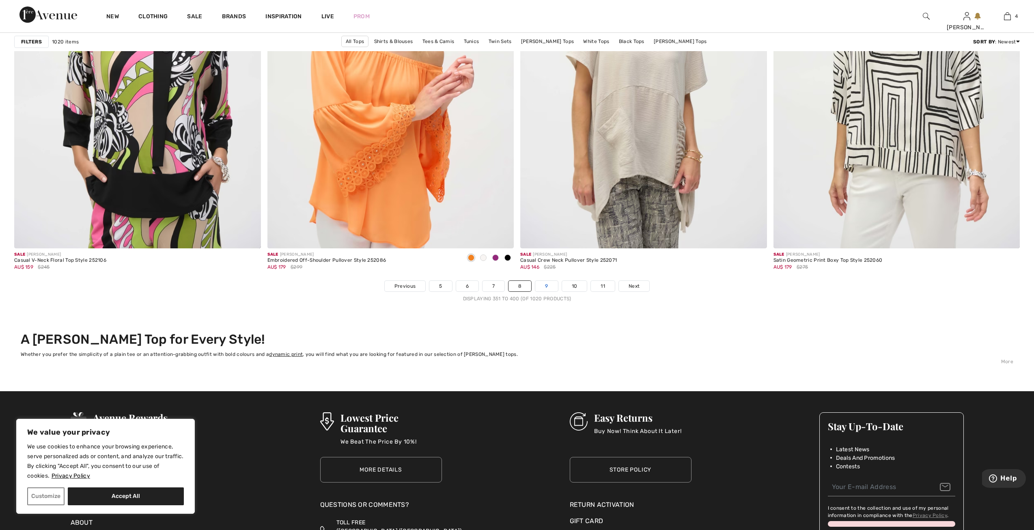
click at [548, 284] on link "9" at bounding box center [546, 286] width 22 height 11
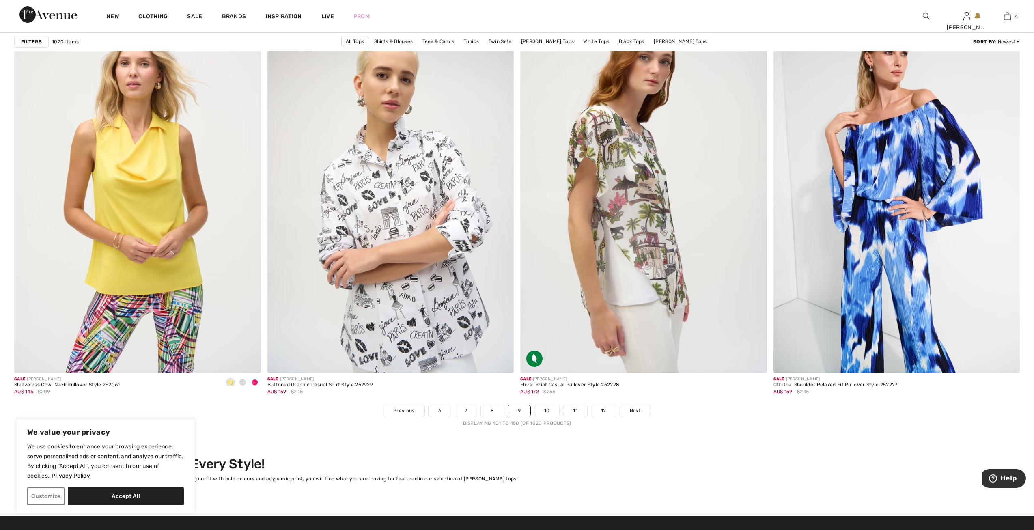
scroll to position [5967, 0]
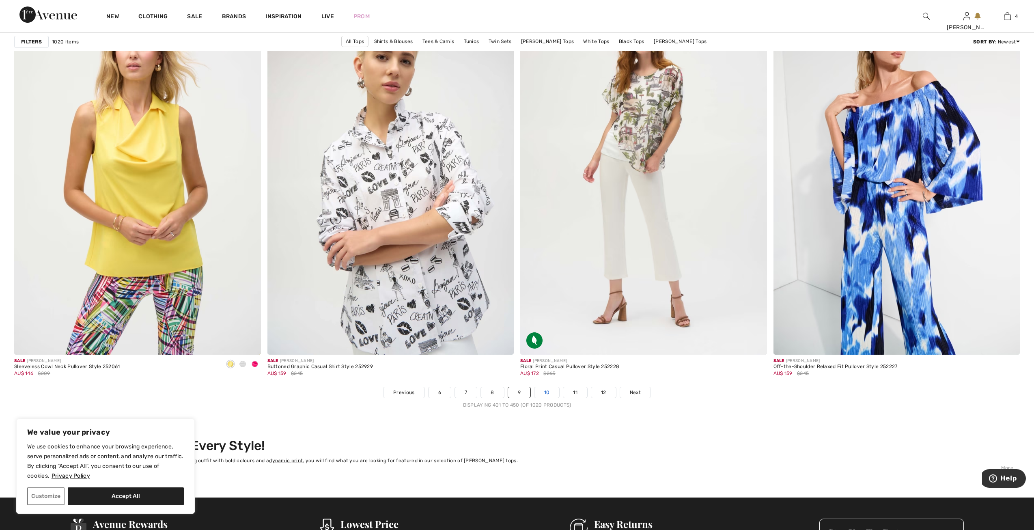
click at [548, 393] on link "10" at bounding box center [547, 392] width 25 height 11
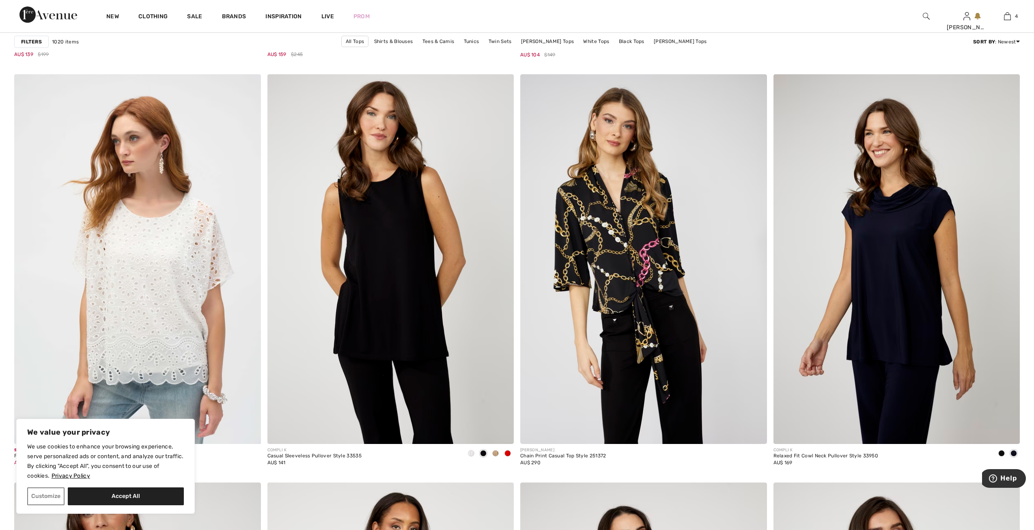
scroll to position [974, 0]
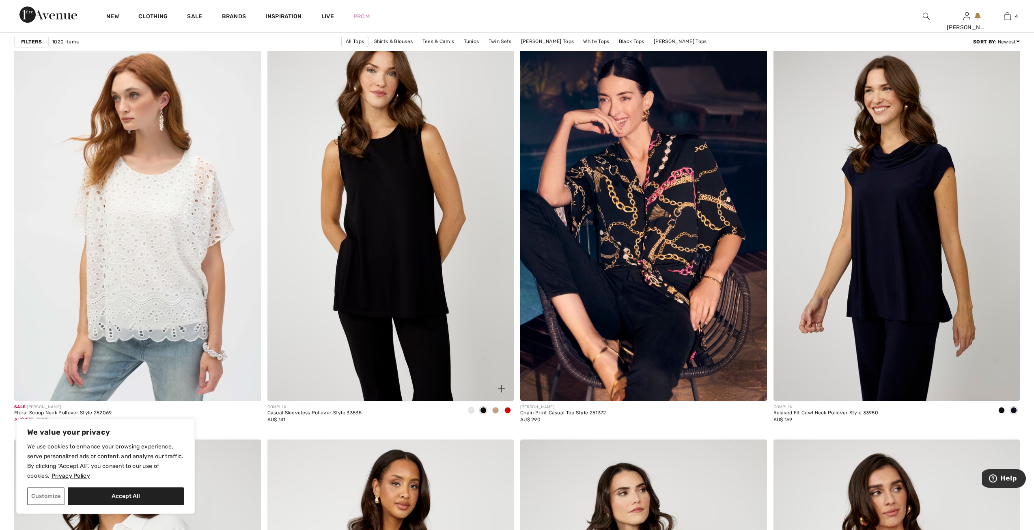
click at [507, 411] on span at bounding box center [508, 410] width 6 height 6
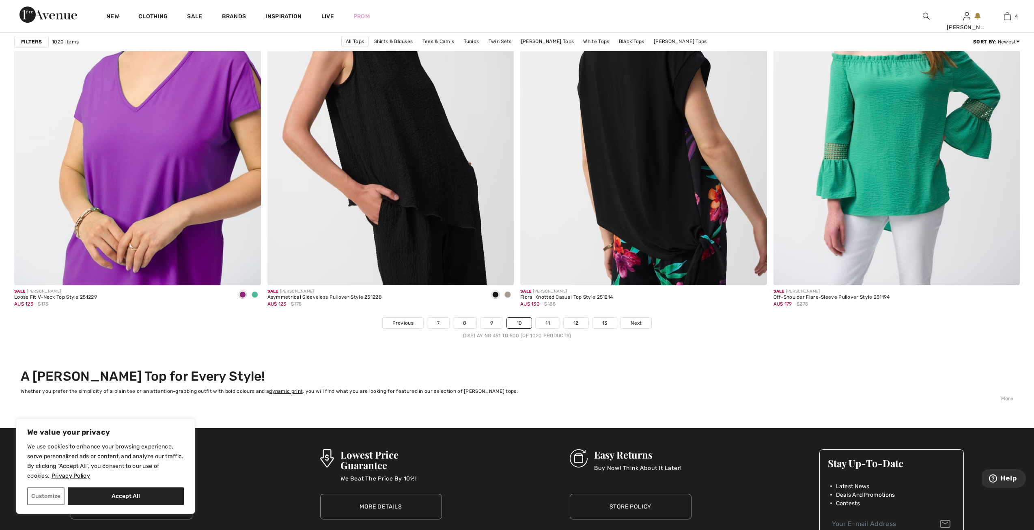
scroll to position [6048, 0]
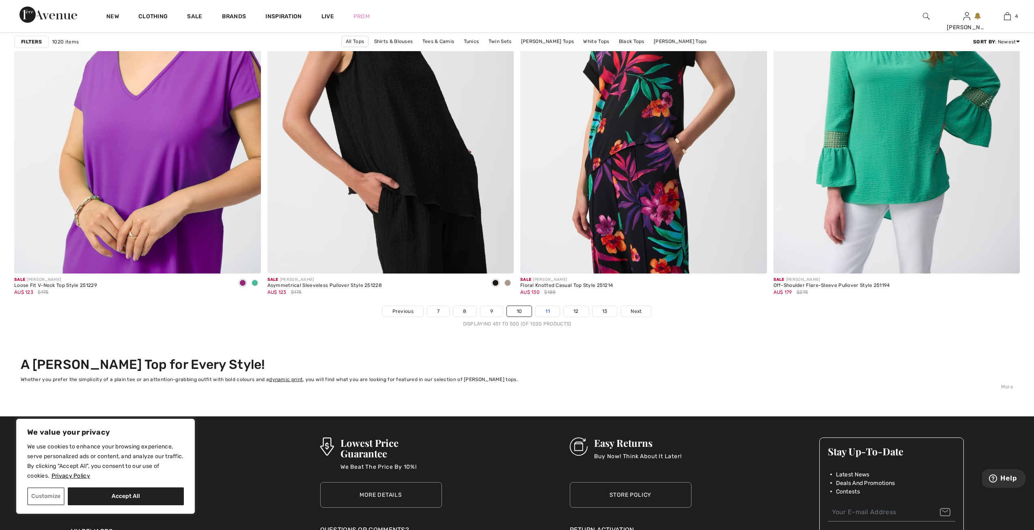
click at [554, 307] on link "11" at bounding box center [548, 311] width 24 height 11
click at [551, 309] on link "11" at bounding box center [548, 311] width 24 height 11
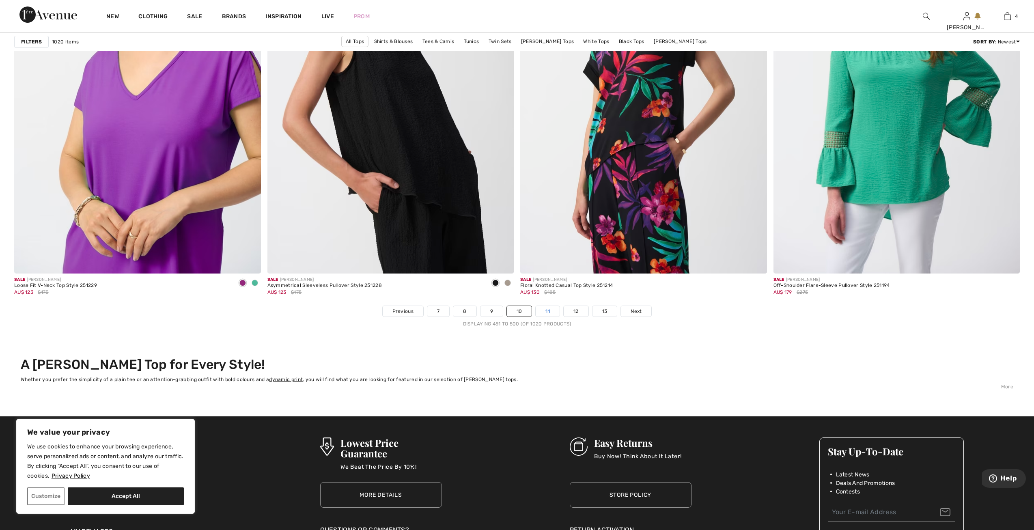
click at [551, 309] on link "11" at bounding box center [548, 311] width 24 height 11
click at [548, 309] on link "11" at bounding box center [548, 311] width 24 height 11
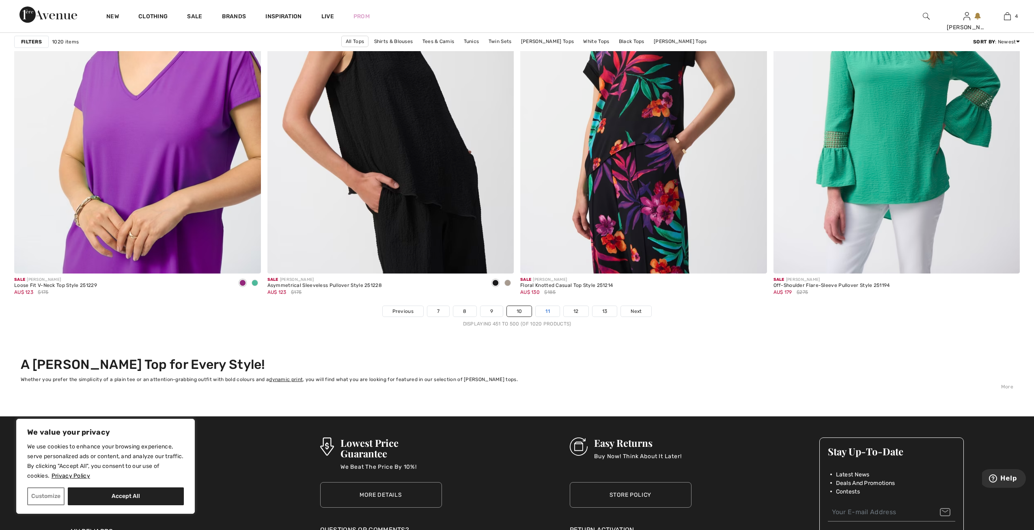
click at [548, 309] on link "11" at bounding box center [548, 311] width 24 height 11
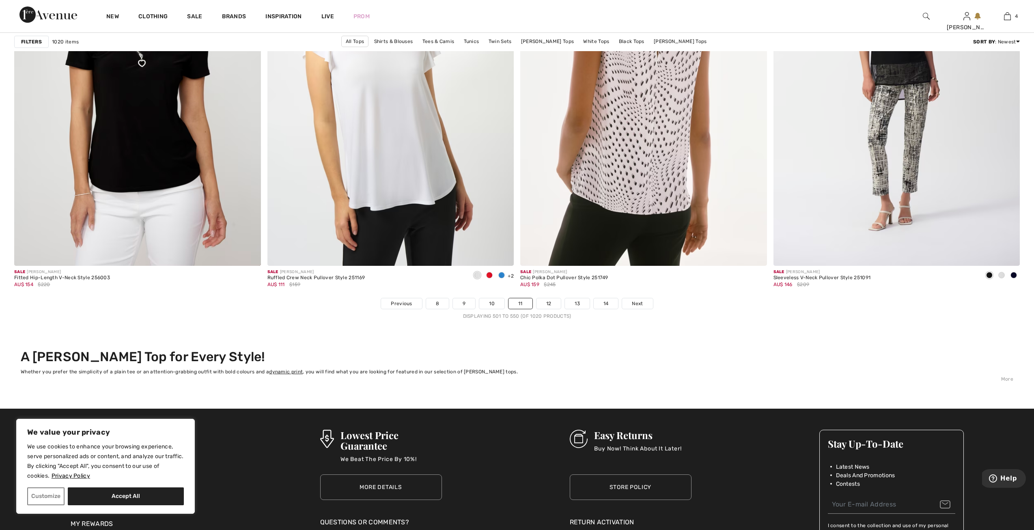
scroll to position [6089, 0]
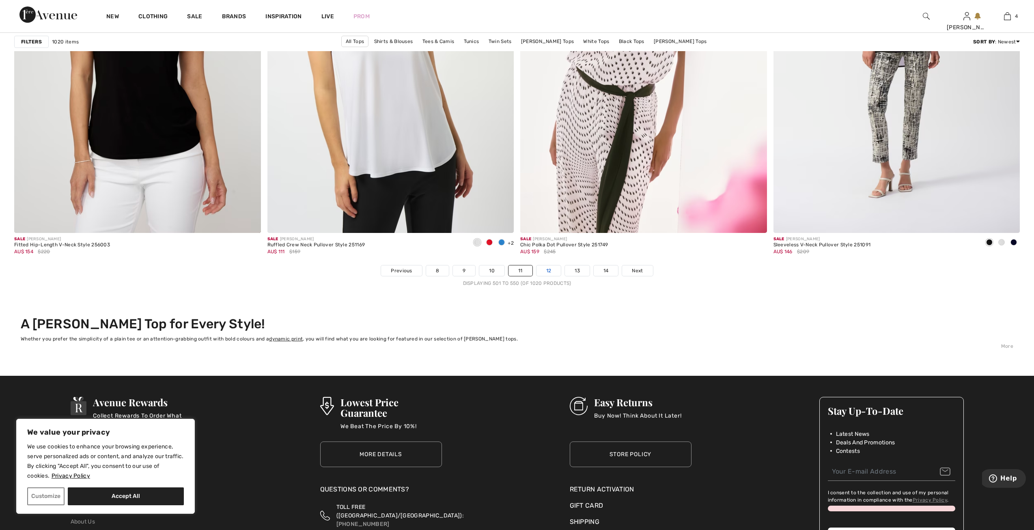
click at [552, 271] on link "12" at bounding box center [549, 270] width 25 height 11
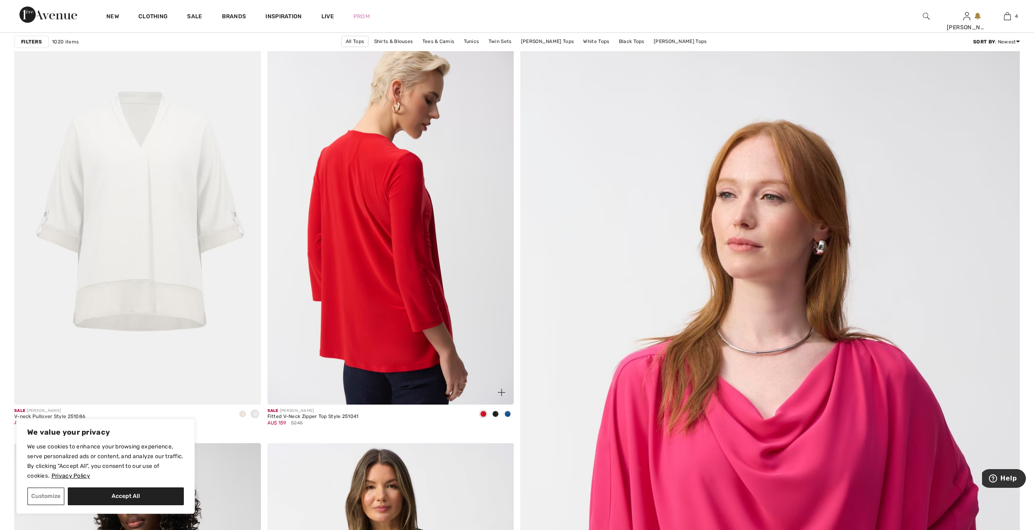
scroll to position [162, 0]
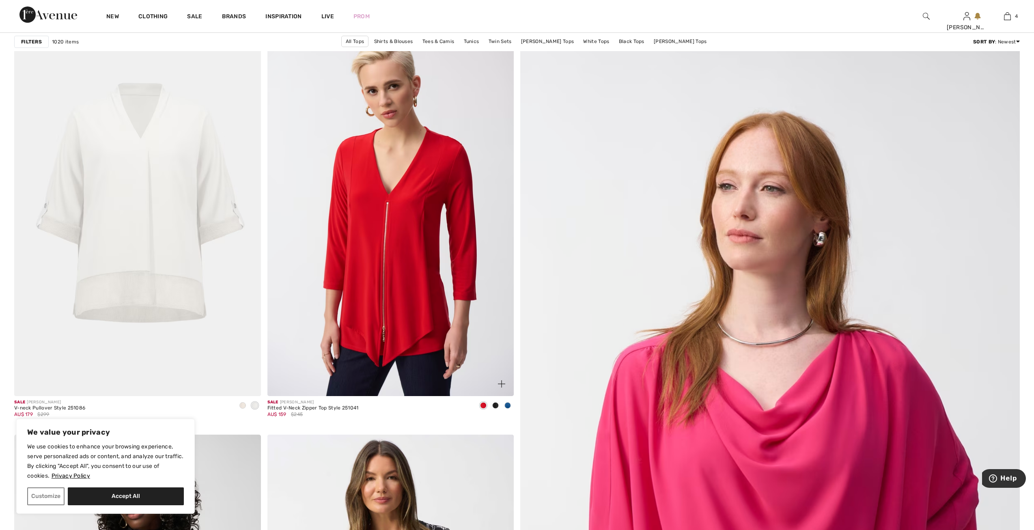
click at [508, 406] on span at bounding box center [508, 405] width 6 height 6
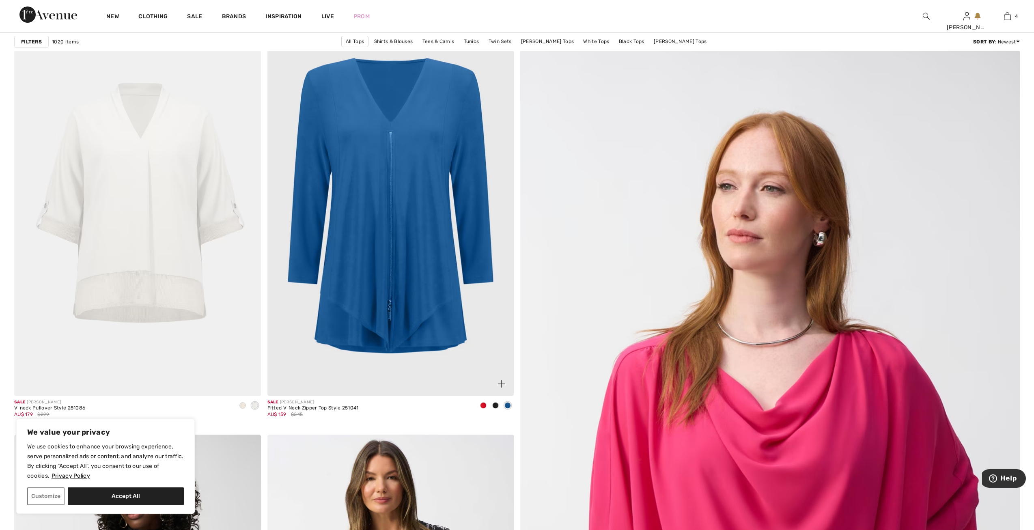
click at [434, 347] on img at bounding box center [391, 211] width 247 height 370
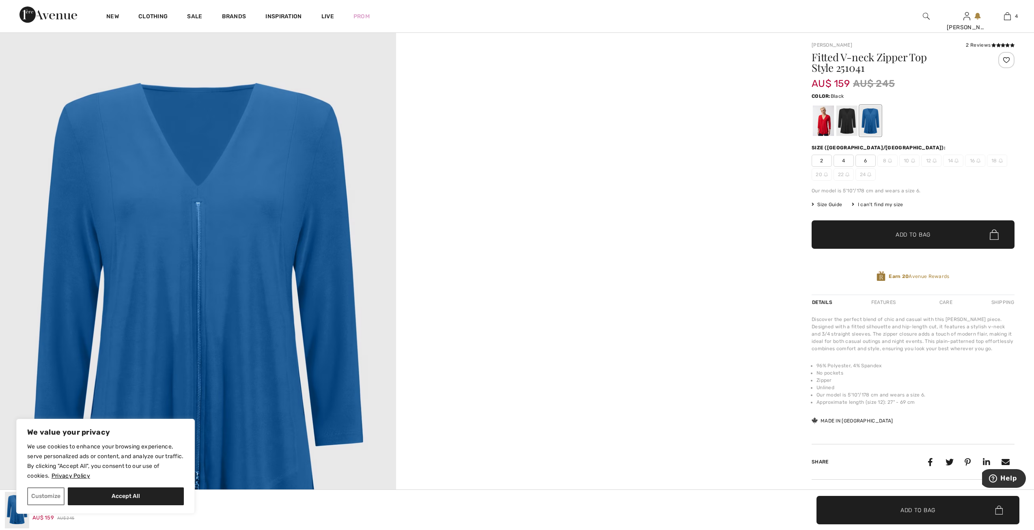
click at [852, 118] on div at bounding box center [847, 121] width 21 height 30
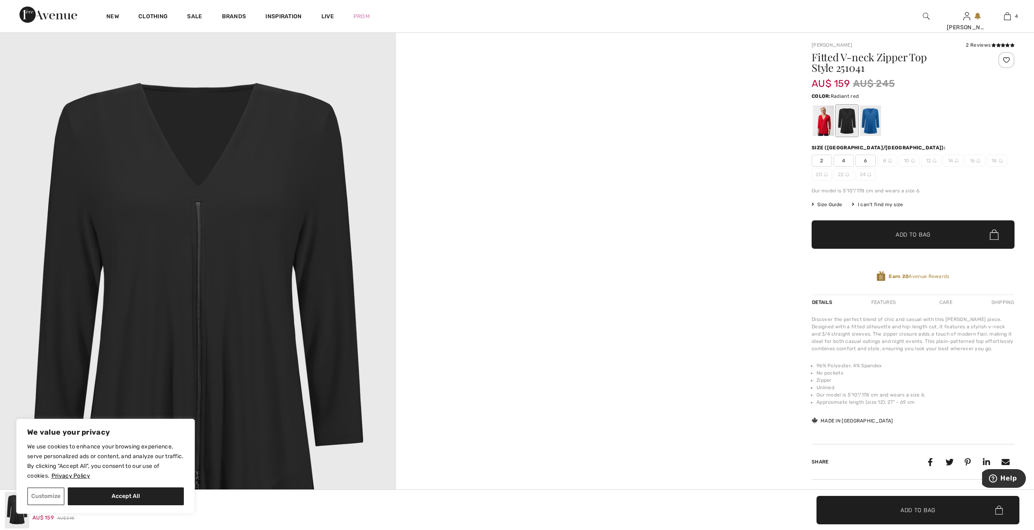
click at [823, 119] on div at bounding box center [823, 121] width 21 height 30
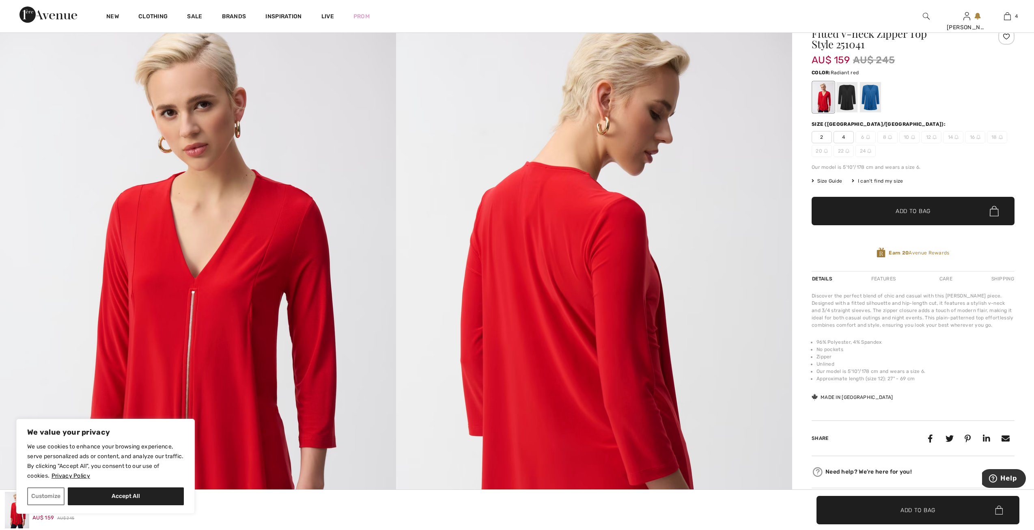
scroll to position [122, 0]
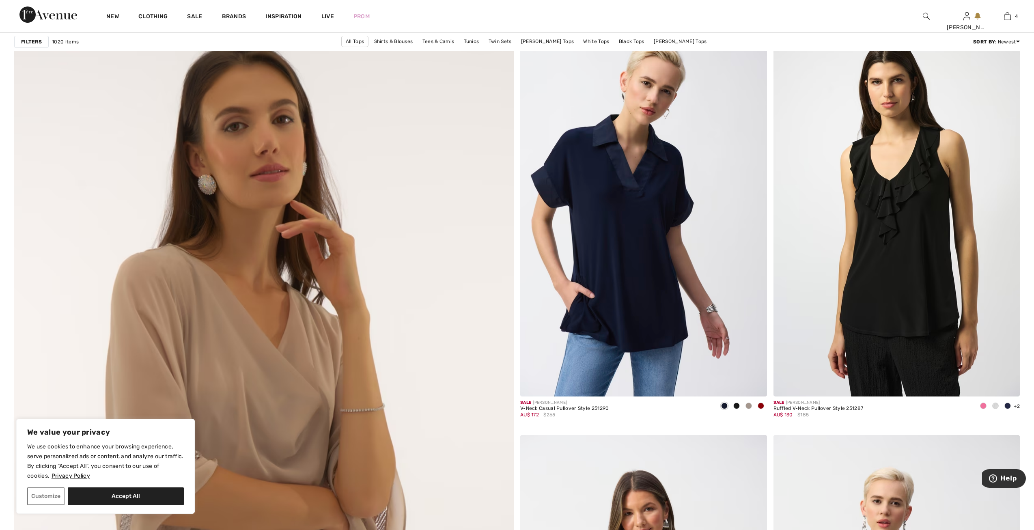
scroll to position [3312, 0]
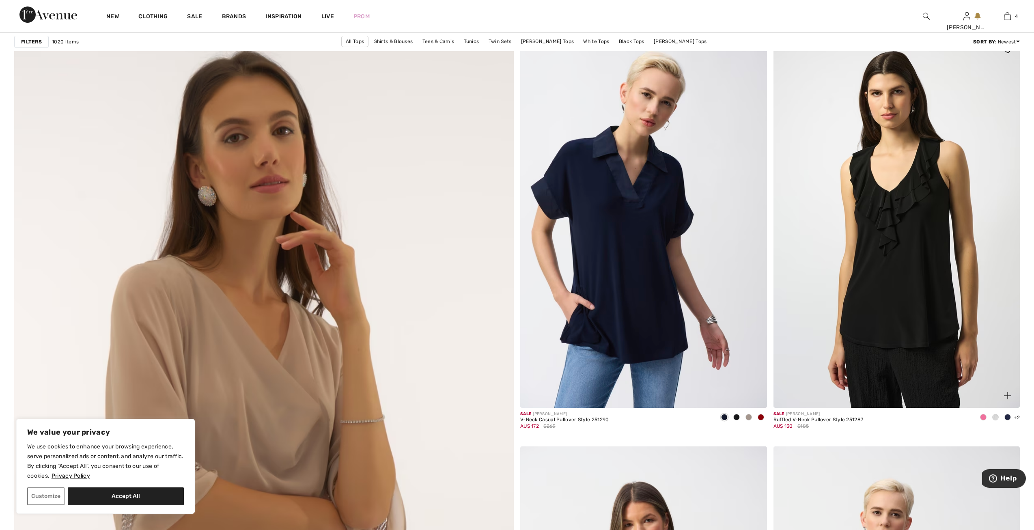
drag, startPoint x: 984, startPoint y: 416, endPoint x: 980, endPoint y: 418, distance: 5.1
click at [984, 416] on span at bounding box center [983, 417] width 6 height 6
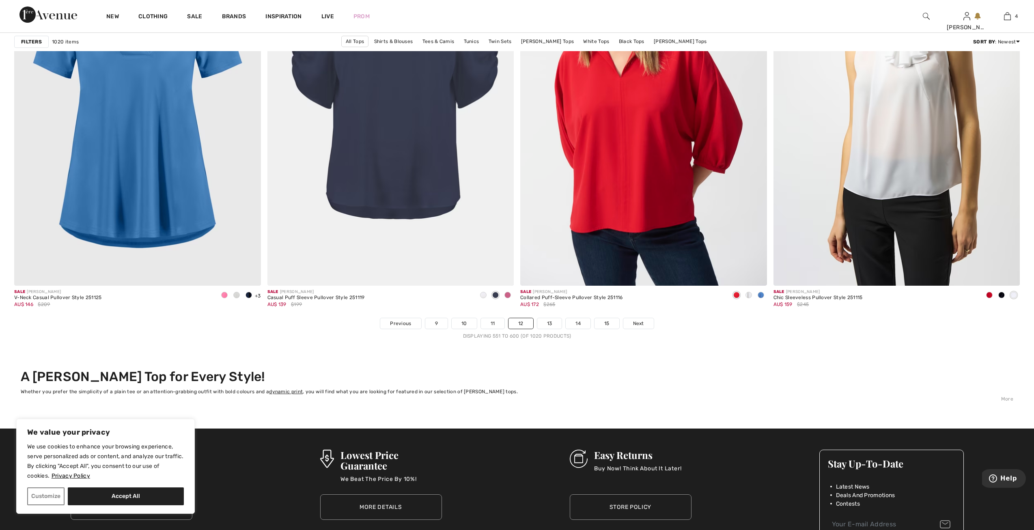
scroll to position [6113, 0]
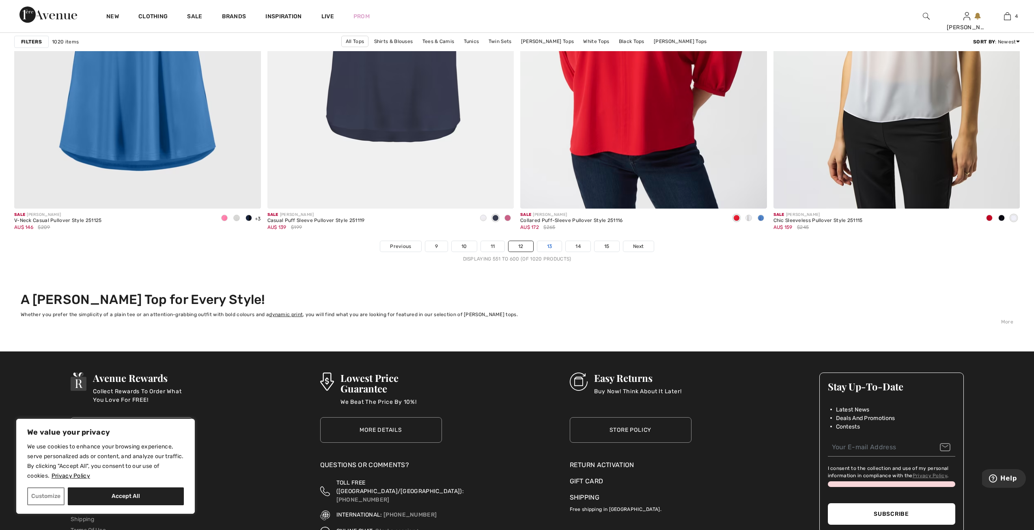
click at [547, 245] on link "13" at bounding box center [549, 246] width 25 height 11
click at [547, 246] on link "13" at bounding box center [549, 246] width 25 height 11
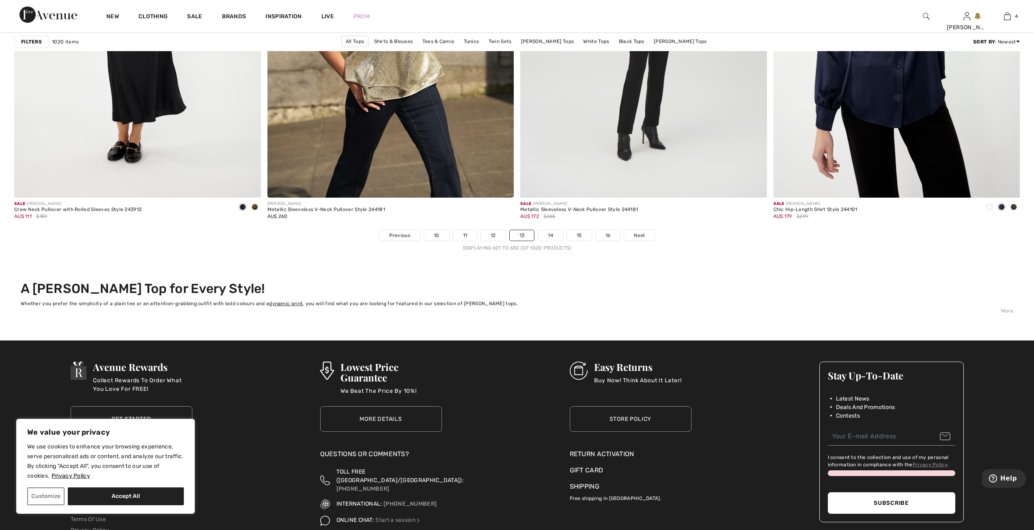
scroll to position [6170, 0]
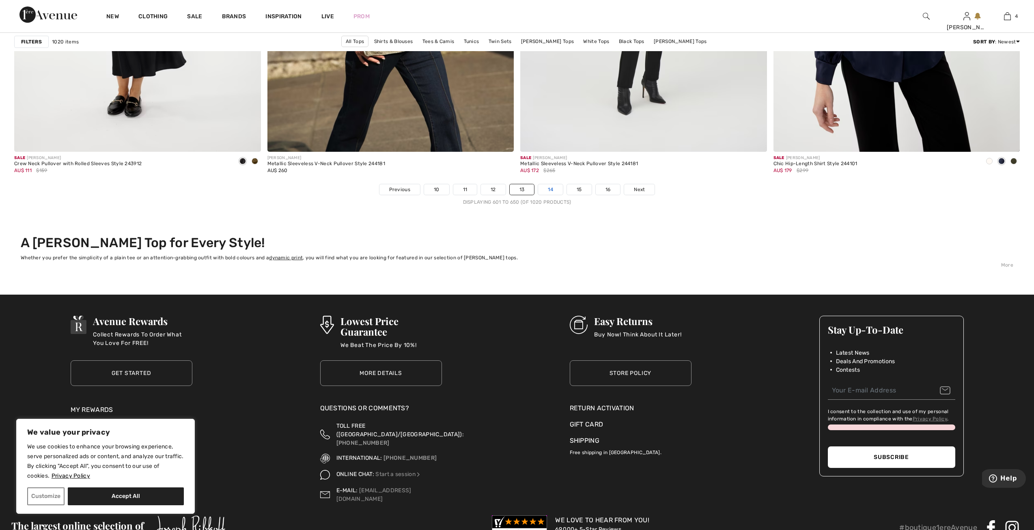
click at [546, 188] on link "14" at bounding box center [550, 189] width 25 height 11
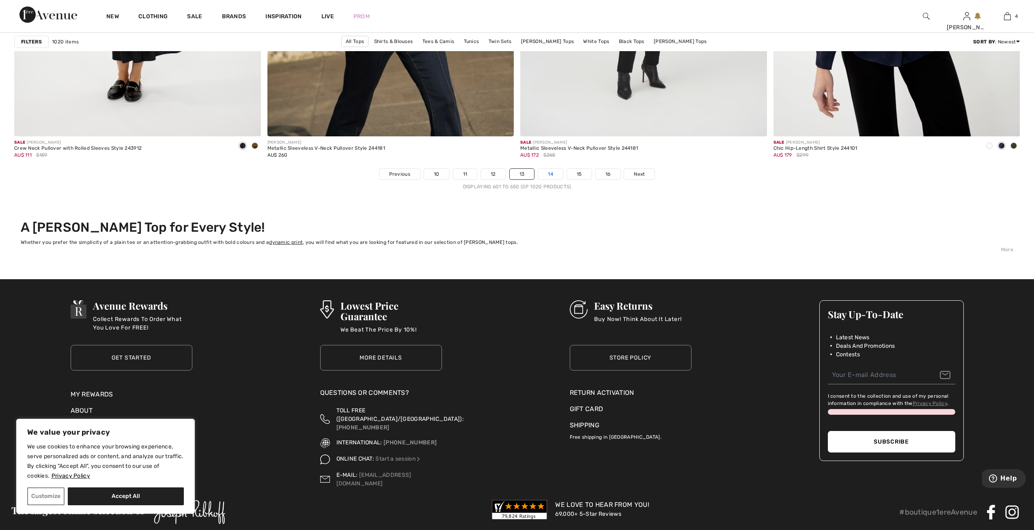
scroll to position [6186, 0]
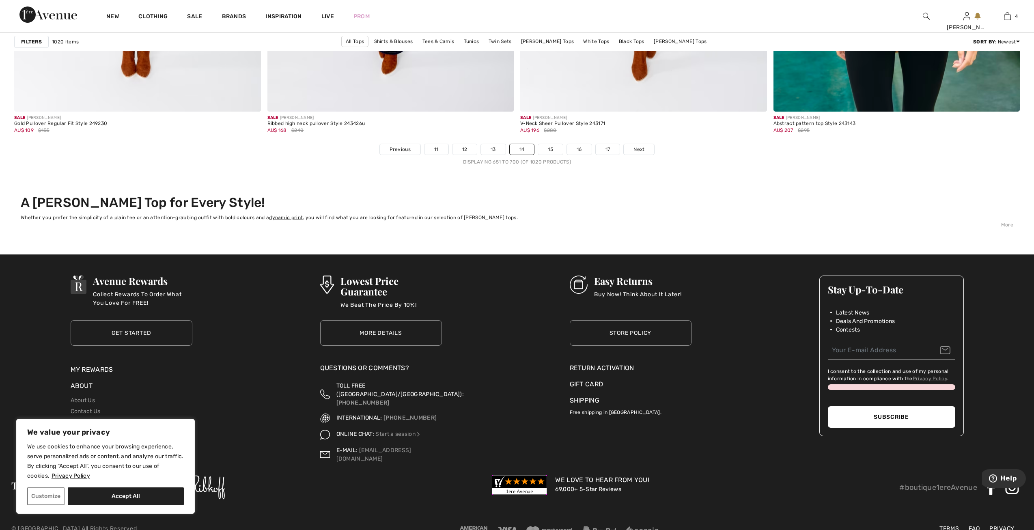
scroll to position [6220, 0]
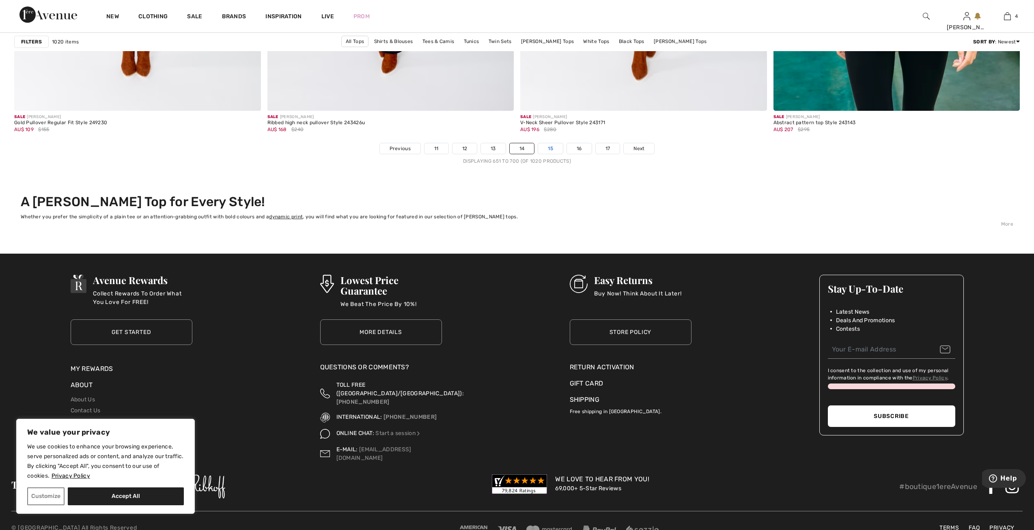
click at [555, 143] on link "15" at bounding box center [550, 148] width 25 height 11
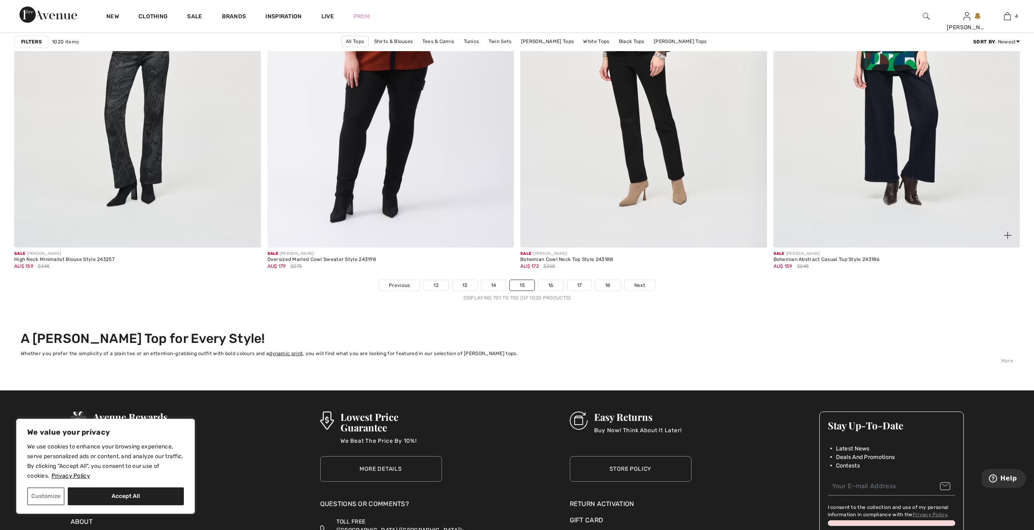
scroll to position [6130, 0]
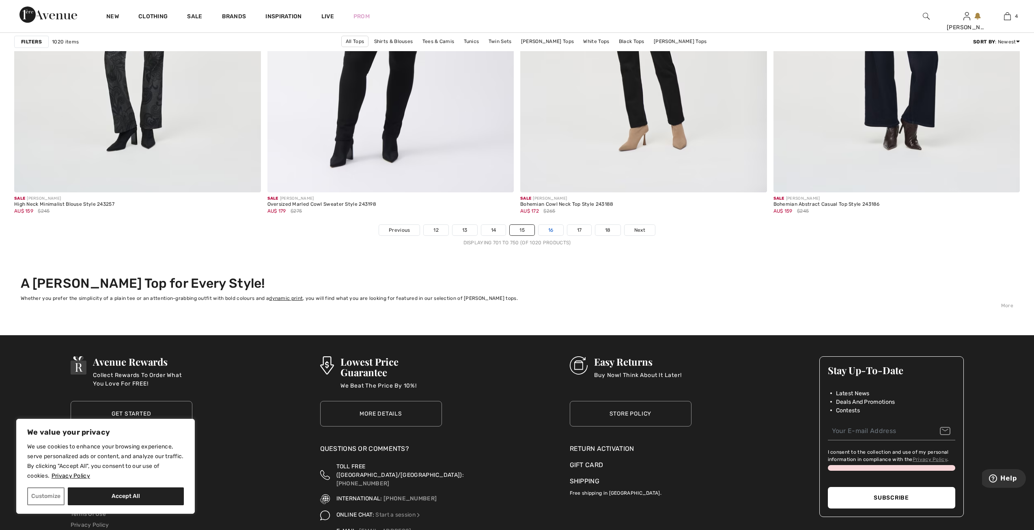
click at [557, 230] on link "16" at bounding box center [551, 230] width 25 height 11
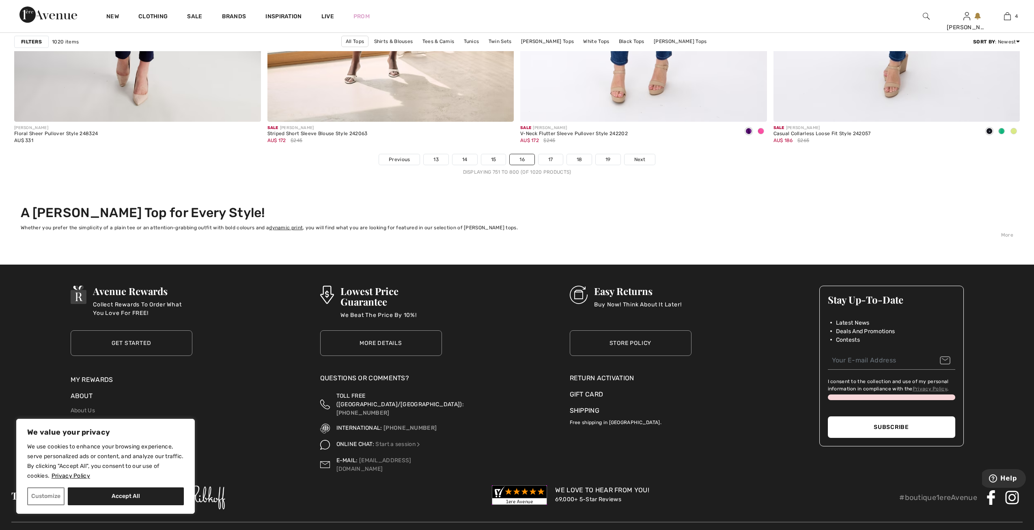
scroll to position [6220, 0]
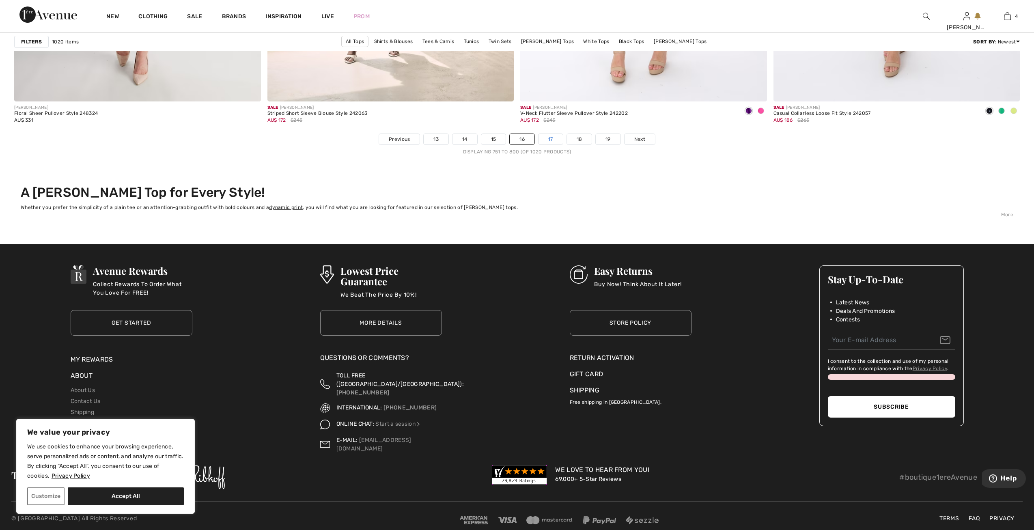
click at [555, 140] on link "17" at bounding box center [551, 139] width 24 height 11
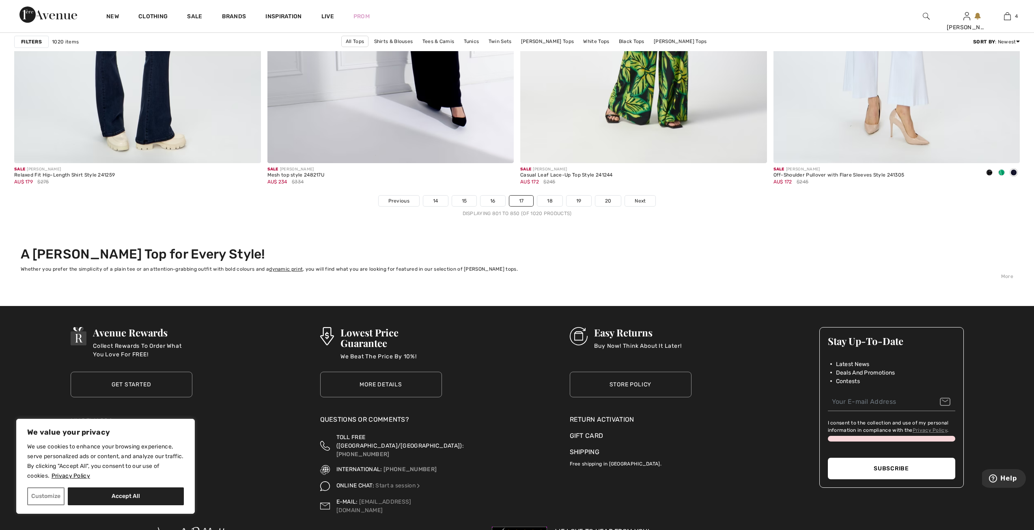
scroll to position [6170, 0]
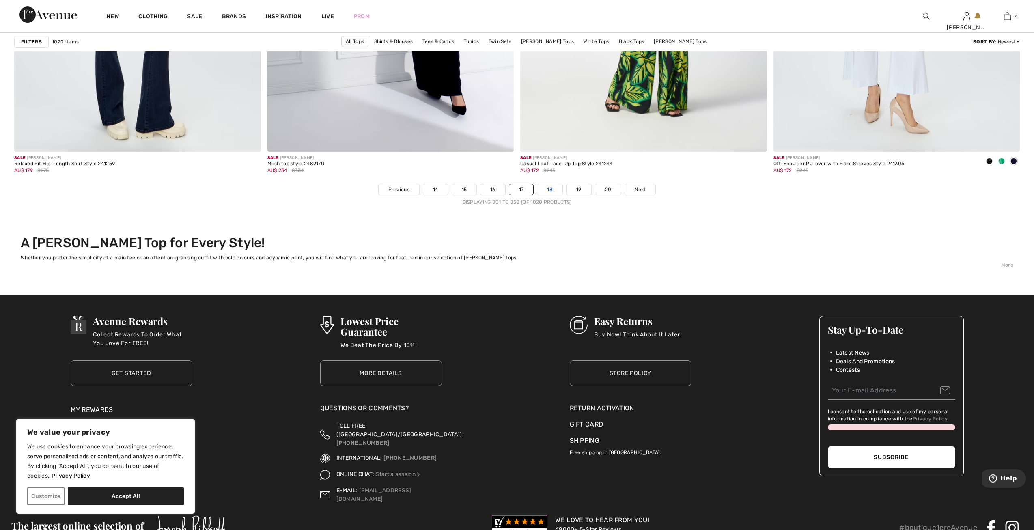
click at [549, 190] on link "18" at bounding box center [549, 189] width 25 height 11
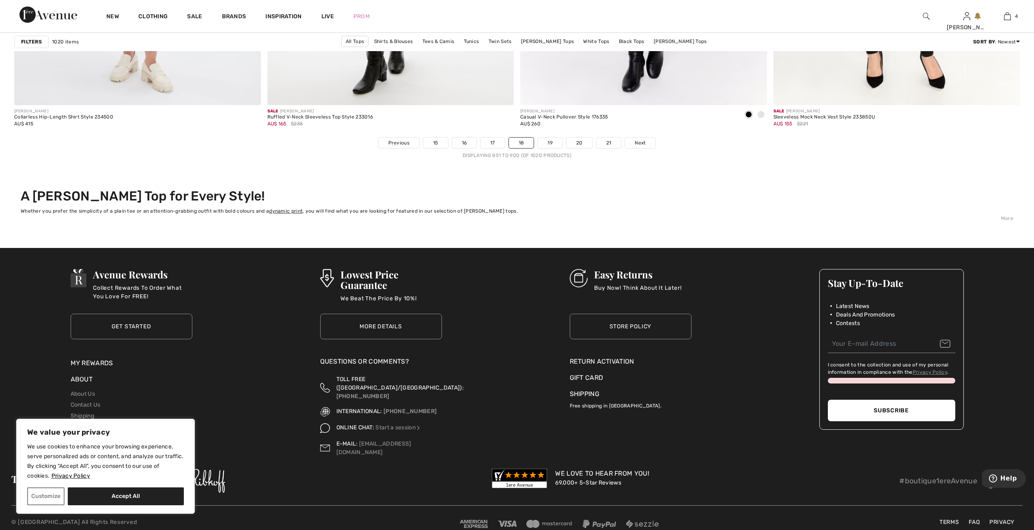
scroll to position [6220, 0]
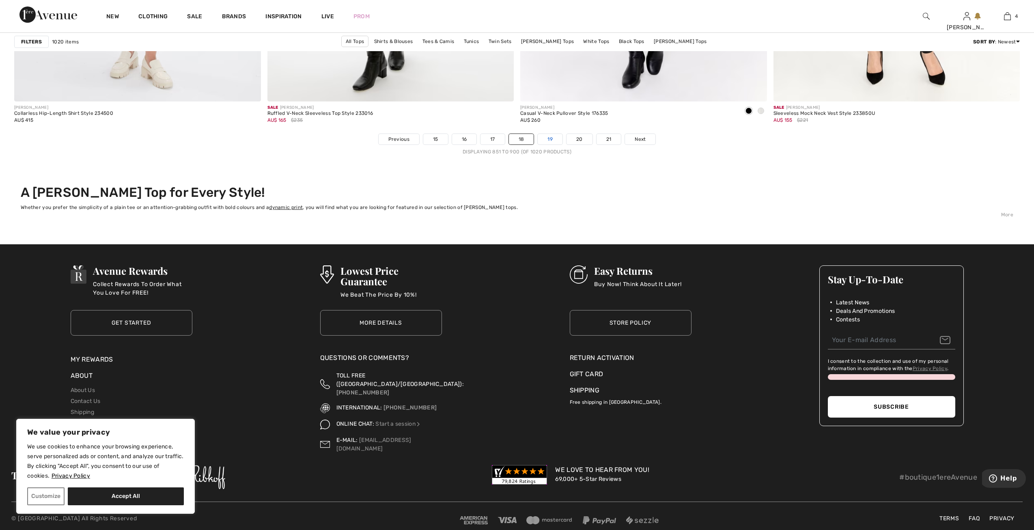
click at [550, 139] on link "19" at bounding box center [550, 139] width 25 height 11
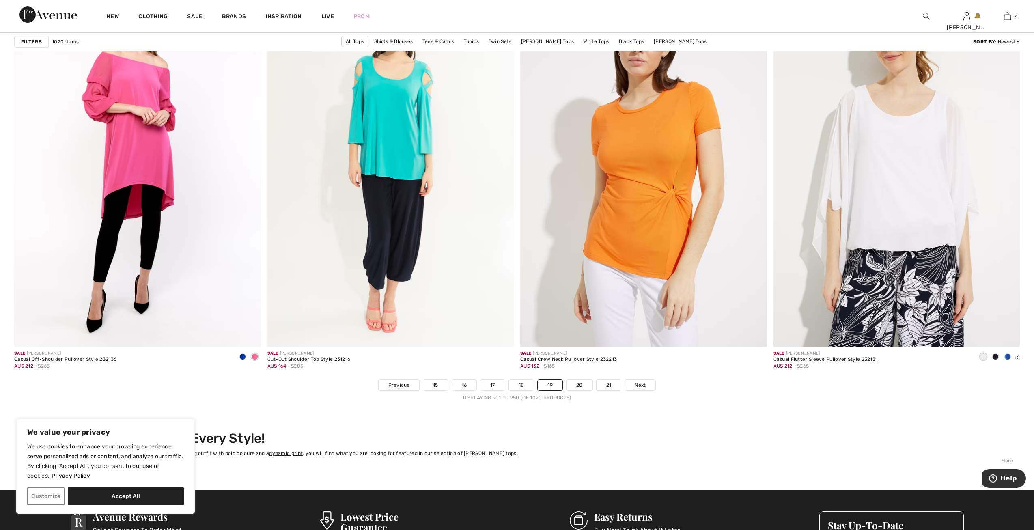
scroll to position [6024, 0]
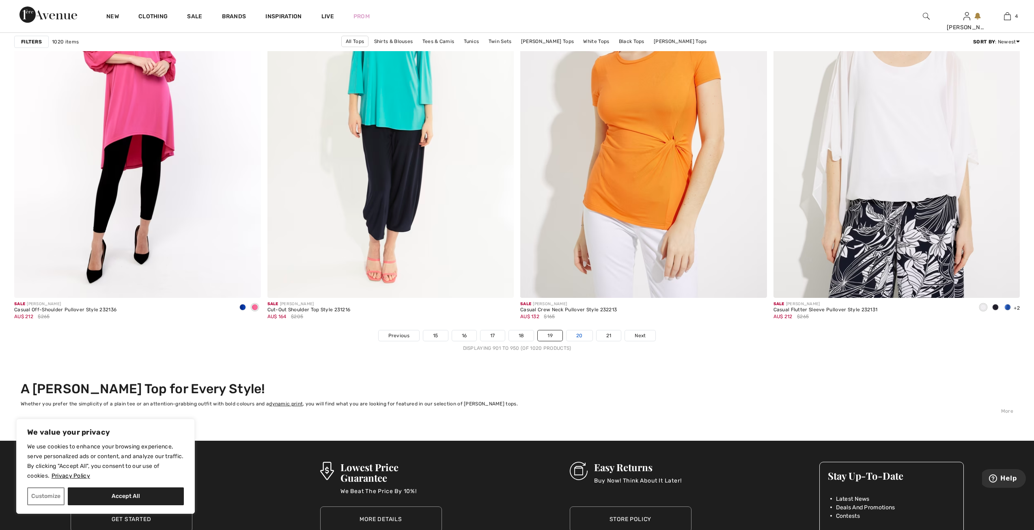
click at [583, 334] on link "20" at bounding box center [580, 335] width 26 height 11
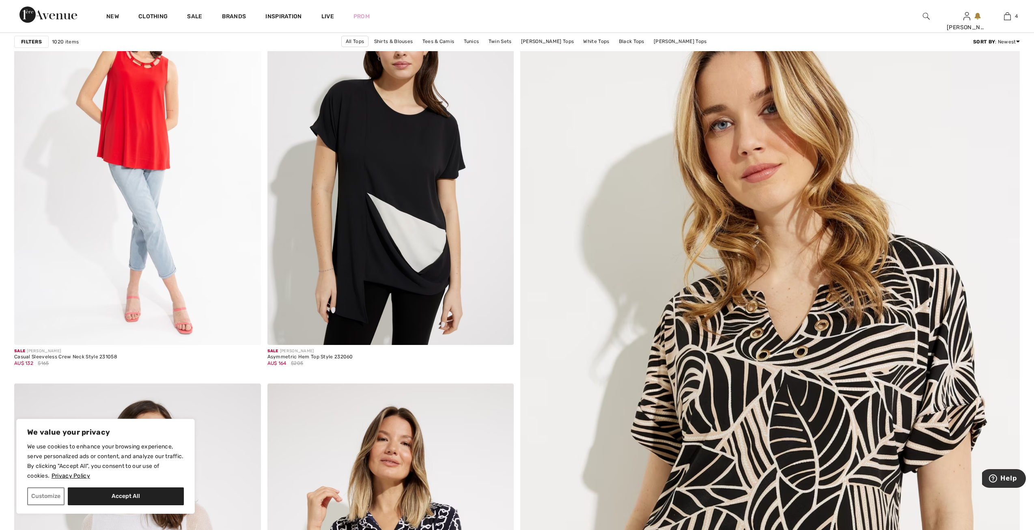
scroll to position [203, 0]
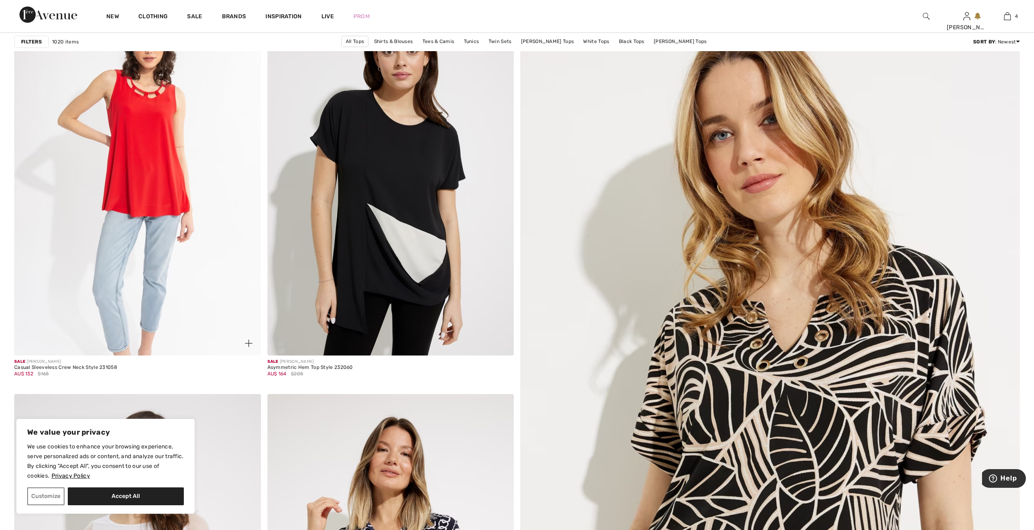
click at [65, 304] on img at bounding box center [137, 170] width 247 height 370
click at [65, 306] on img at bounding box center [137, 170] width 247 height 370
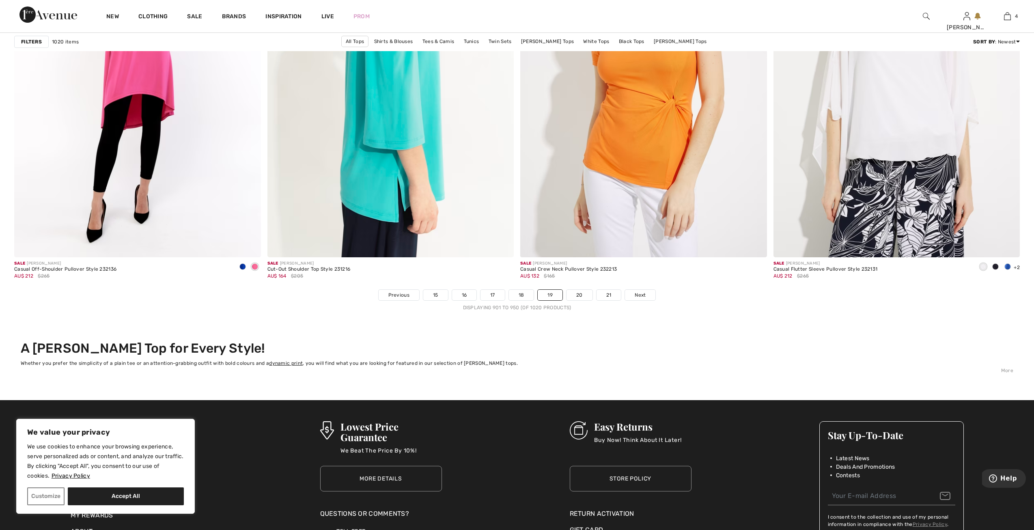
scroll to position [6220, 0]
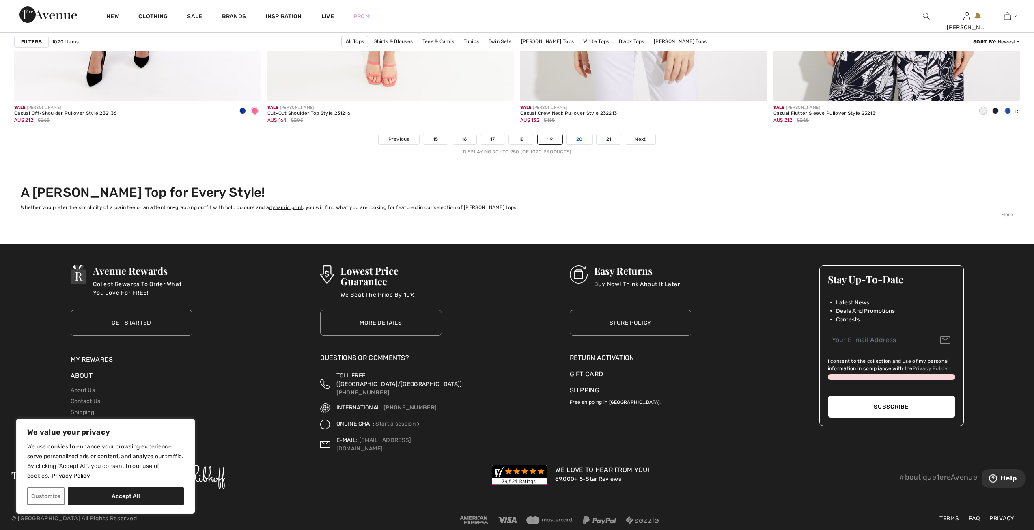
click at [578, 135] on link "20" at bounding box center [580, 139] width 26 height 11
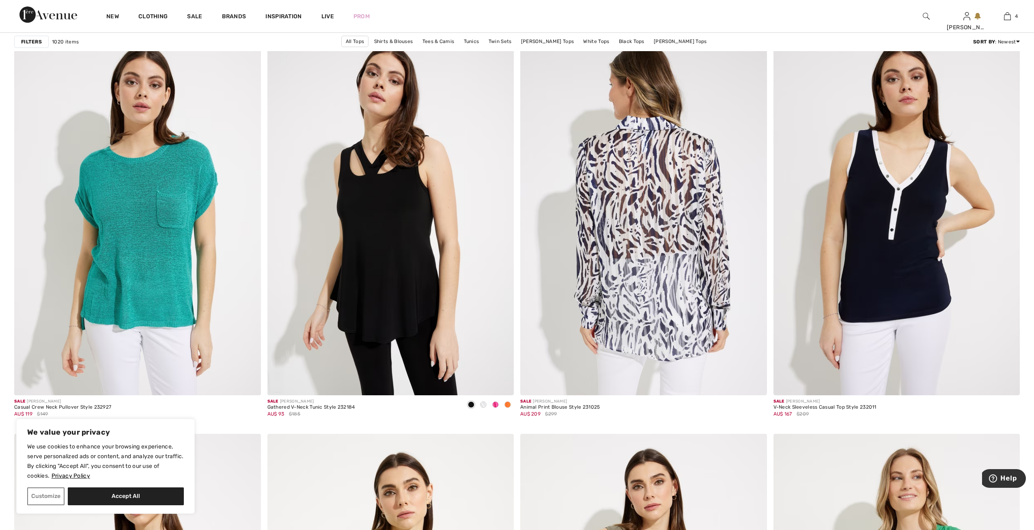
scroll to position [982, 0]
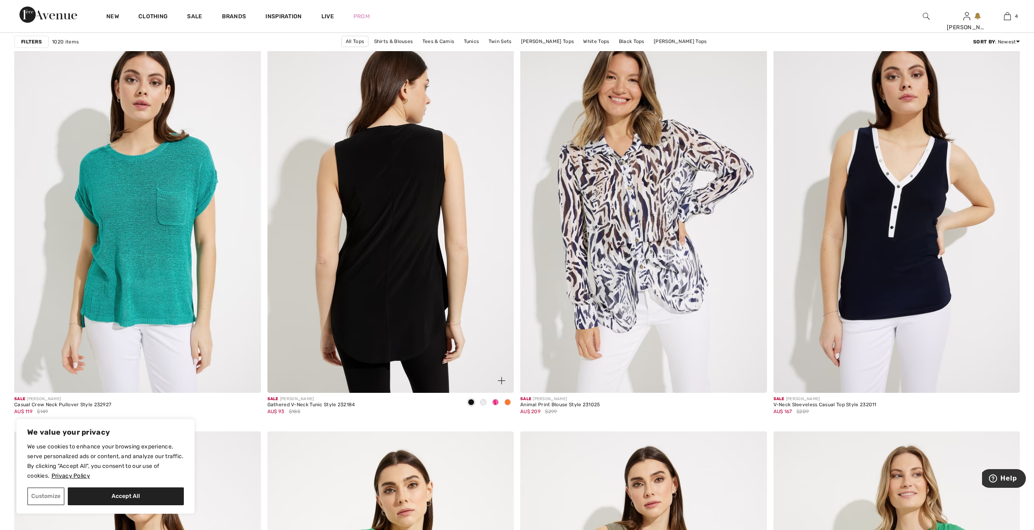
click at [463, 380] on img at bounding box center [391, 208] width 247 height 370
click at [386, 287] on img at bounding box center [391, 208] width 247 height 370
click at [386, 288] on img at bounding box center [391, 208] width 247 height 370
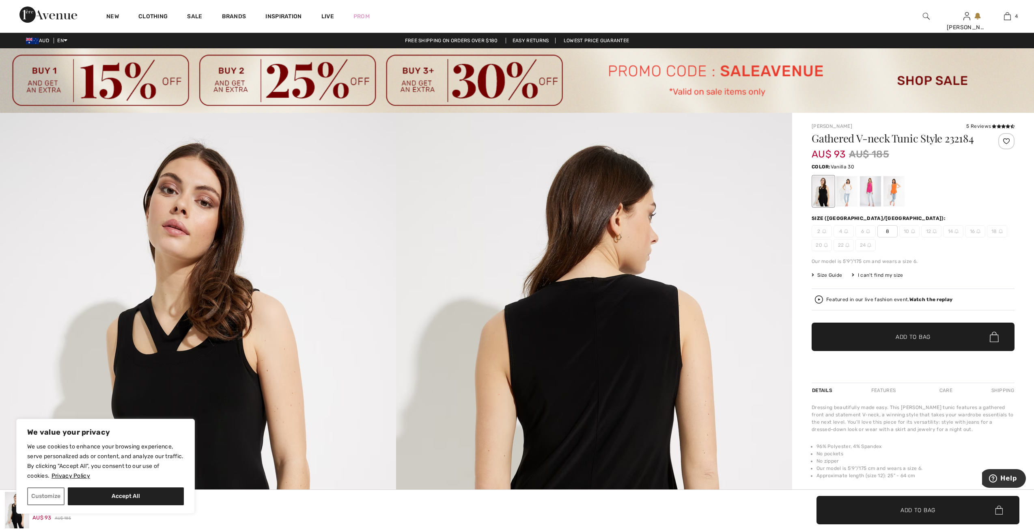
click at [843, 191] on div at bounding box center [847, 191] width 21 height 30
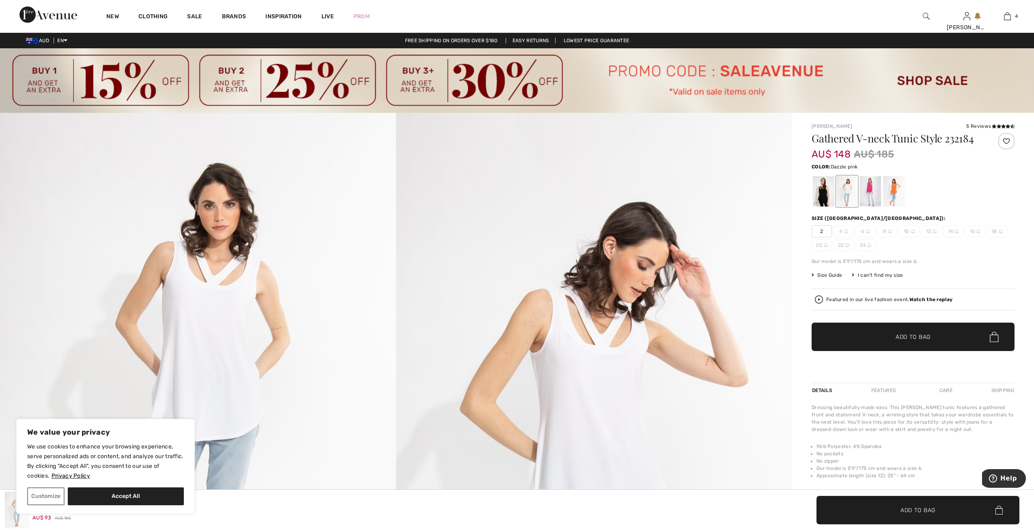
click at [872, 193] on div at bounding box center [870, 191] width 21 height 30
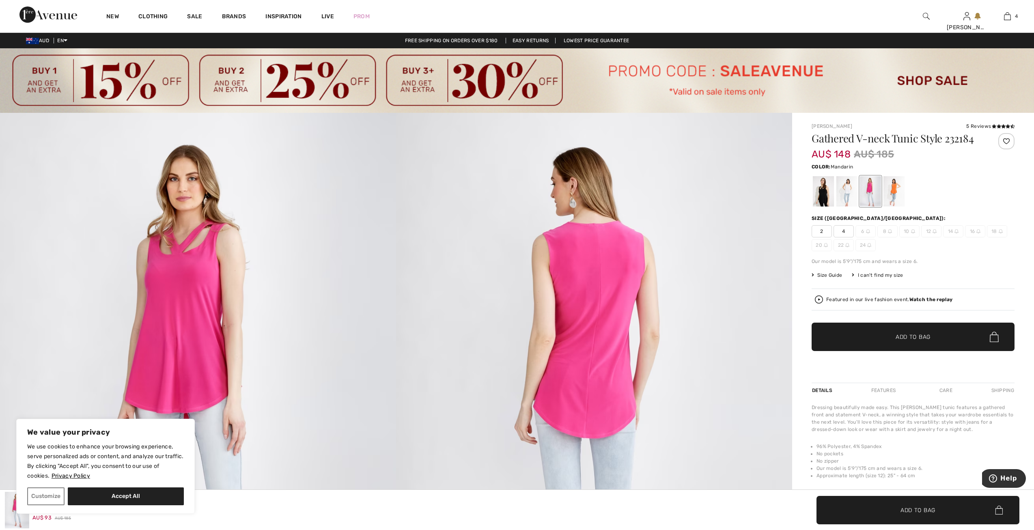
click at [887, 197] on div at bounding box center [894, 191] width 21 height 30
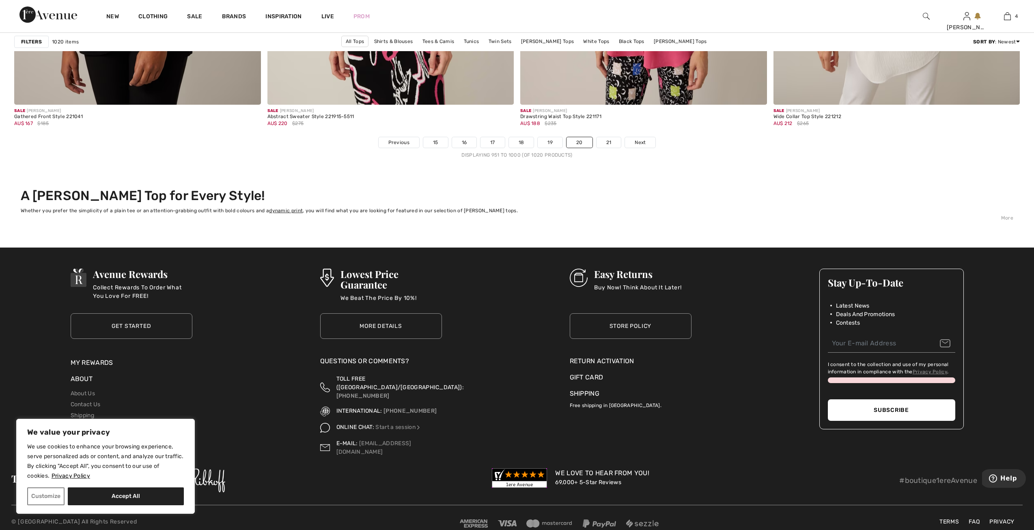
scroll to position [6220, 0]
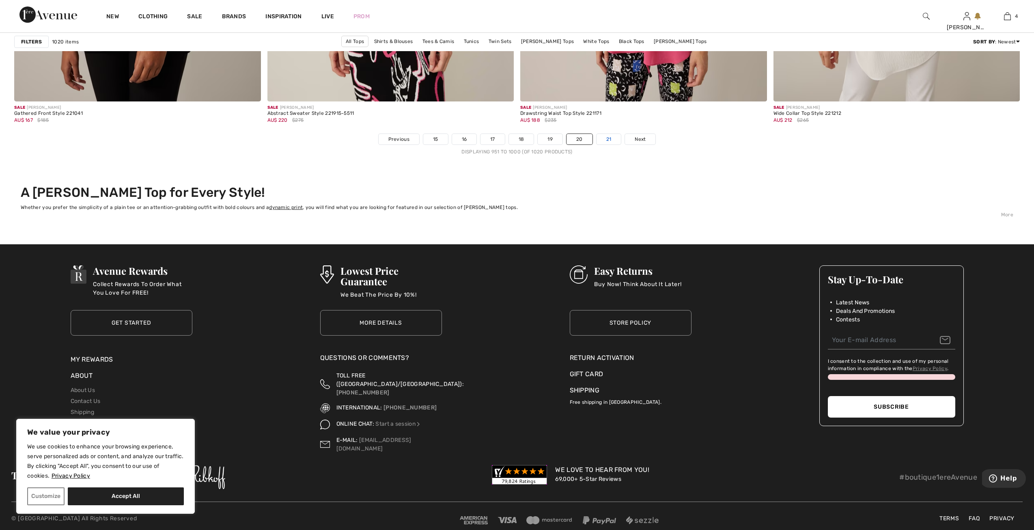
click at [611, 138] on link "21" at bounding box center [609, 139] width 25 height 11
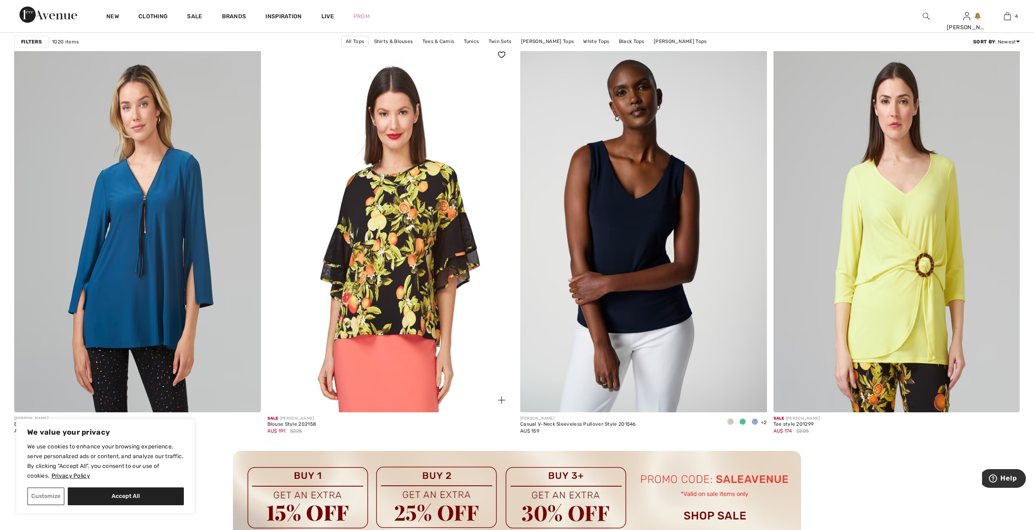
scroll to position [1421, 0]
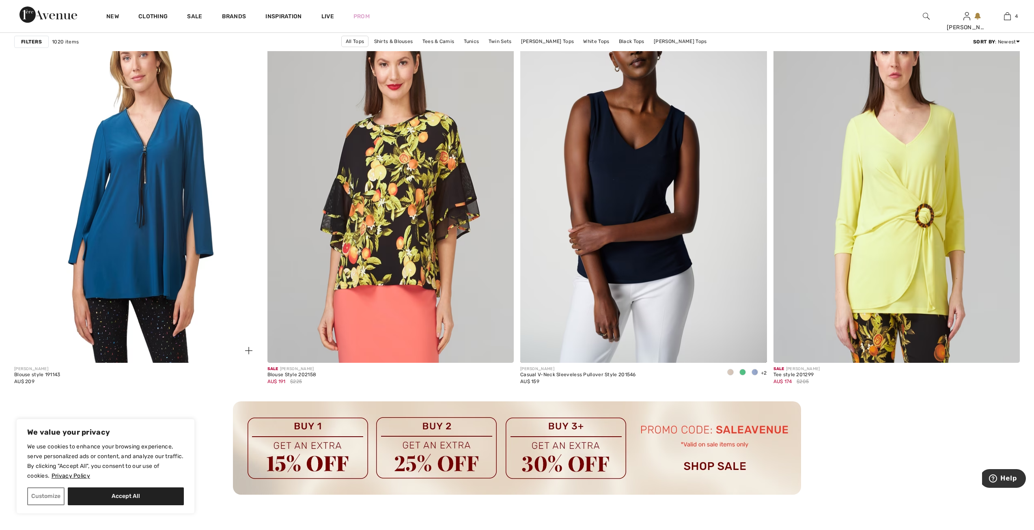
click at [115, 259] on img at bounding box center [137, 178] width 247 height 370
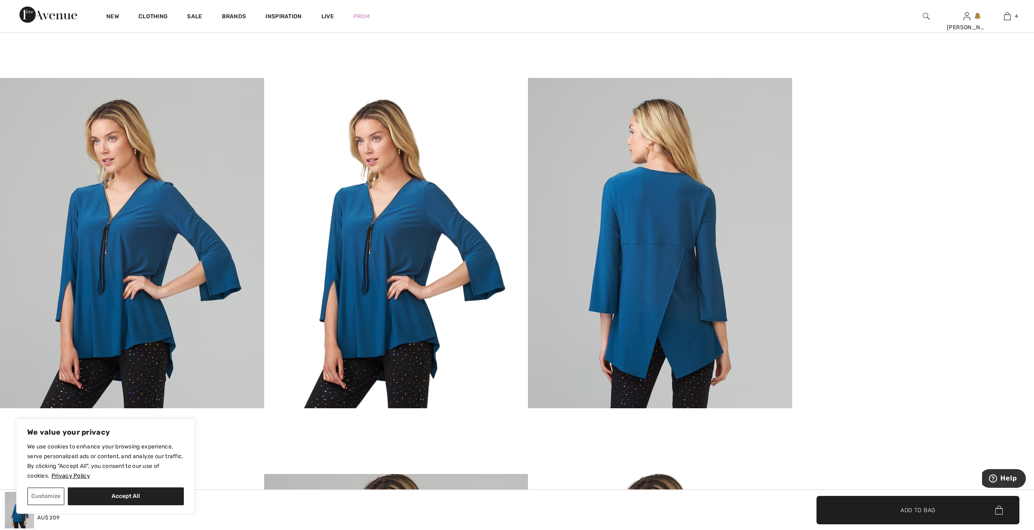
scroll to position [649, 0]
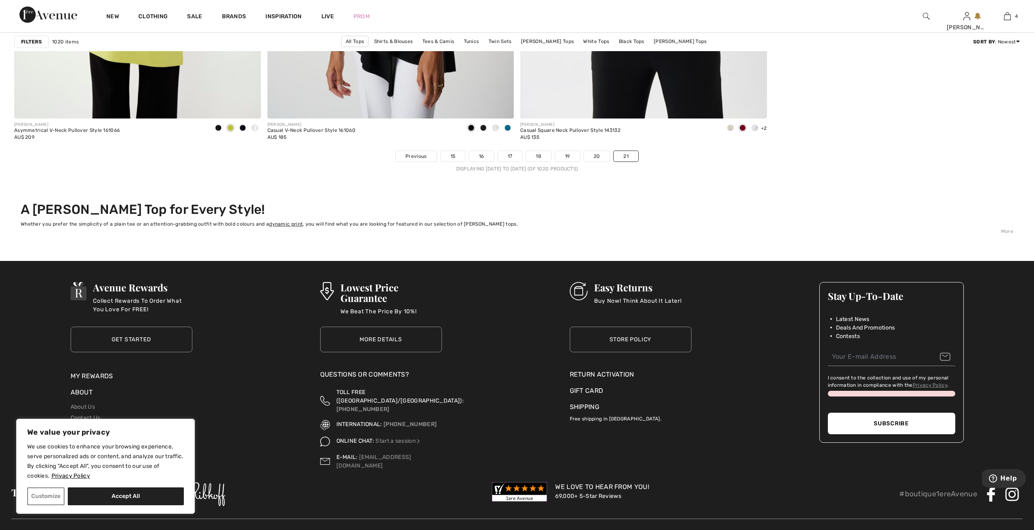
scroll to position [2672, 0]
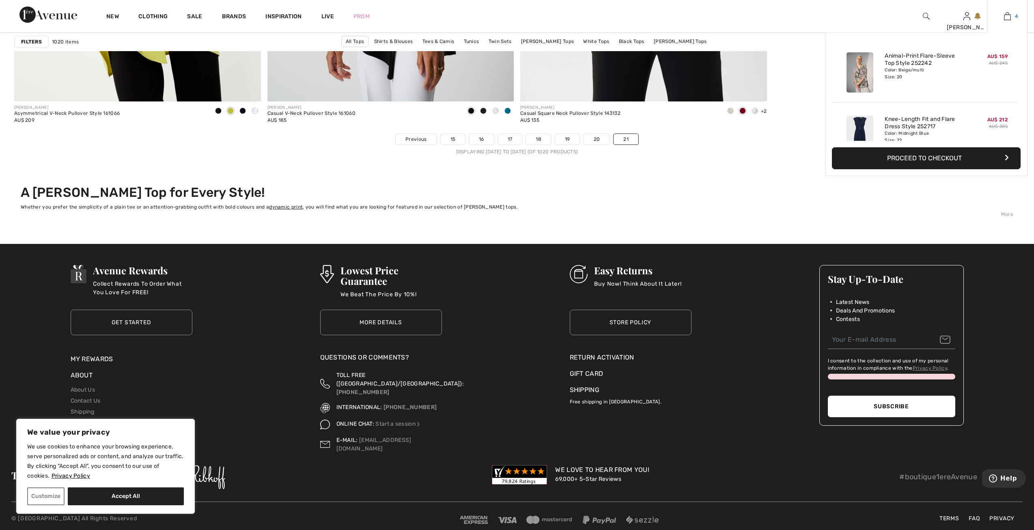
click at [1010, 17] on img at bounding box center [1007, 16] width 7 height 10
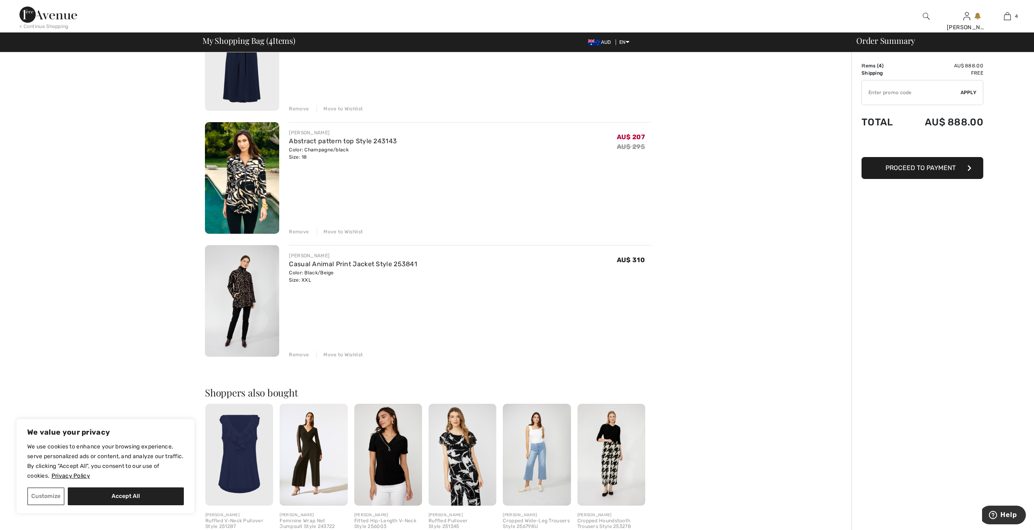
scroll to position [244, 0]
click at [252, 298] on img at bounding box center [242, 300] width 74 height 112
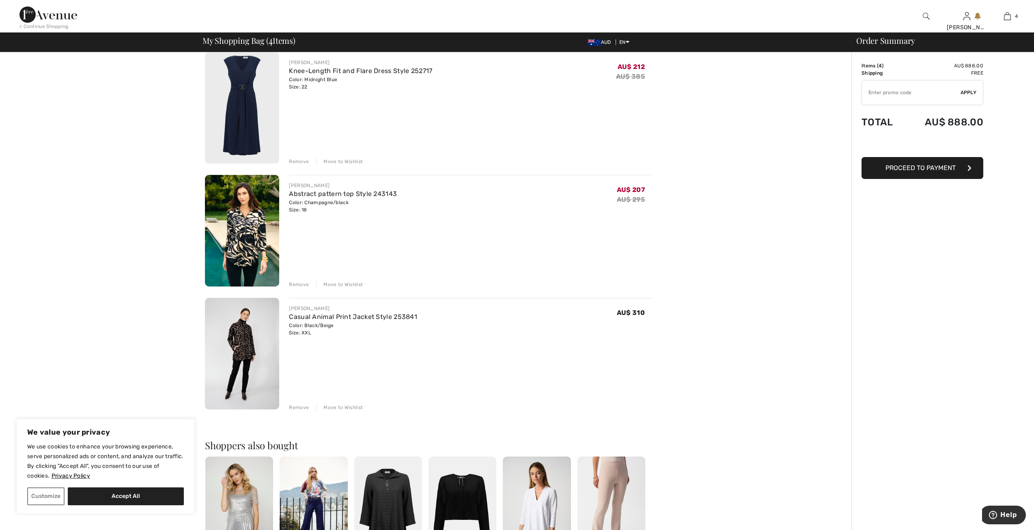
scroll to position [203, 0]
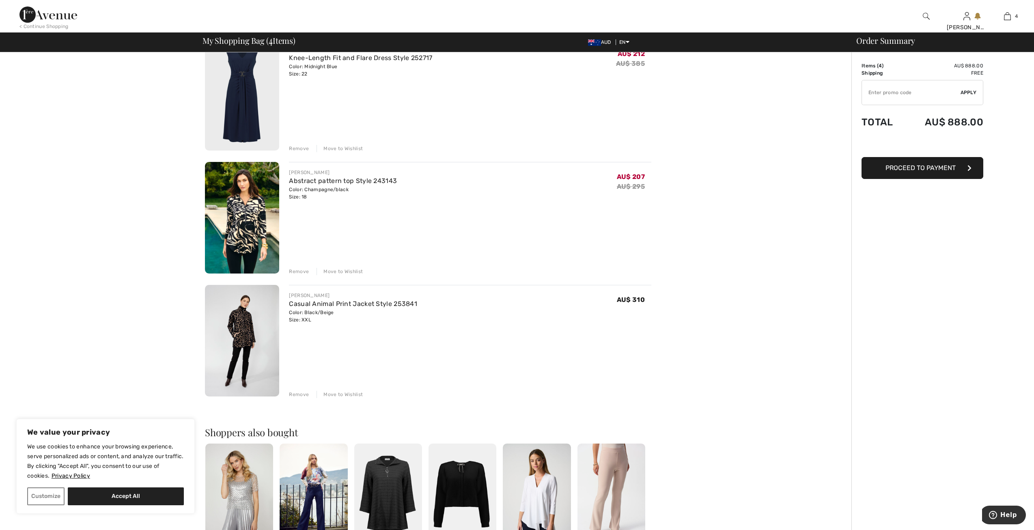
drag, startPoint x: 425, startPoint y: 365, endPoint x: 341, endPoint y: 364, distance: 84.0
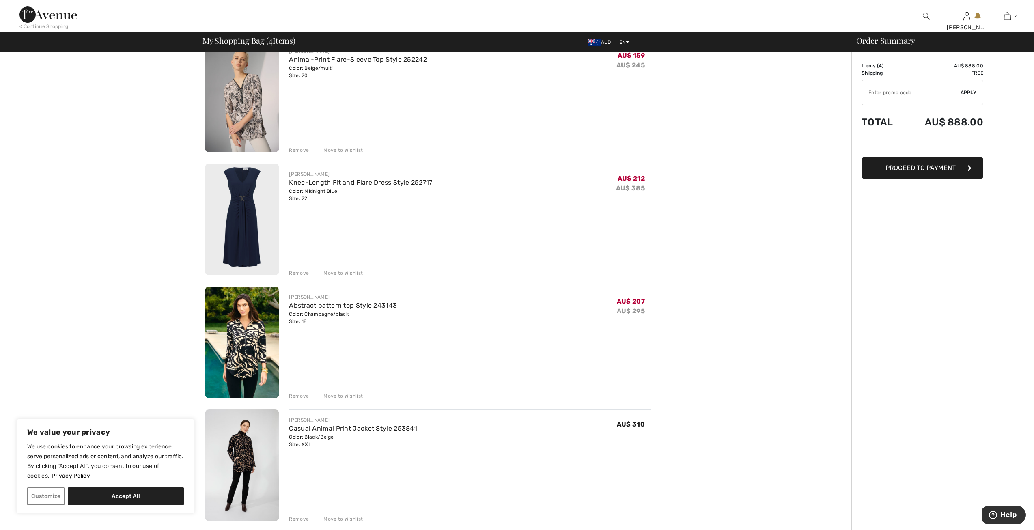
scroll to position [0, 0]
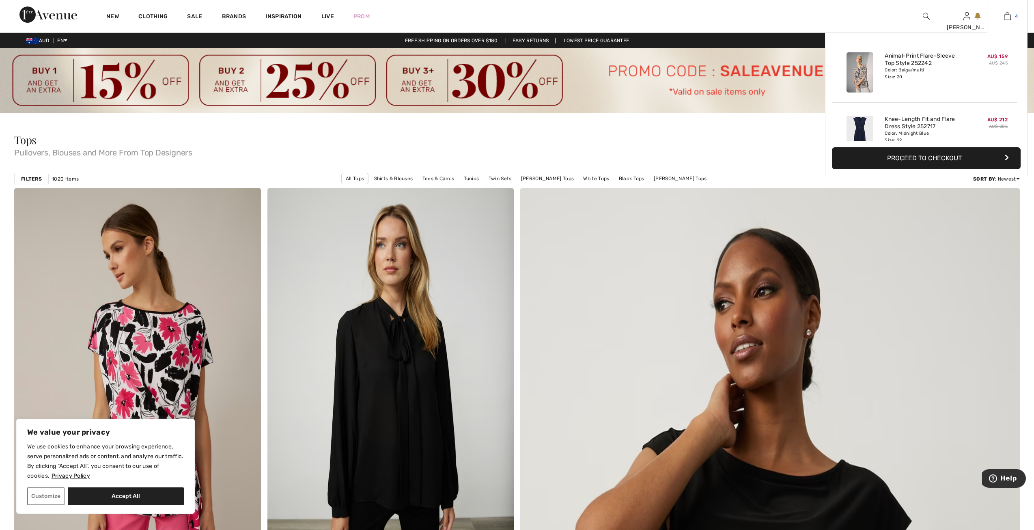
click at [1010, 17] on img at bounding box center [1007, 16] width 7 height 10
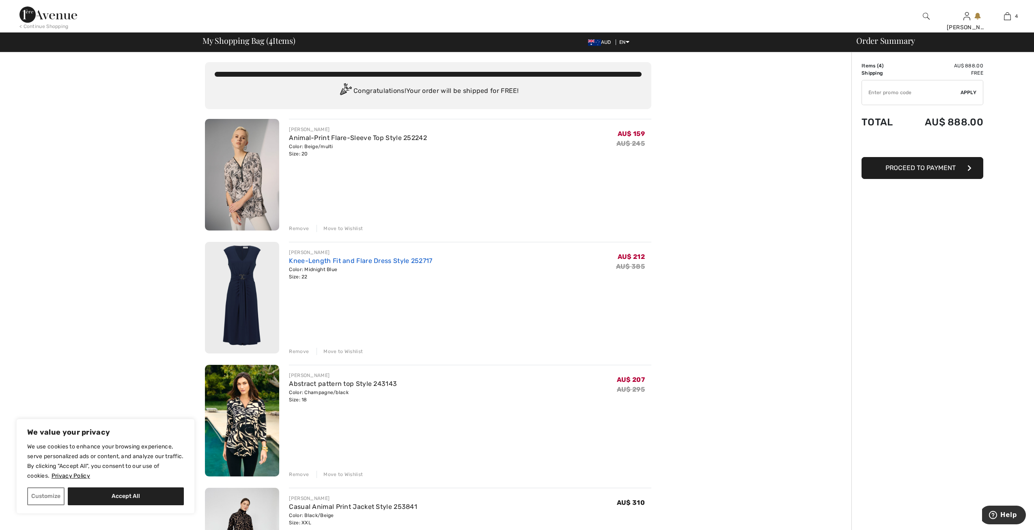
click at [328, 261] on link "Knee-Length Fit and Flare Dress Style 252717" at bounding box center [360, 261] width 143 height 8
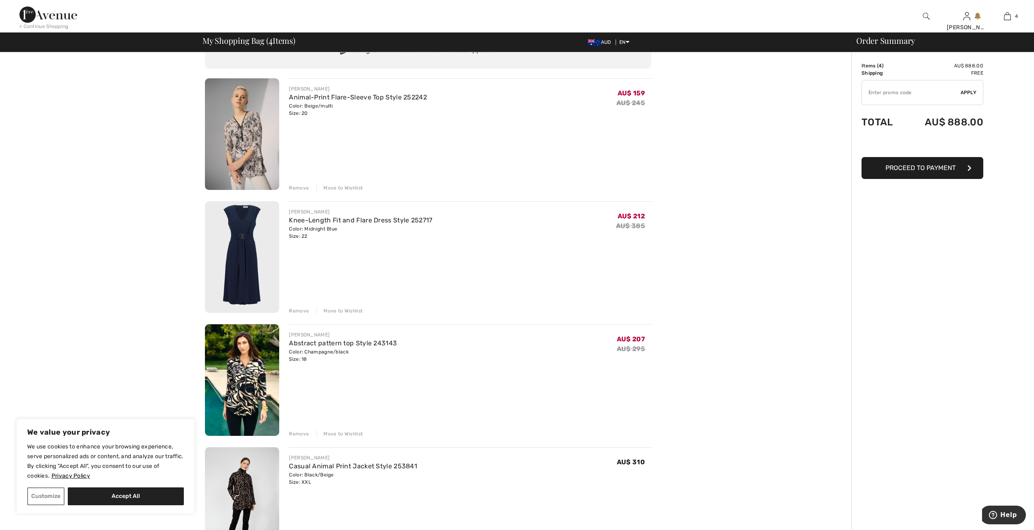
click at [321, 104] on div "Color: Beige/multi Size: 20" at bounding box center [358, 109] width 138 height 15
click at [265, 144] on img at bounding box center [242, 134] width 74 height 112
click at [264, 144] on img at bounding box center [242, 134] width 74 height 112
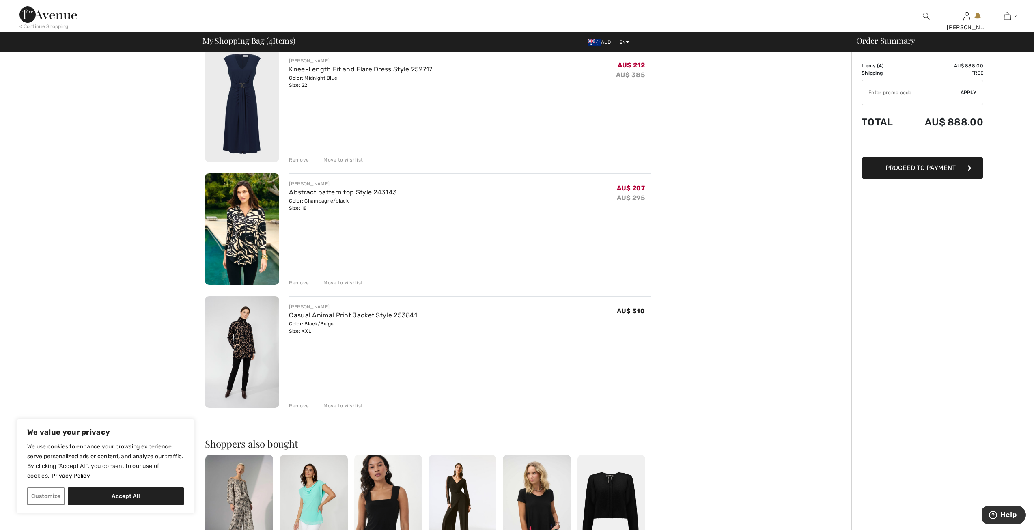
scroll to position [203, 0]
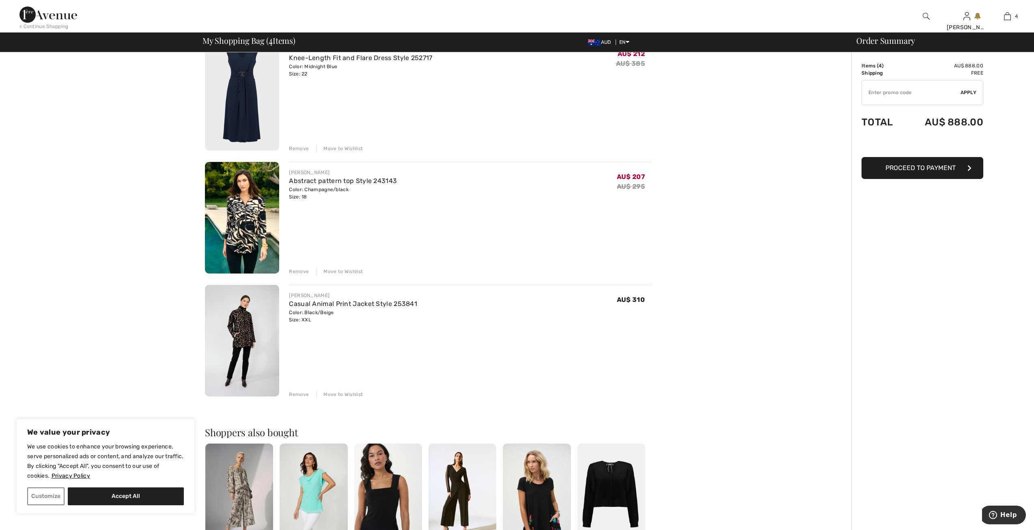
click at [245, 338] on img at bounding box center [242, 341] width 74 height 112
click at [251, 339] on img at bounding box center [242, 341] width 74 height 112
click at [239, 335] on img at bounding box center [242, 341] width 74 height 112
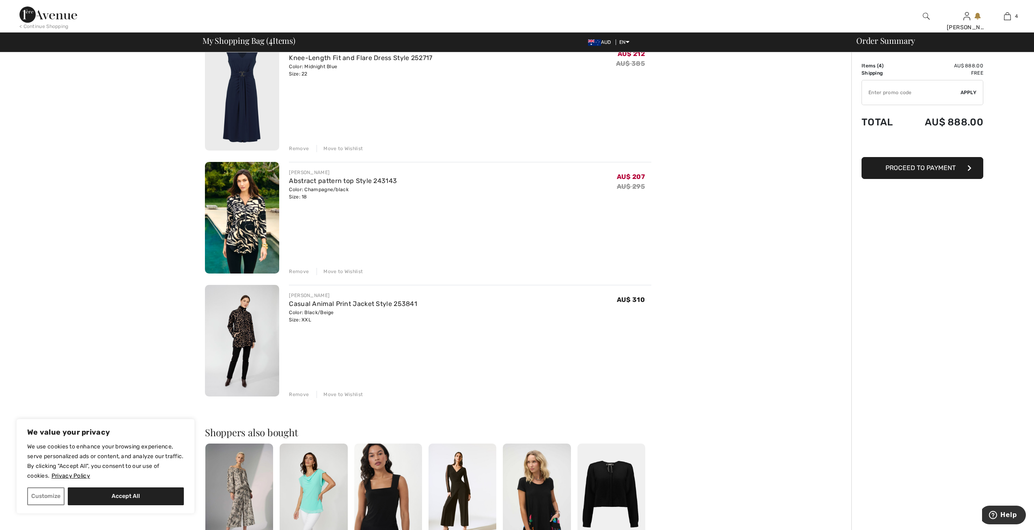
click at [239, 335] on img at bounding box center [242, 341] width 74 height 112
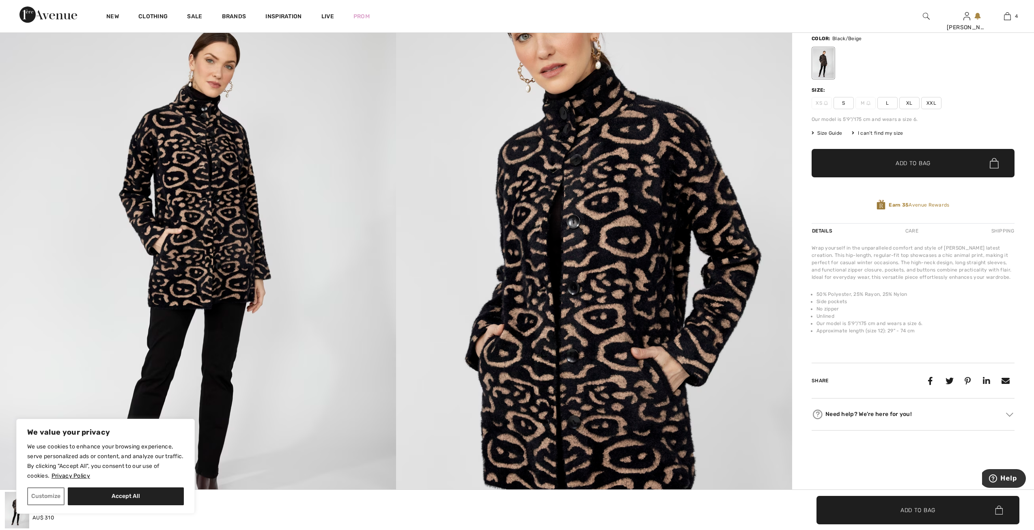
scroll to position [122, 0]
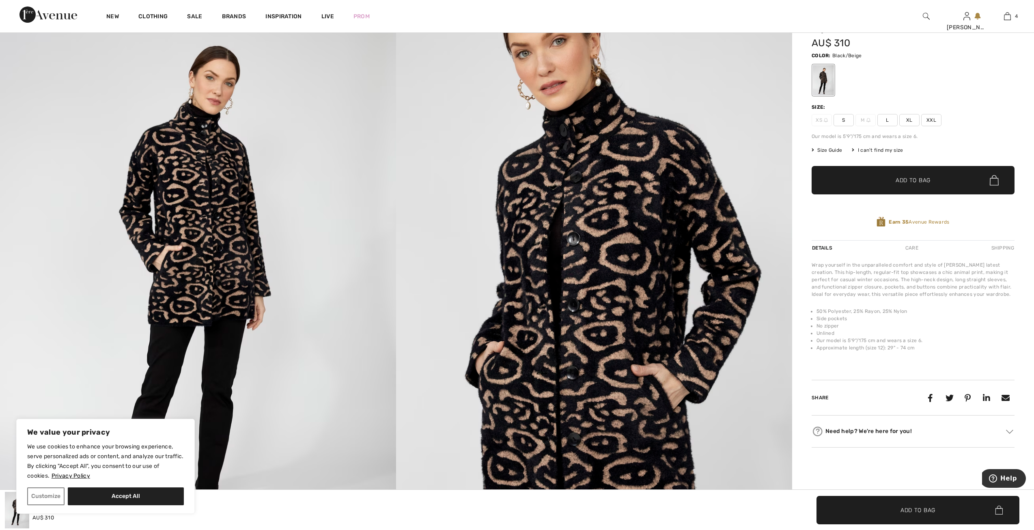
click at [593, 158] on img at bounding box center [594, 288] width 396 height 594
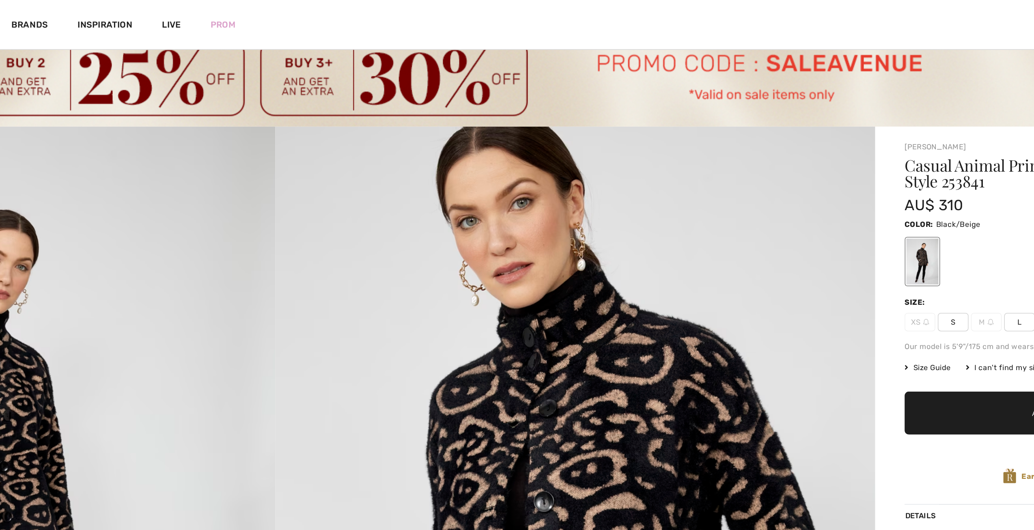
scroll to position [11, 0]
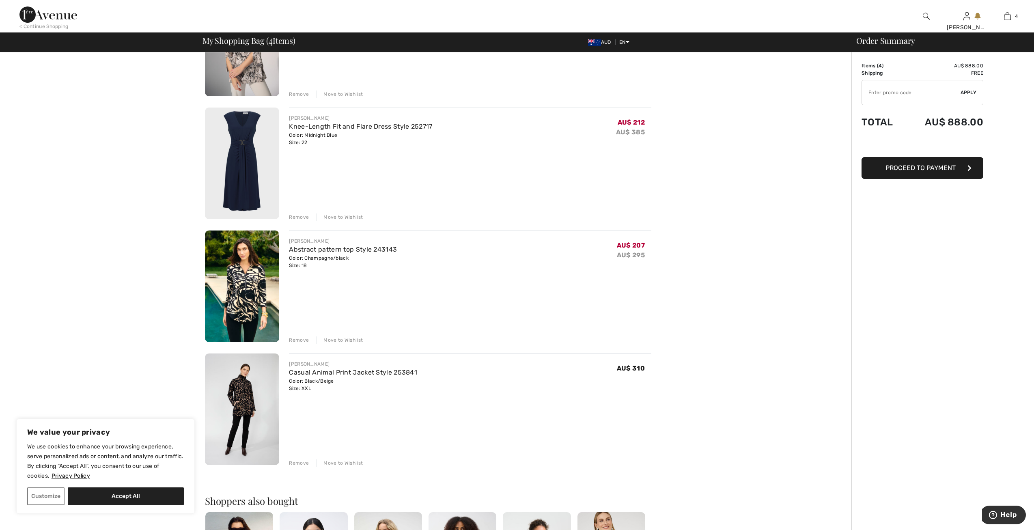
scroll to position [81, 0]
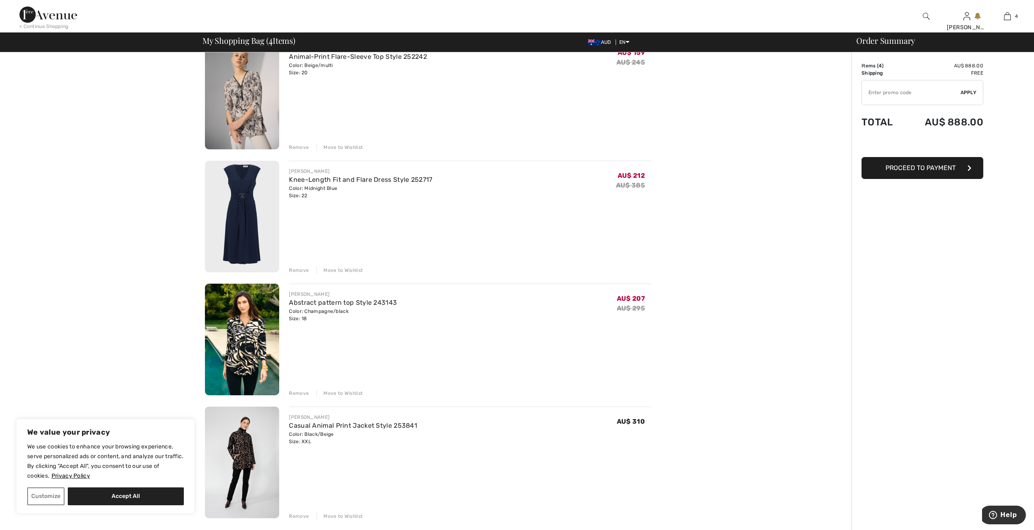
click at [338, 311] on div "Color: Champagne/black Size: 18" at bounding box center [343, 315] width 108 height 15
click at [257, 350] on img at bounding box center [242, 340] width 74 height 112
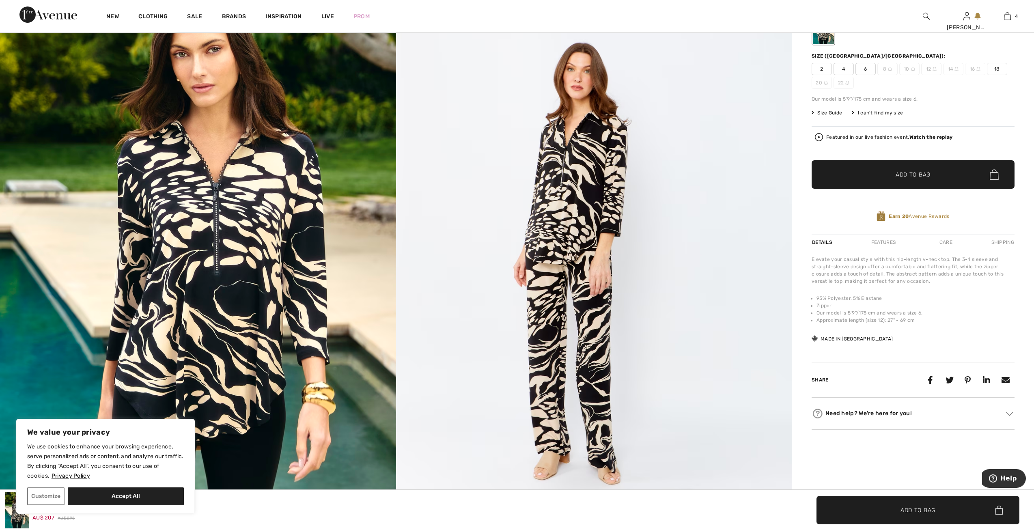
click at [218, 279] on img at bounding box center [198, 247] width 396 height 594
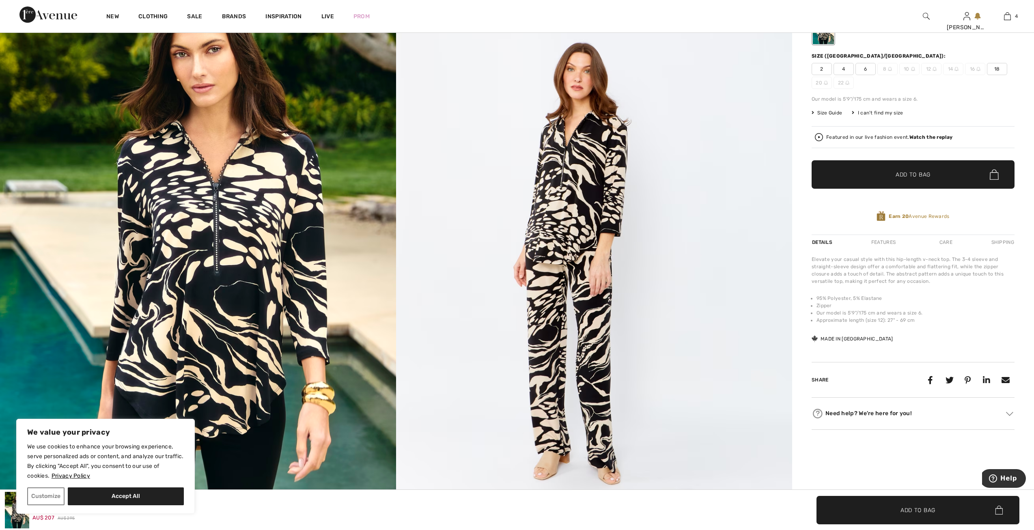
click at [218, 279] on img at bounding box center [198, 247] width 396 height 594
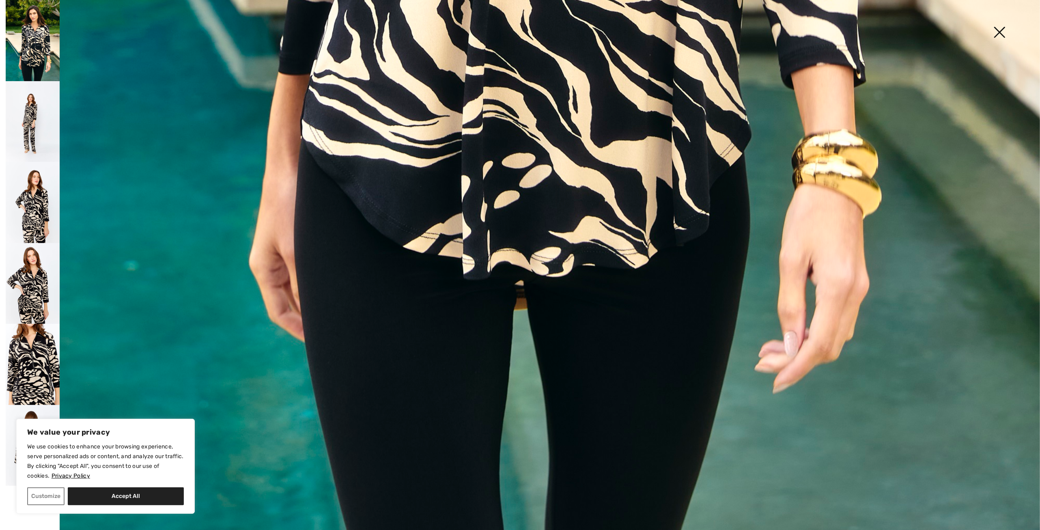
scroll to position [1021, 0]
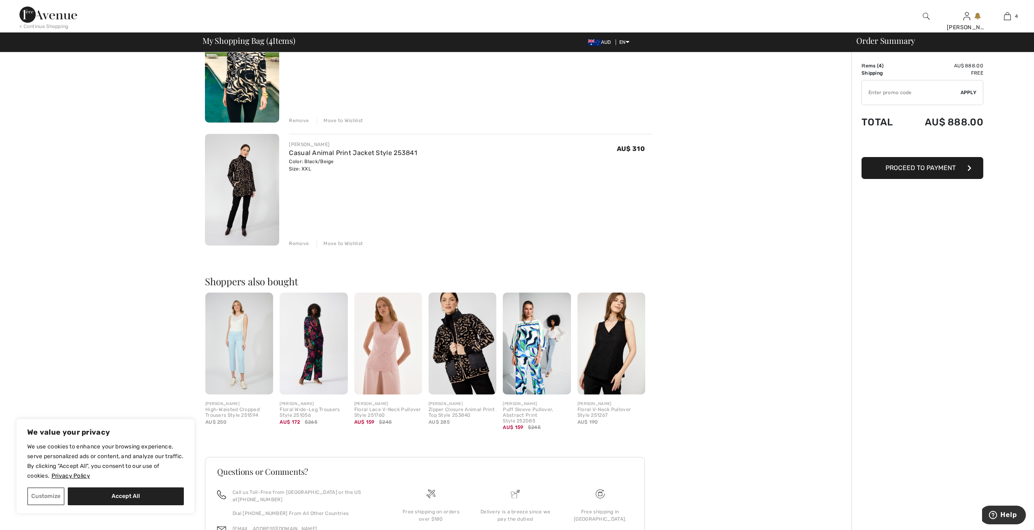
scroll to position [365, 0]
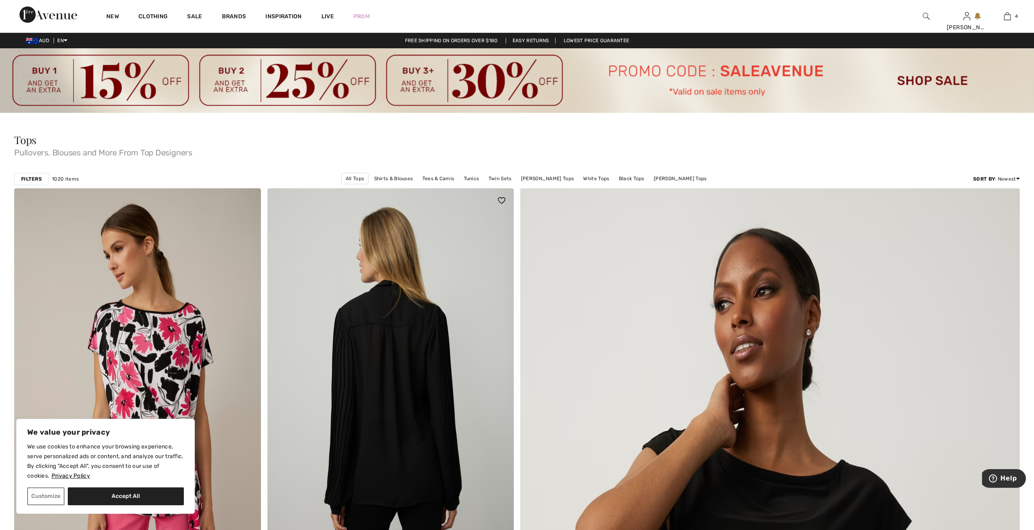
scroll to position [122, 0]
